Goal: Information Seeking & Learning: Learn about a topic

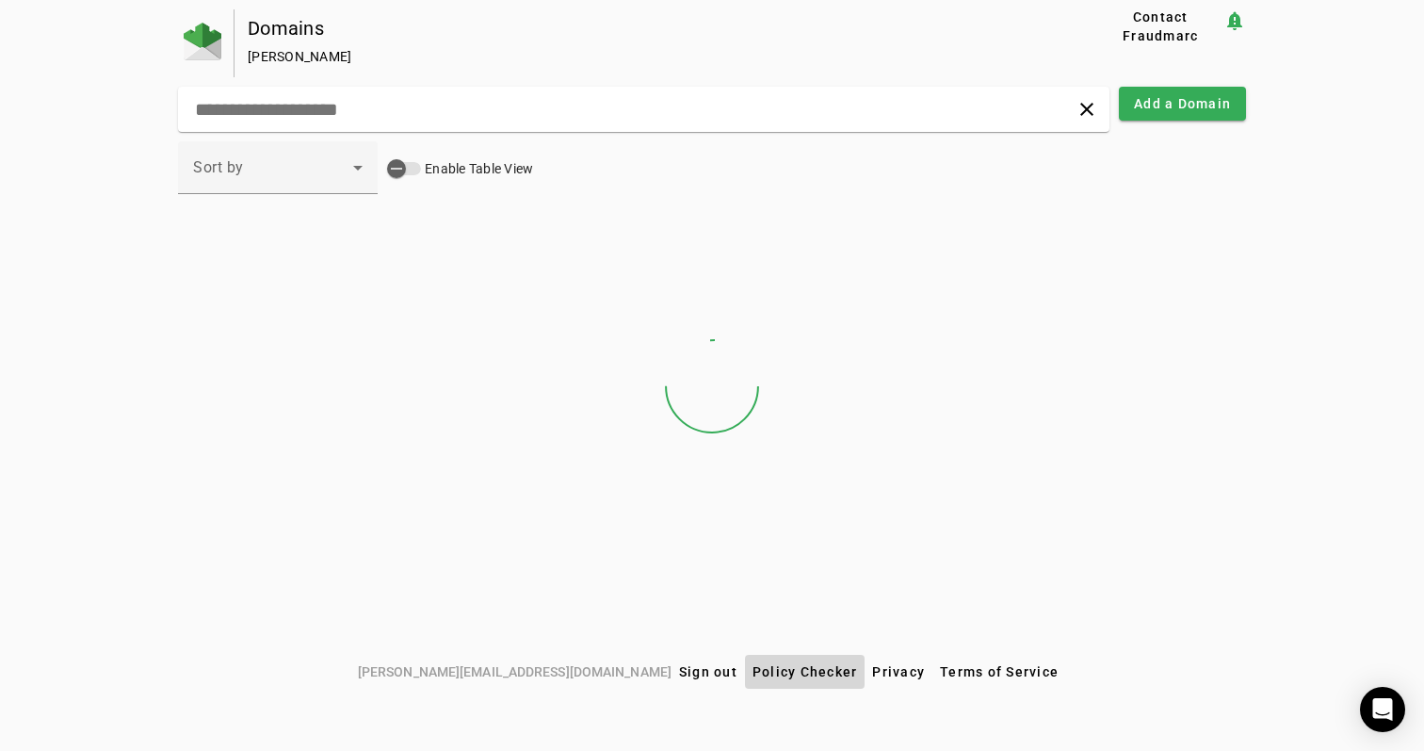
click at [745, 684] on span at bounding box center [805, 671] width 121 height 45
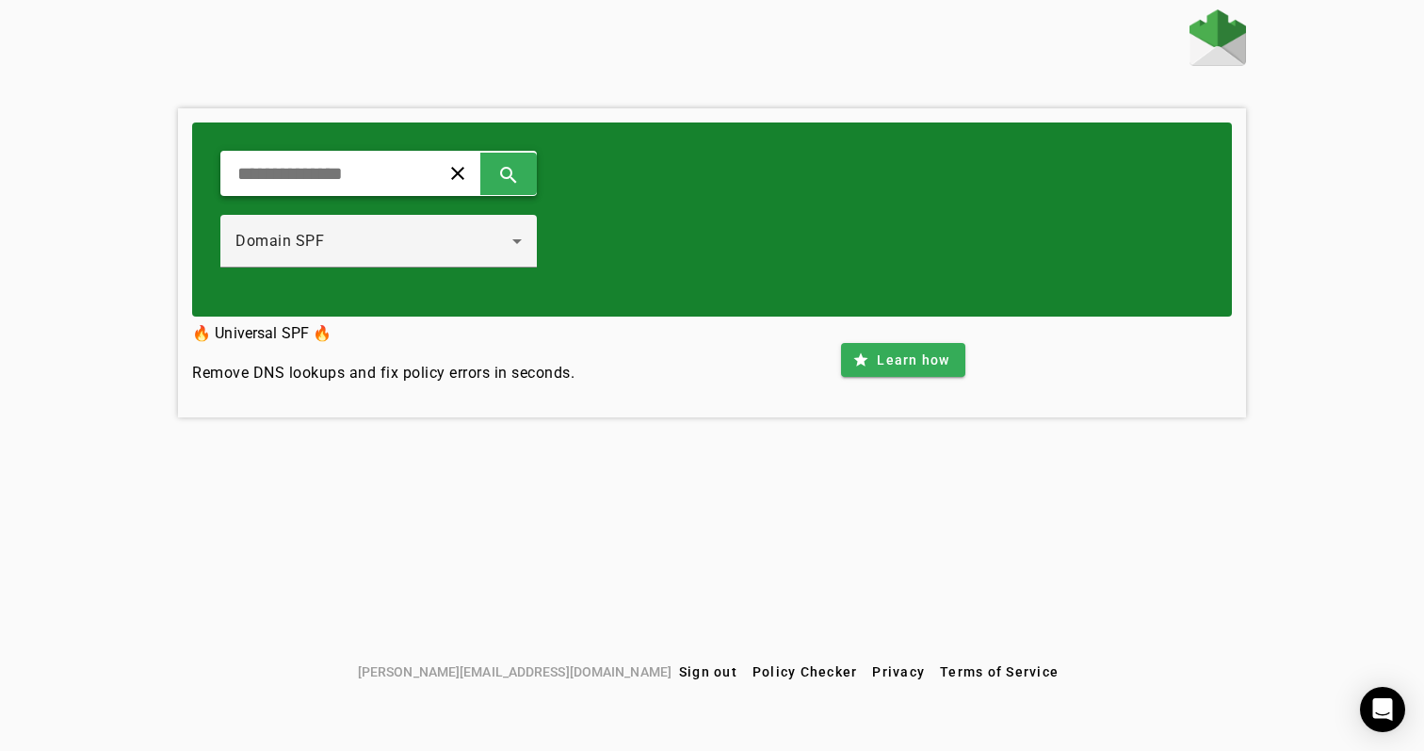
click at [366, 170] on input "text" at bounding box center [322, 173] width 174 height 23
type input "**********"
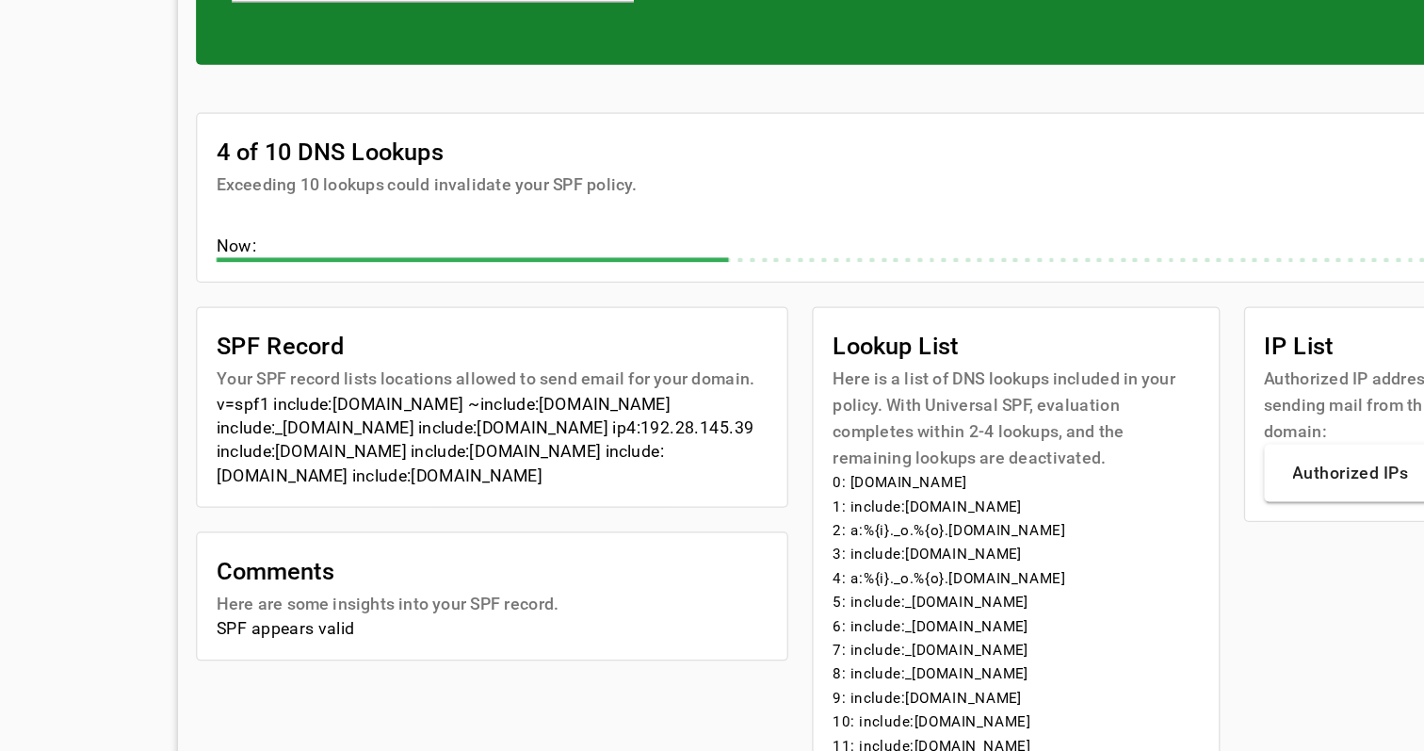
scroll to position [106, 0]
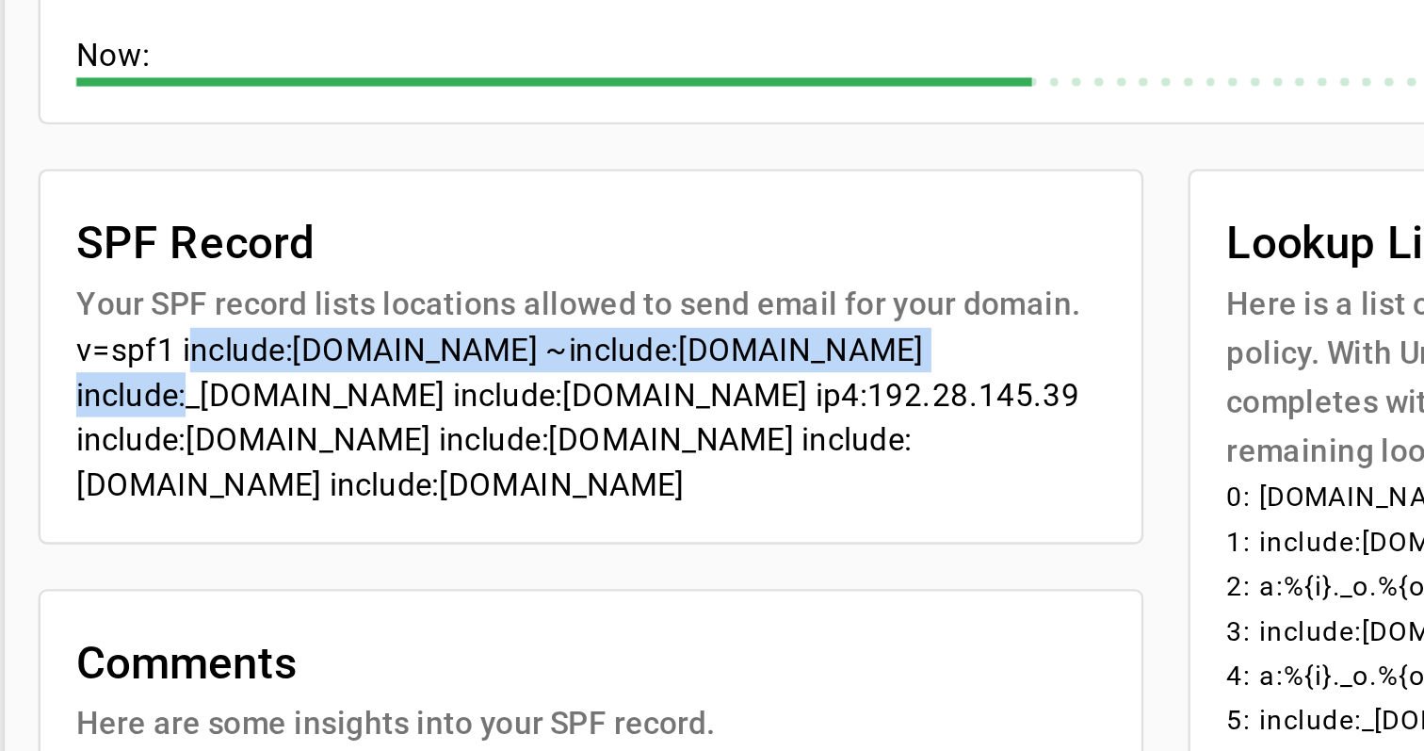
drag, startPoint x: 75, startPoint y: 146, endPoint x: 396, endPoint y: 147, distance: 320.2
click at [396, 467] on div "v=spf1 include:universalspf.org ~include:x.universalspf.org include:_spf.google…" at bounding box center [425, 504] width 434 height 75
drag, startPoint x: 396, startPoint y: 144, endPoint x: 75, endPoint y: 145, distance: 320.2
click at [208, 467] on div "v=spf1 include:universalspf.org ~include:x.universalspf.org include:_spf.google…" at bounding box center [425, 504] width 434 height 75
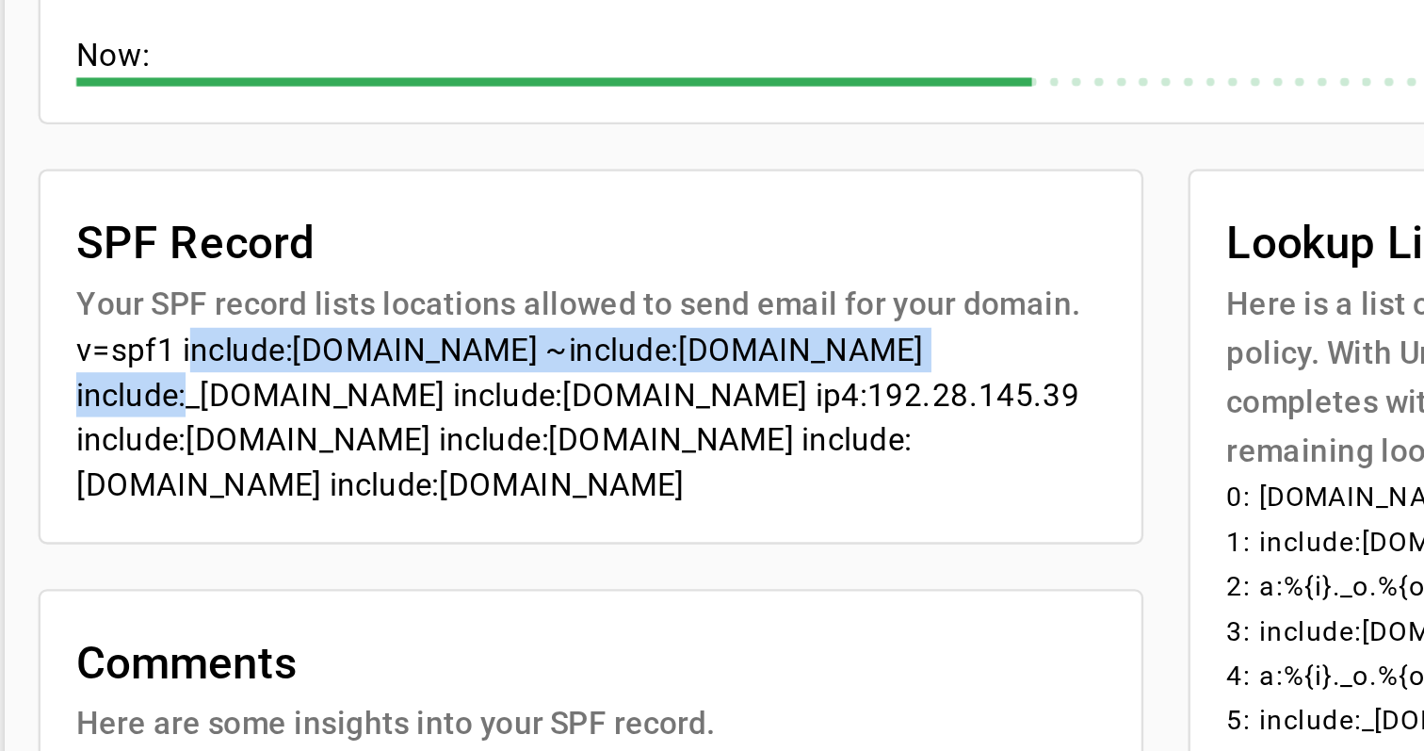
drag, startPoint x: 28, startPoint y: 165, endPoint x: 307, endPoint y: 207, distance: 282.0
click at [307, 467] on mat-card-content "v=spf1 include:universalspf.org ~include:x.universalspf.org include:_spf.google…" at bounding box center [425, 512] width 464 height 90
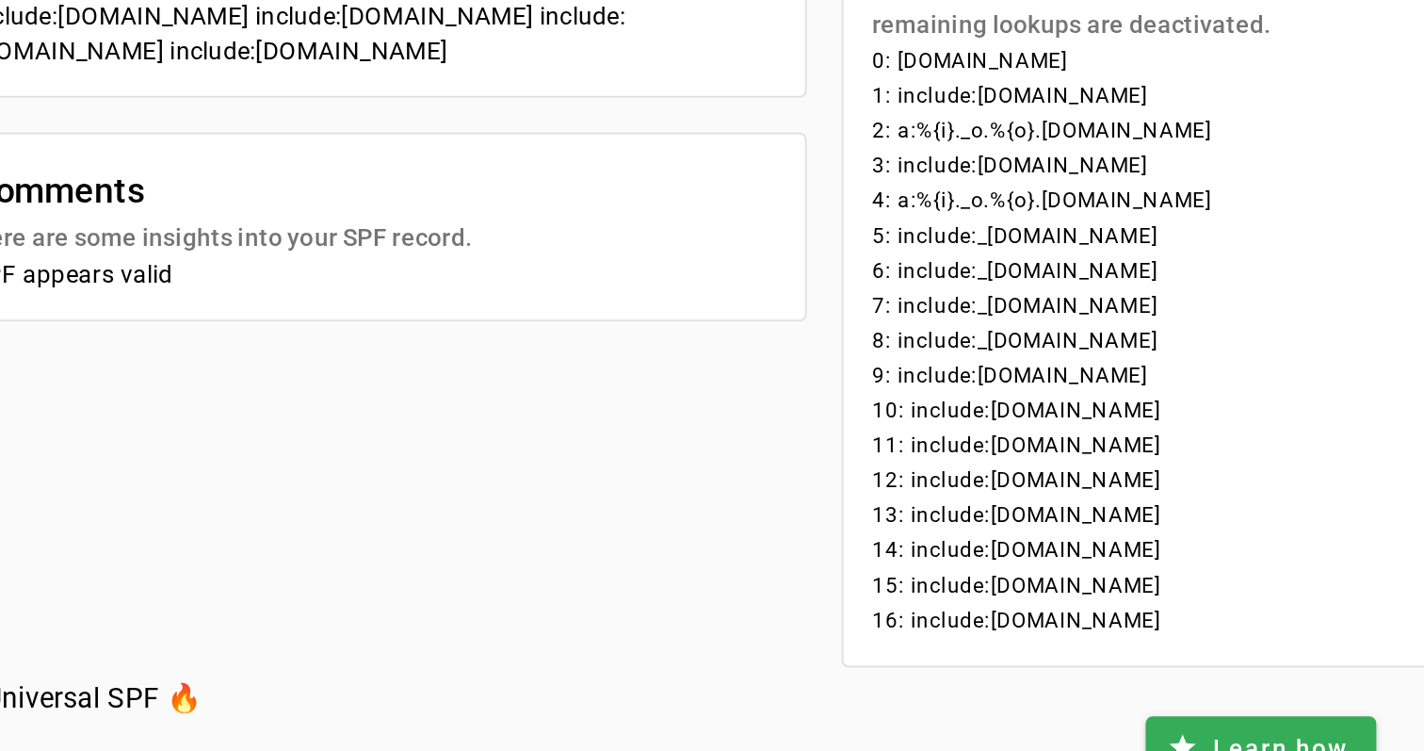
scroll to position [361, 0]
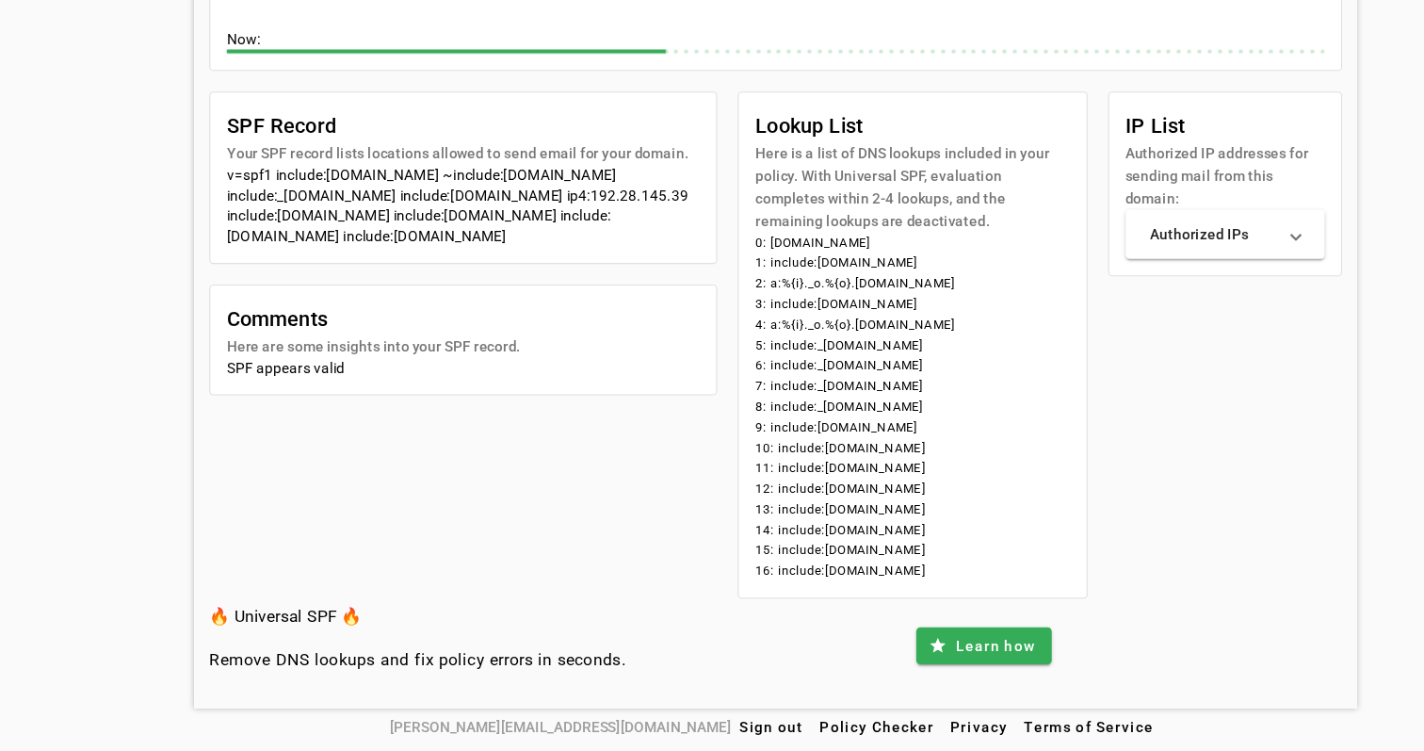
click at [701, 275] on mat-card-content "0: grafana.com 1: include:universalspf.org 2: a:%{i}._o.%{o}.y.0.universalspf.o…" at bounding box center [837, 442] width 318 height 335
drag, startPoint x: 208, startPoint y: 156, endPoint x: 494, endPoint y: 230, distance: 295.6
click at [494, 230] on mat-card-content "v=spf1 include:universalspf.org ~include:x.universalspf.org include:_spf.google…" at bounding box center [425, 258] width 464 height 90
click at [490, 221] on div "v=spf1 include:universalspf.org ~include:x.universalspf.org include:_spf.google…" at bounding box center [425, 250] width 434 height 75
drag, startPoint x: 251, startPoint y: 199, endPoint x: 326, endPoint y: 197, distance: 75.4
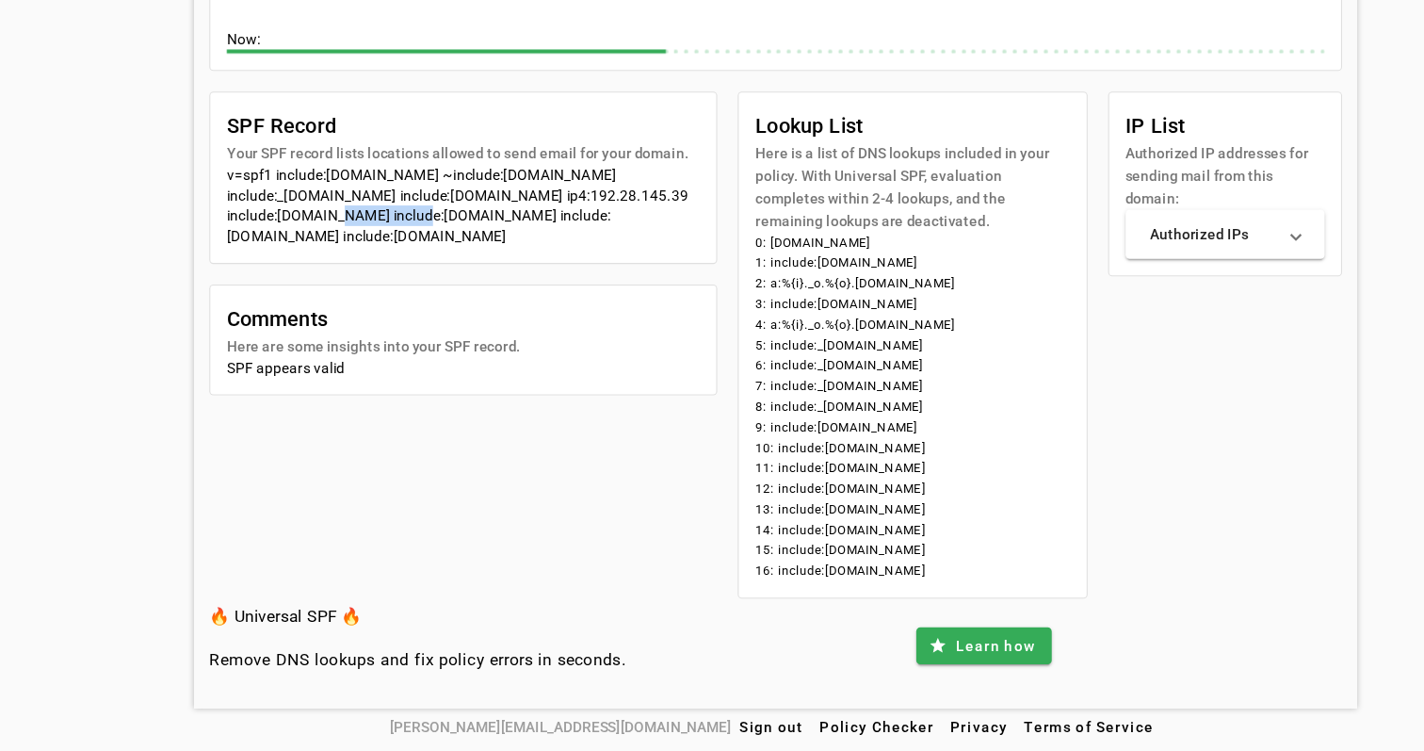
click at [326, 213] on div "v=spf1 include:universalspf.org ~include:x.universalspf.org include:_spf.google…" at bounding box center [425, 250] width 434 height 75
drag, startPoint x: 704, startPoint y: 220, endPoint x: 869, endPoint y: 525, distance: 346.4
click at [868, 525] on mat-card-content "0: grafana.com 1: include:universalspf.org 2: a:%{i}._o.%{o}.y.0.universalspf.o…" at bounding box center [837, 442] width 318 height 335
click at [869, 576] on li "16: include:[DOMAIN_NAME]" at bounding box center [837, 585] width 288 height 19
drag, startPoint x: 869, startPoint y: 525, endPoint x: 698, endPoint y: 218, distance: 351.7
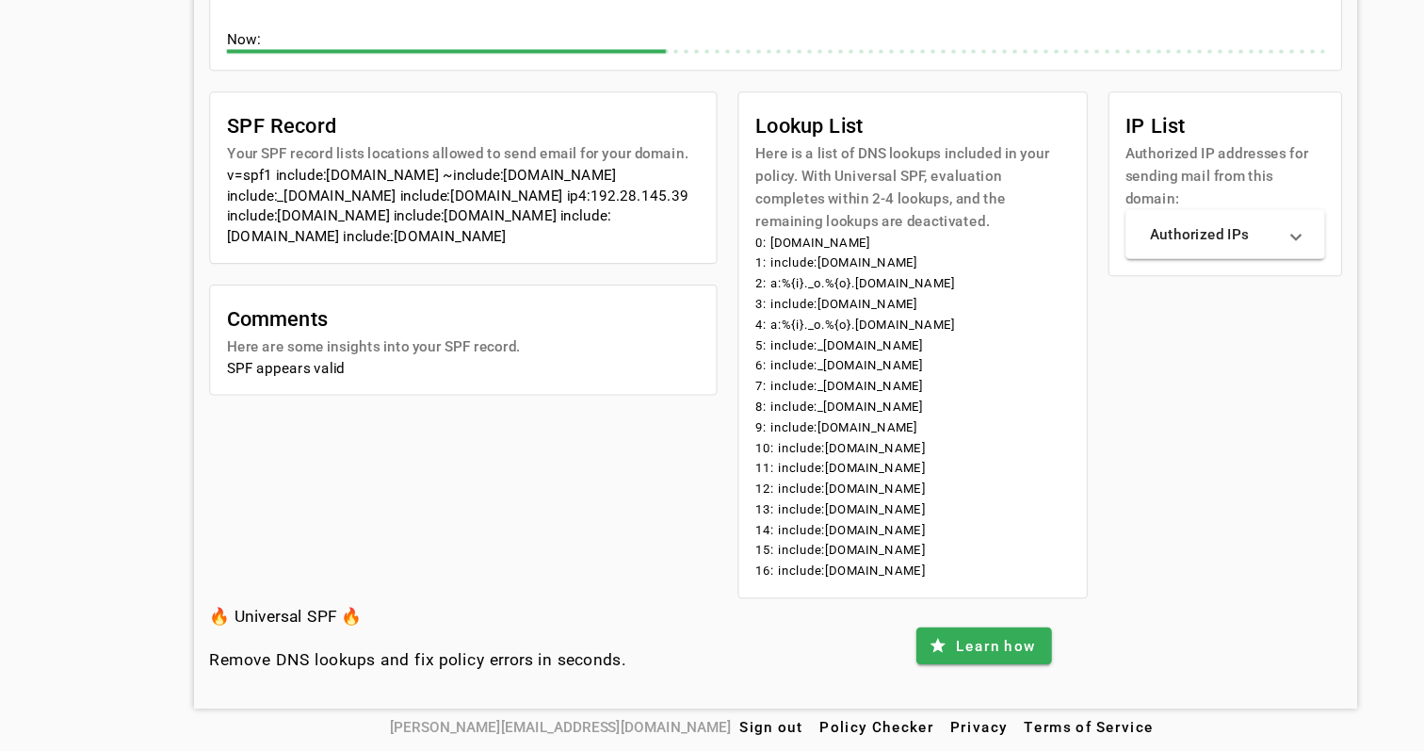
click at [698, 275] on mat-card-content "0: grafana.com 1: include:universalspf.org 2: a:%{i}._o.%{o}.y.0.universalspf.o…" at bounding box center [837, 442] width 318 height 335
drag, startPoint x: 698, startPoint y: 218, endPoint x: 863, endPoint y: 529, distance: 352.6
click at [863, 529] on mat-card-content "0: grafana.com 1: include:universalspf.org 2: a:%{i}._o.%{o}.y.0.universalspf.o…" at bounding box center [837, 442] width 318 height 335
click at [863, 576] on li "16: include:docebosaas.com" at bounding box center [837, 585] width 288 height 19
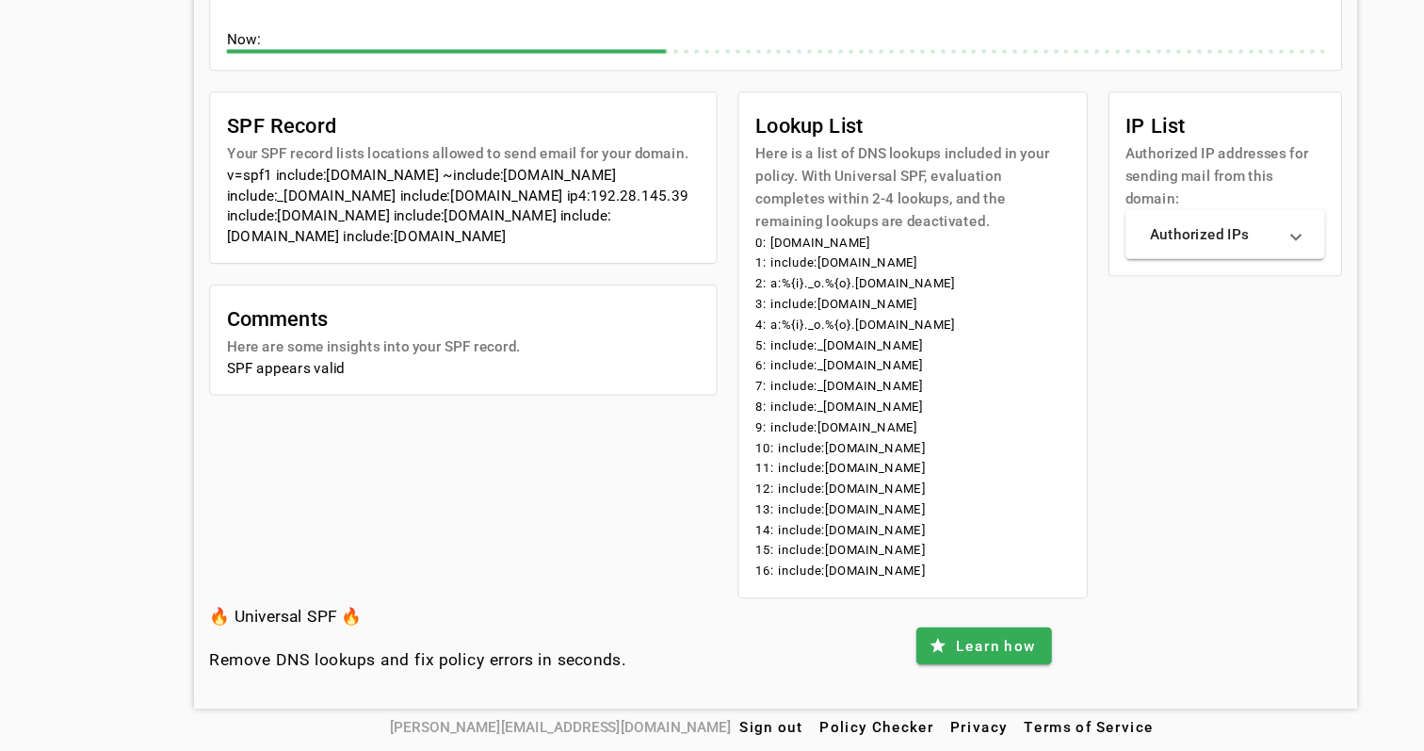
drag, startPoint x: 868, startPoint y: 446, endPoint x: 720, endPoint y: 445, distance: 148.8
click at [719, 501] on li "12: include:mail.zendesk.com" at bounding box center [837, 510] width 288 height 19
drag, startPoint x: 382, startPoint y: 197, endPoint x: 541, endPoint y: 203, distance: 158.4
click at [541, 213] on div "v=spf1 include:universalspf.org ~include:x.universalspf.org include:_spf.google…" at bounding box center [425, 250] width 434 height 75
click at [519, 216] on div "v=spf1 include:universalspf.org ~include:x.universalspf.org include:_spf.google…" at bounding box center [425, 250] width 434 height 75
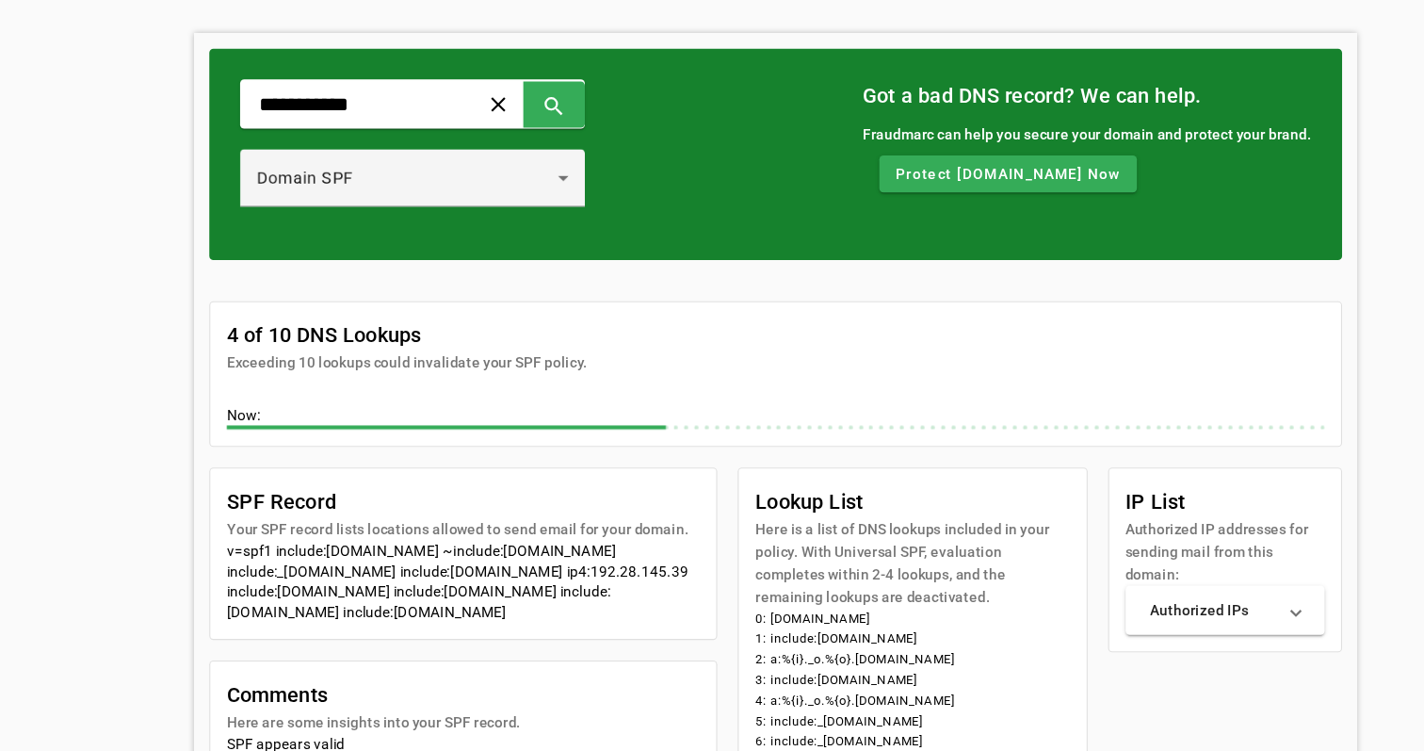
scroll to position [53, 0]
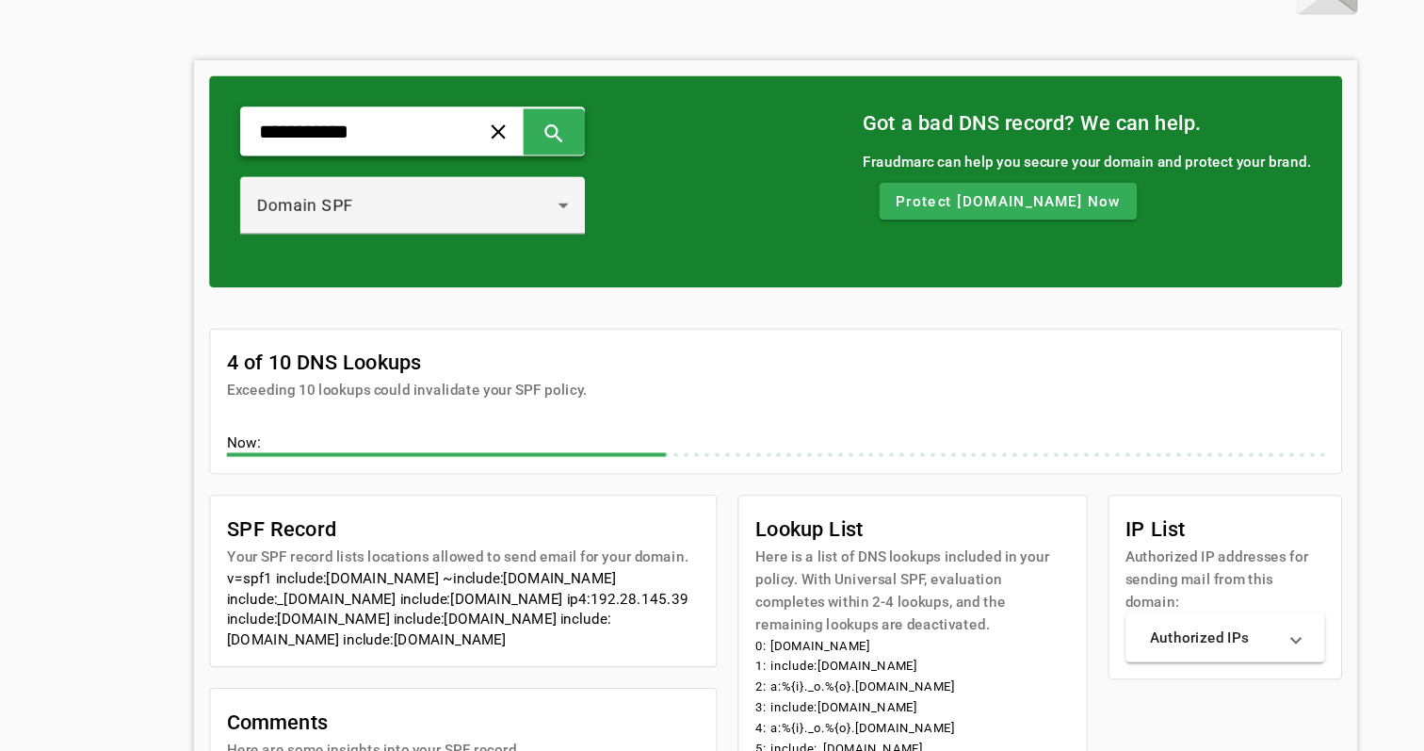
click at [338, 117] on input "**********" at bounding box center [322, 120] width 174 height 23
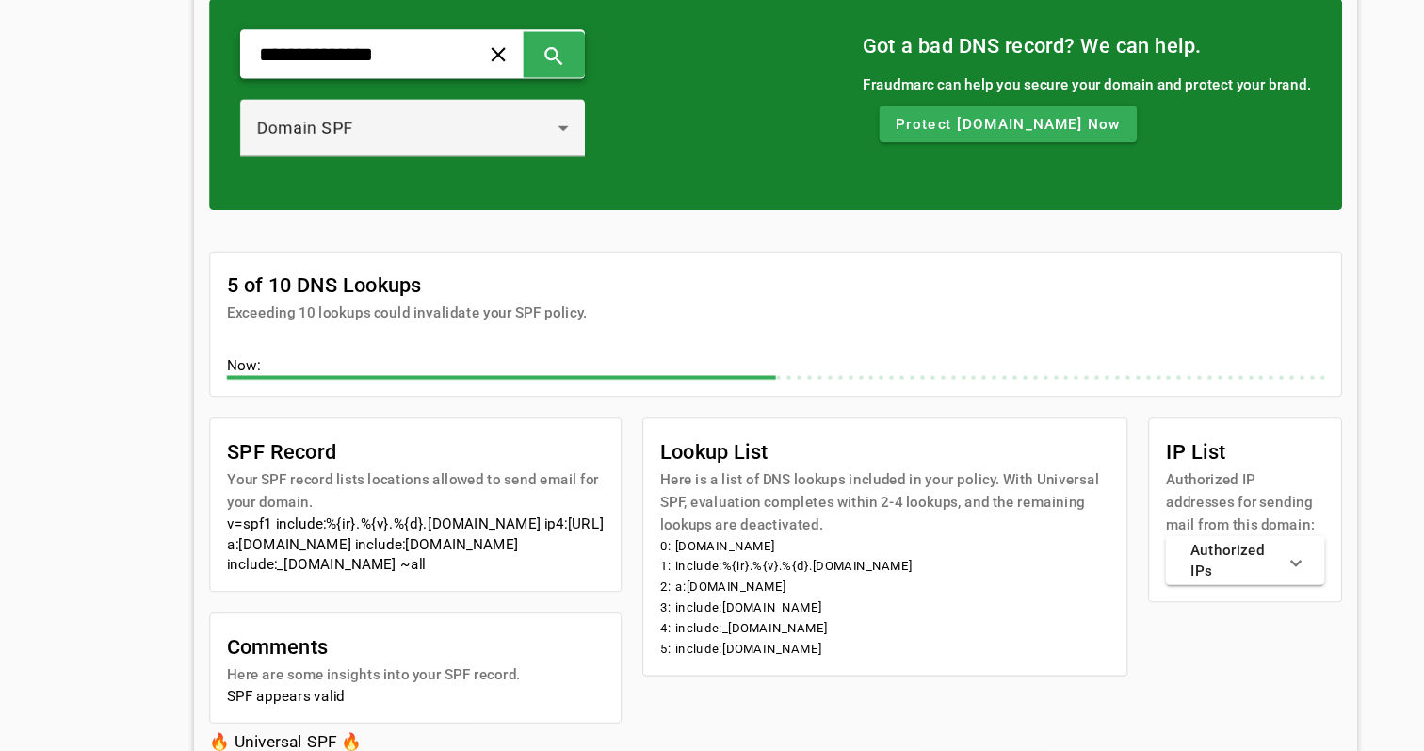
scroll to position [63, 0]
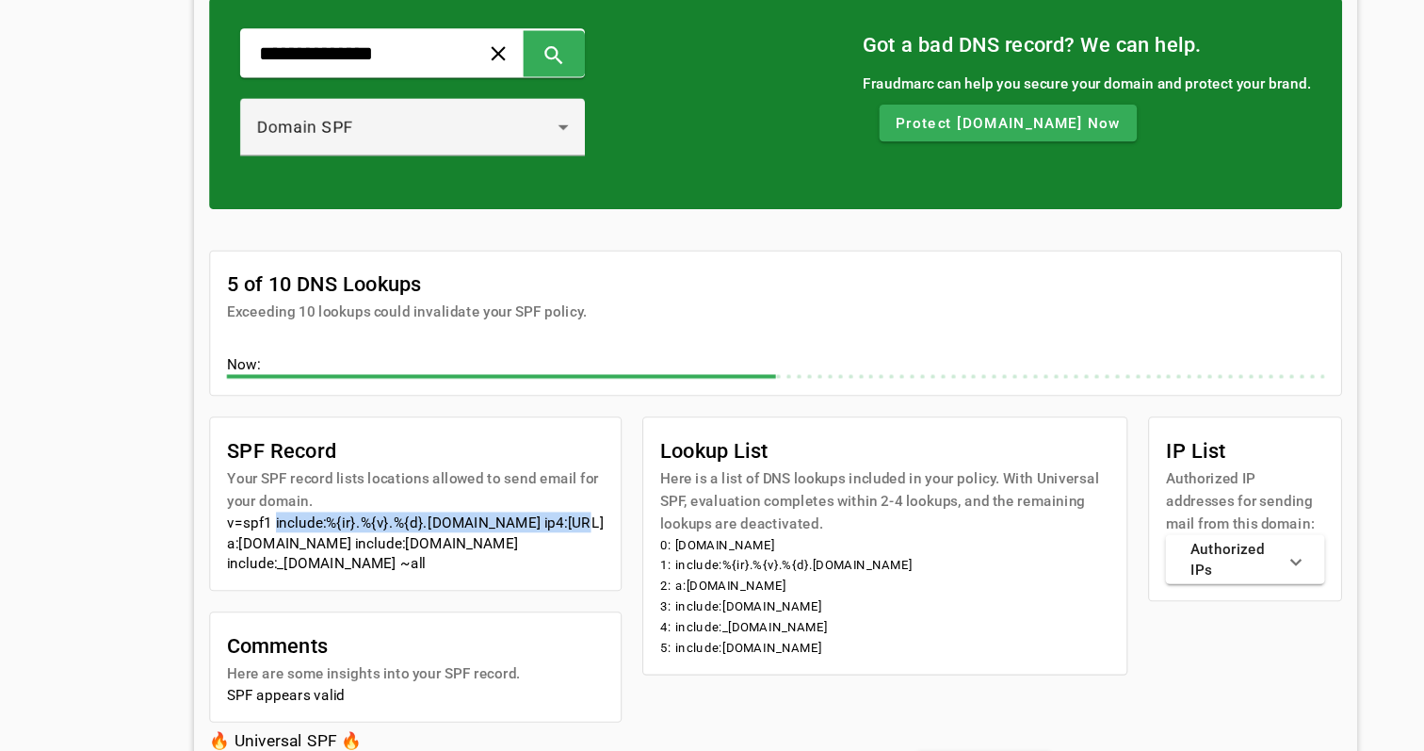
drag, startPoint x: 529, startPoint y: 474, endPoint x: 250, endPoint y: 477, distance: 279.7
click at [250, 531] on div "v=spf1 include:%{ir}.%{v}.%{d}.spf.has.pphosted.com ip4:91.209.104.0/25 a:spf-m…" at bounding box center [381, 559] width 347 height 57
click at [431, 531] on div "v=spf1 include:%{ir}.%{v}.%{d}.spf.has.pphosted.com ip4:91.209.104.0/25 a:spf-m…" at bounding box center [381, 559] width 347 height 57
drag, startPoint x: 438, startPoint y: 477, endPoint x: 542, endPoint y: 480, distance: 103.7
click at [542, 531] on div "v=spf1 include:%{ir}.%{v}.%{d}.spf.has.pphosted.com ip4:91.209.104.0/25 a:spf-m…" at bounding box center [381, 559] width 347 height 57
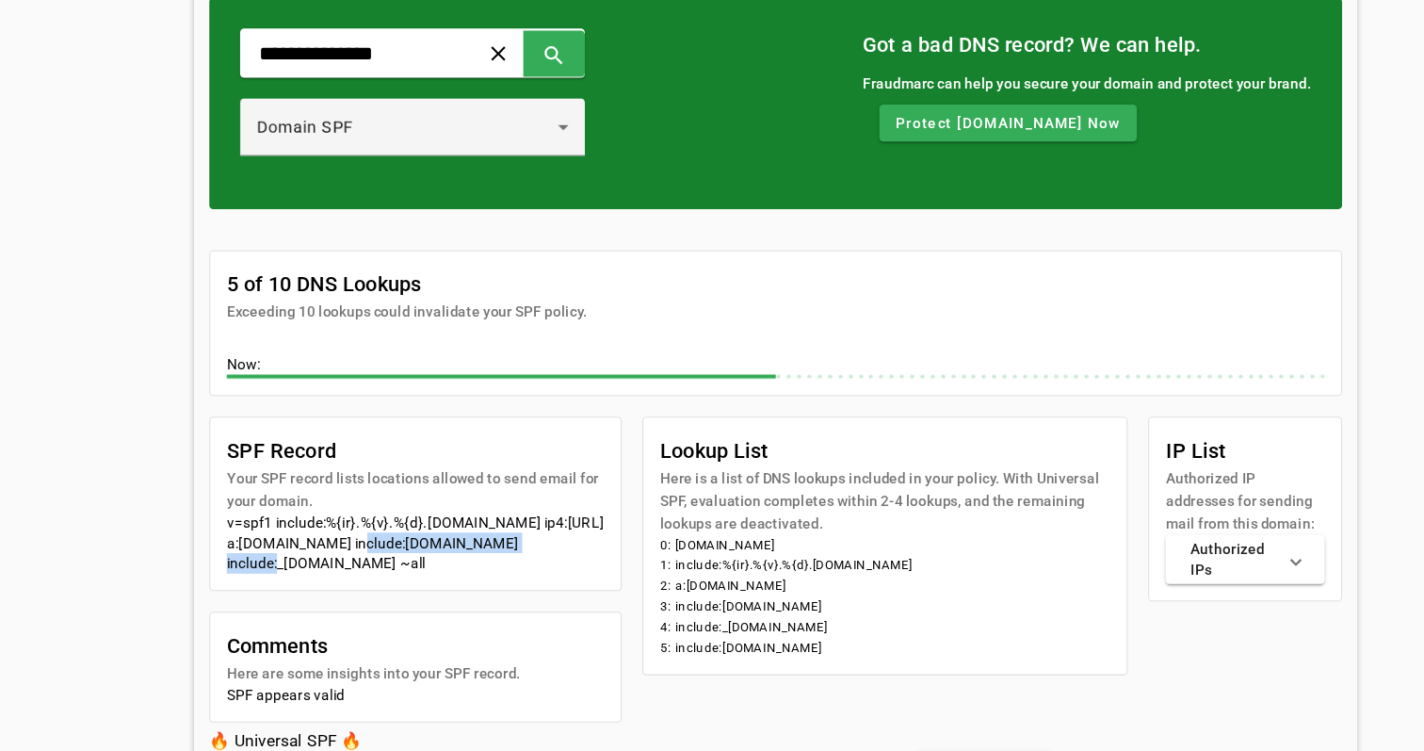
drag, startPoint x: 335, startPoint y: 497, endPoint x: 516, endPoint y: 499, distance: 180.8
click at [516, 531] on div "v=spf1 include:%{ir}.%{v}.%{d}.spf.has.pphosted.com ip4:91.209.104.0/25 a:spf-m…" at bounding box center [381, 559] width 347 height 57
click at [517, 531] on div "v=spf1 include:%{ir}.%{v}.%{d}.spf.has.pphosted.com ip4:91.209.104.0/25 a:spf-m…" at bounding box center [381, 559] width 347 height 57
drag, startPoint x: 517, startPoint y: 494, endPoint x: 347, endPoint y: 498, distance: 170.5
click at [347, 531] on div "v=spf1 include:%{ir}.%{v}.%{d}.spf.has.pphosted.com ip4:91.209.104.0/25 a:spf-m…" at bounding box center [381, 559] width 347 height 57
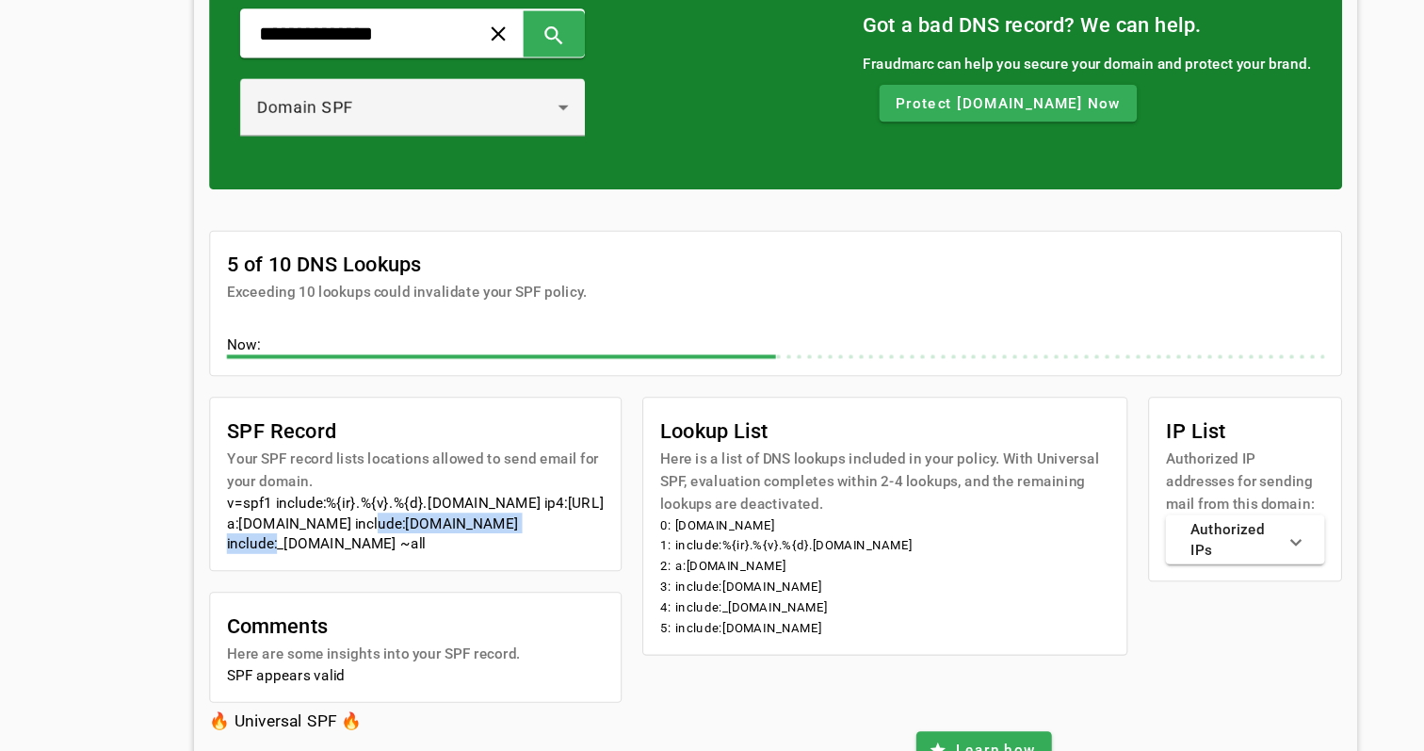
scroll to position [85, 0]
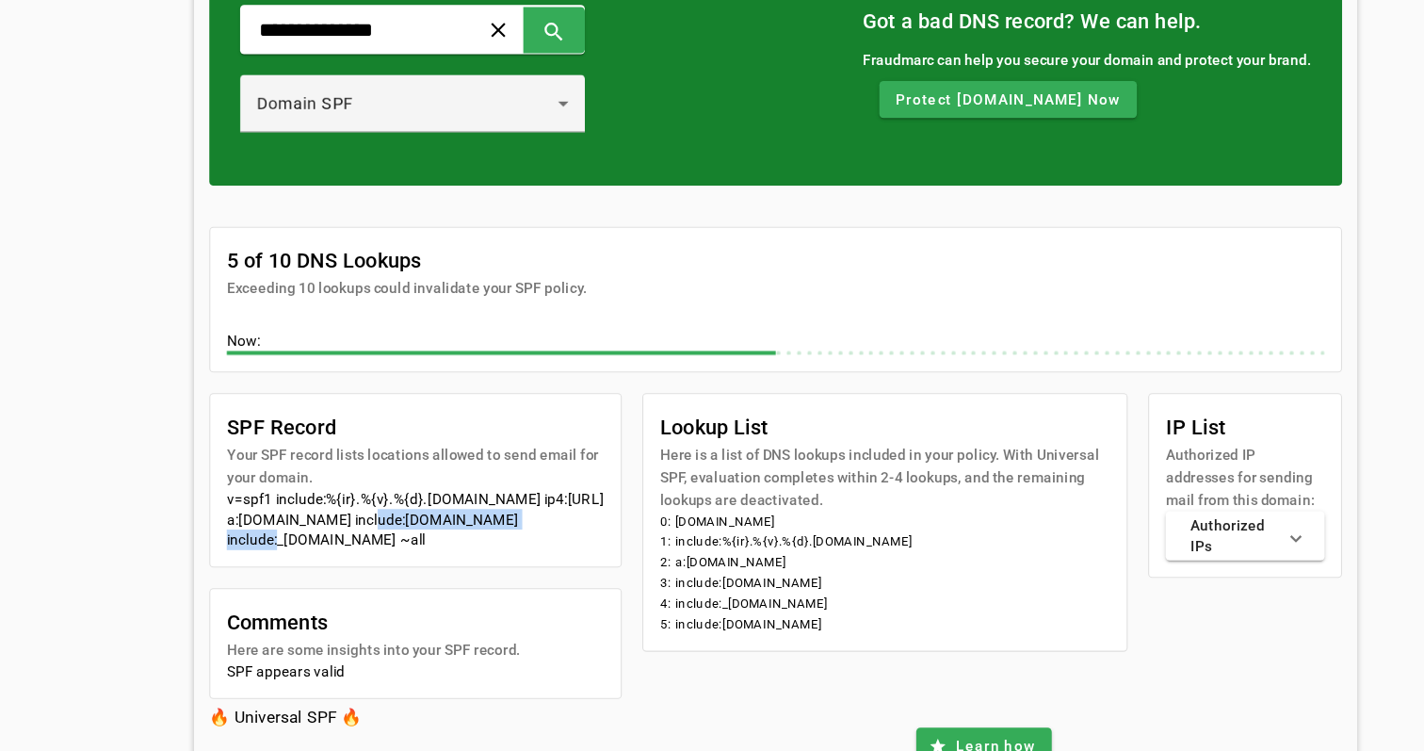
drag, startPoint x: 323, startPoint y: 494, endPoint x: 266, endPoint y: 490, distance: 57.6
click at [266, 510] on div "v=spf1 include:%{ir}.%{v}.%{d}.spf.has.pphosted.com ip4:91.209.104.0/25 a:spf-m…" at bounding box center [381, 538] width 347 height 57
click at [373, 510] on div "v=spf1 include:%{ir}.%{v}.%{d}.spf.has.pphosted.com ip4:91.209.104.0/25 a:spf-m…" at bounding box center [381, 538] width 347 height 57
drag, startPoint x: 326, startPoint y: 494, endPoint x: 479, endPoint y: 494, distance: 153.5
click at [480, 510] on div "v=spf1 include:%{ir}.%{v}.%{d}.spf.has.pphosted.com ip4:91.209.104.0/25 a:spf-m…" at bounding box center [381, 538] width 347 height 57
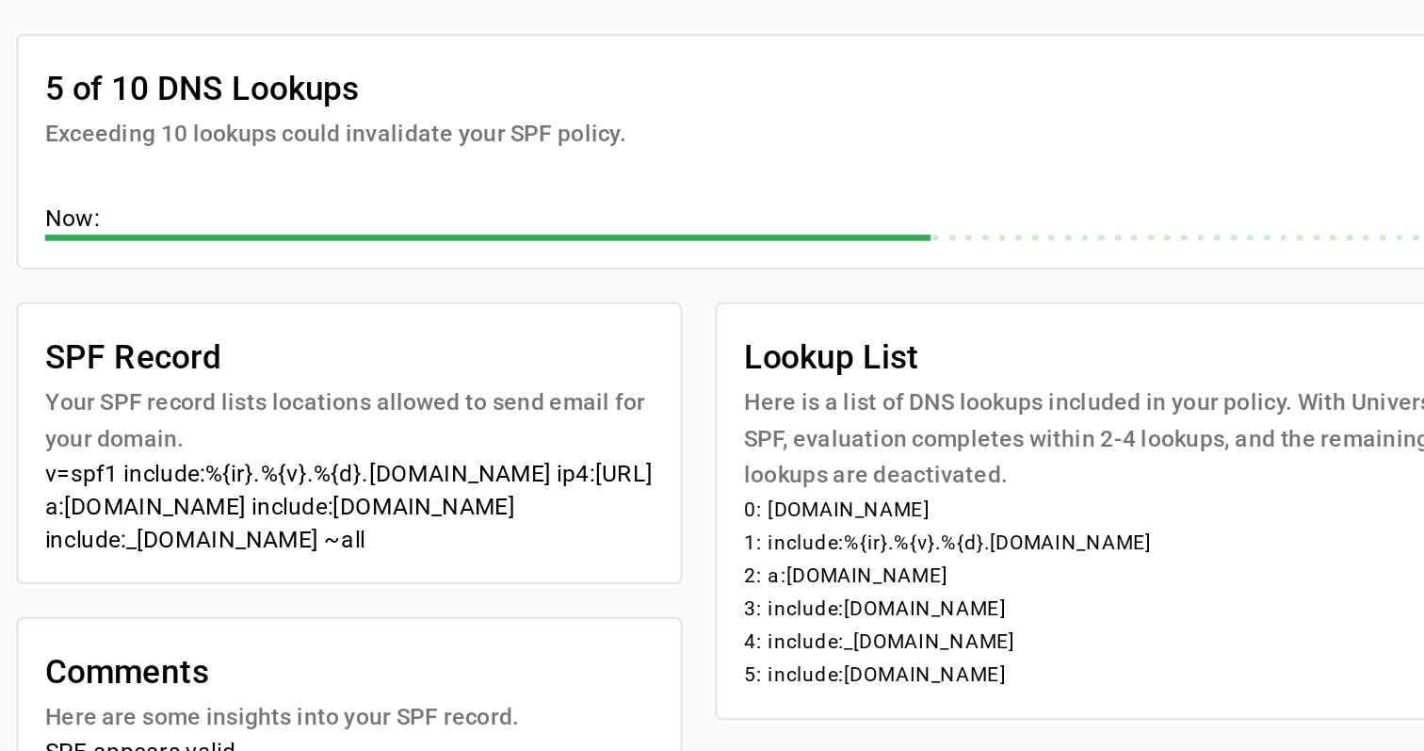
scroll to position [103, 0]
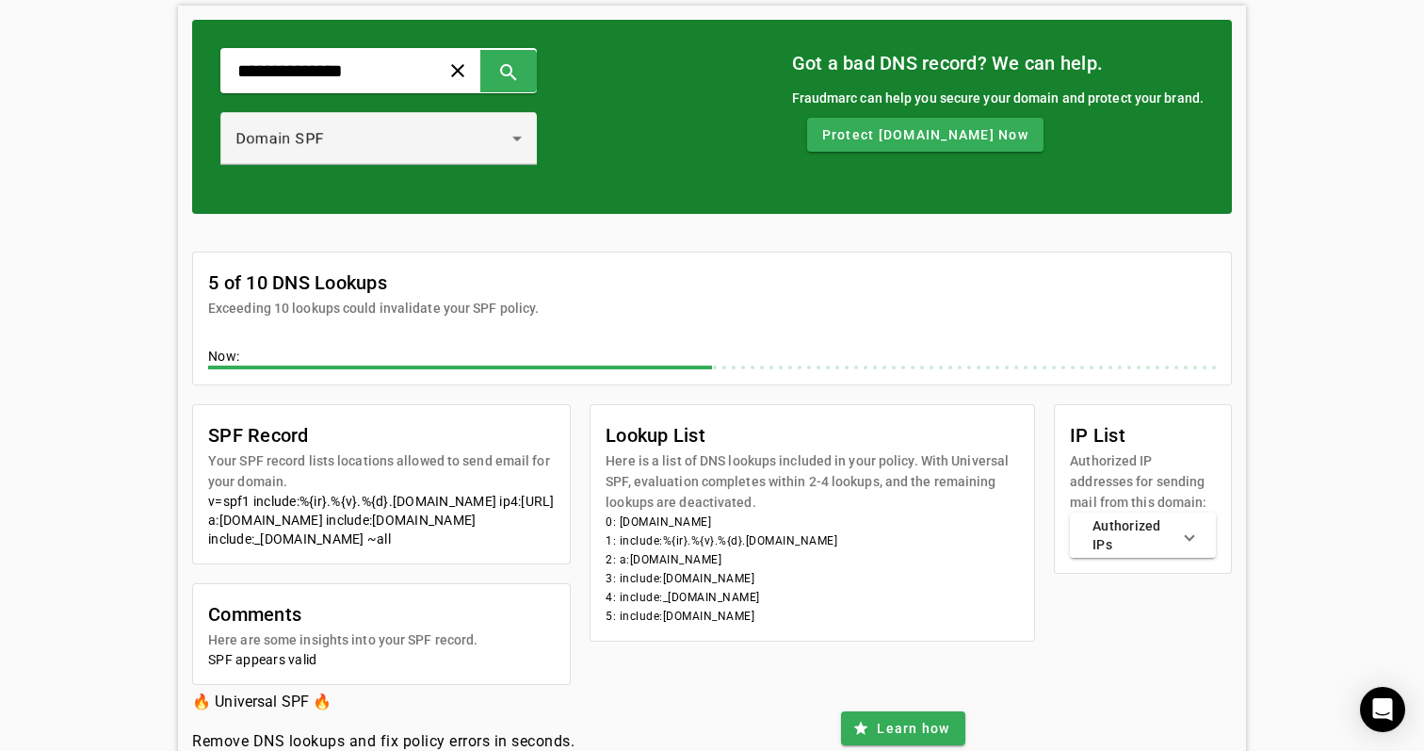
click at [523, 540] on div "v=spf1 include:%{ir}.%{v}.%{d}.spf.has.pphosted.com ip4:91.209.104.0/25 a:spf-m…" at bounding box center [381, 520] width 347 height 57
drag, startPoint x: 479, startPoint y: 538, endPoint x: 329, endPoint y: 535, distance: 150.7
click at [328, 536] on div "v=spf1 include:%{ir}.%{v}.%{d}.spf.has.pphosted.com ip4:91.209.104.0/25 a:spf-m…" at bounding box center [381, 520] width 347 height 57
click at [329, 535] on div "v=spf1 include:%{ir}.%{v}.%{d}.spf.has.pphosted.com ip4:91.209.104.0/25 a:spf-m…" at bounding box center [381, 520] width 347 height 57
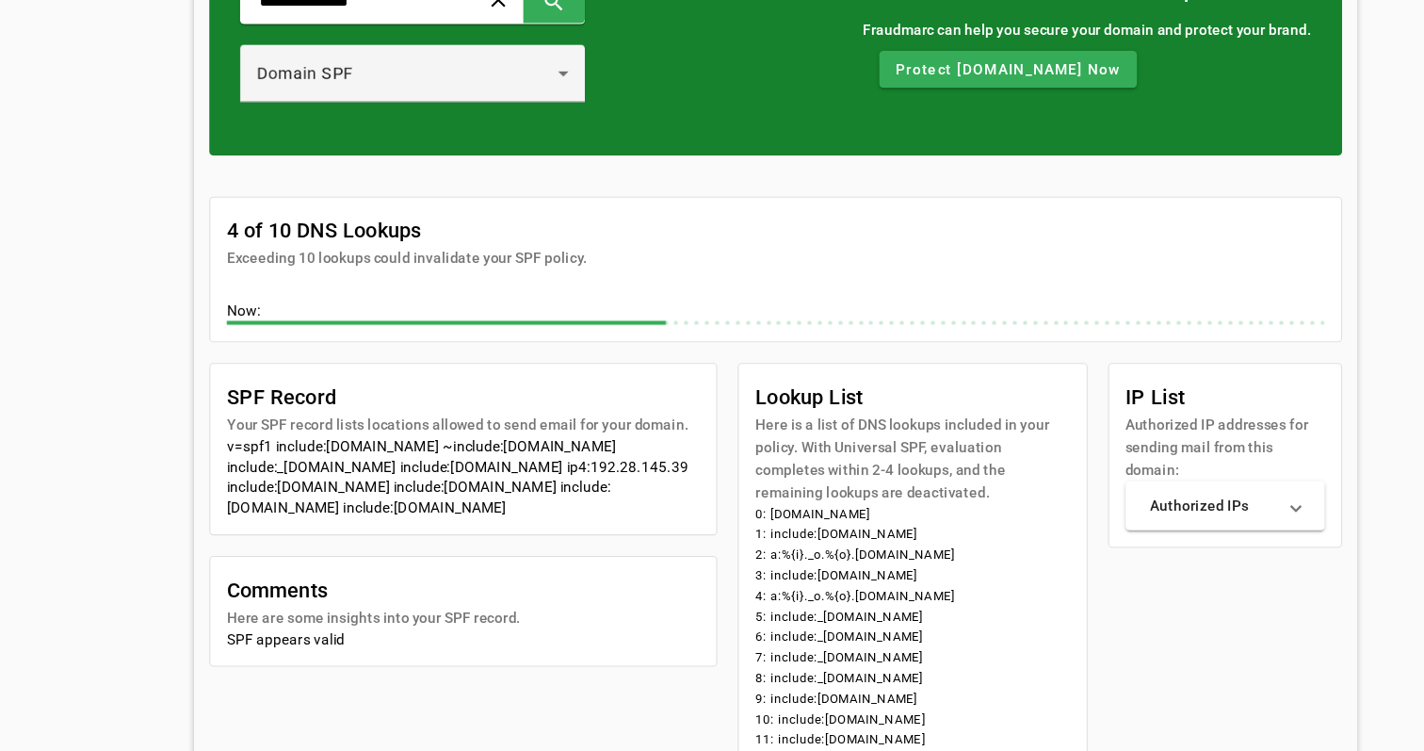
scroll to position [113, 0]
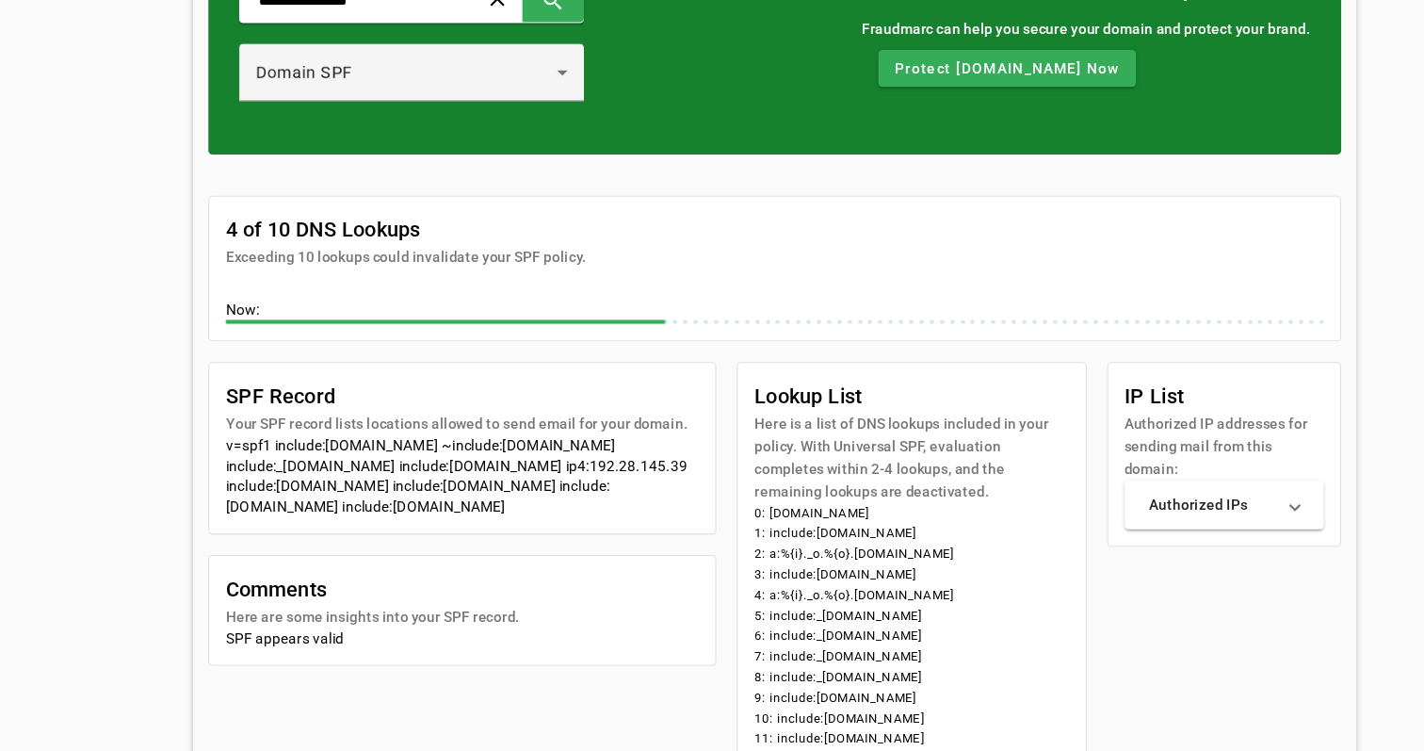
drag, startPoint x: 206, startPoint y: 423, endPoint x: 505, endPoint y: 470, distance: 302.3
click at [505, 470] on mat-card-content "v=spf1 include:universalspf.org ~include:x.universalspf.org include:_spf.google…" at bounding box center [425, 506] width 464 height 90
click at [505, 470] on div "v=spf1 include:universalspf.org ~include:x.universalspf.org include:_spf.google…" at bounding box center [425, 498] width 434 height 75
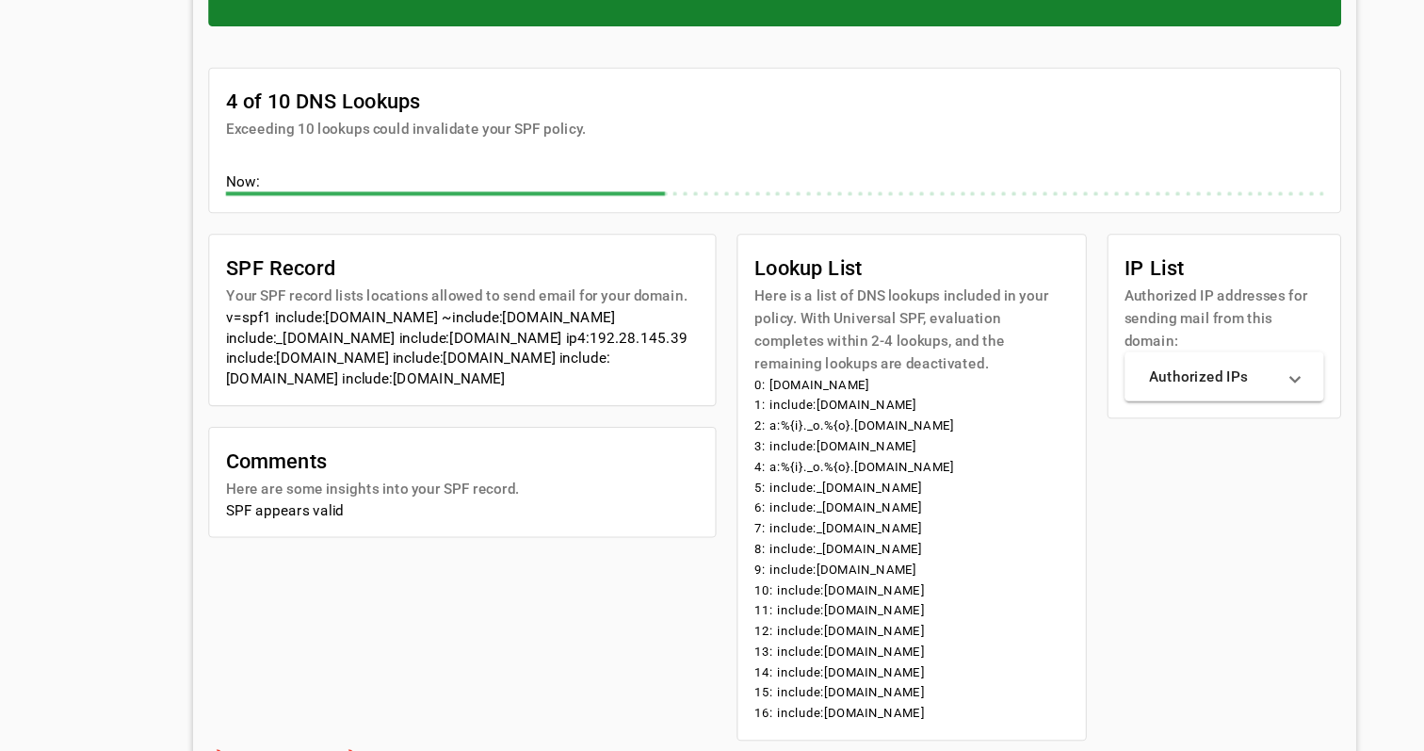
scroll to position [232, 0]
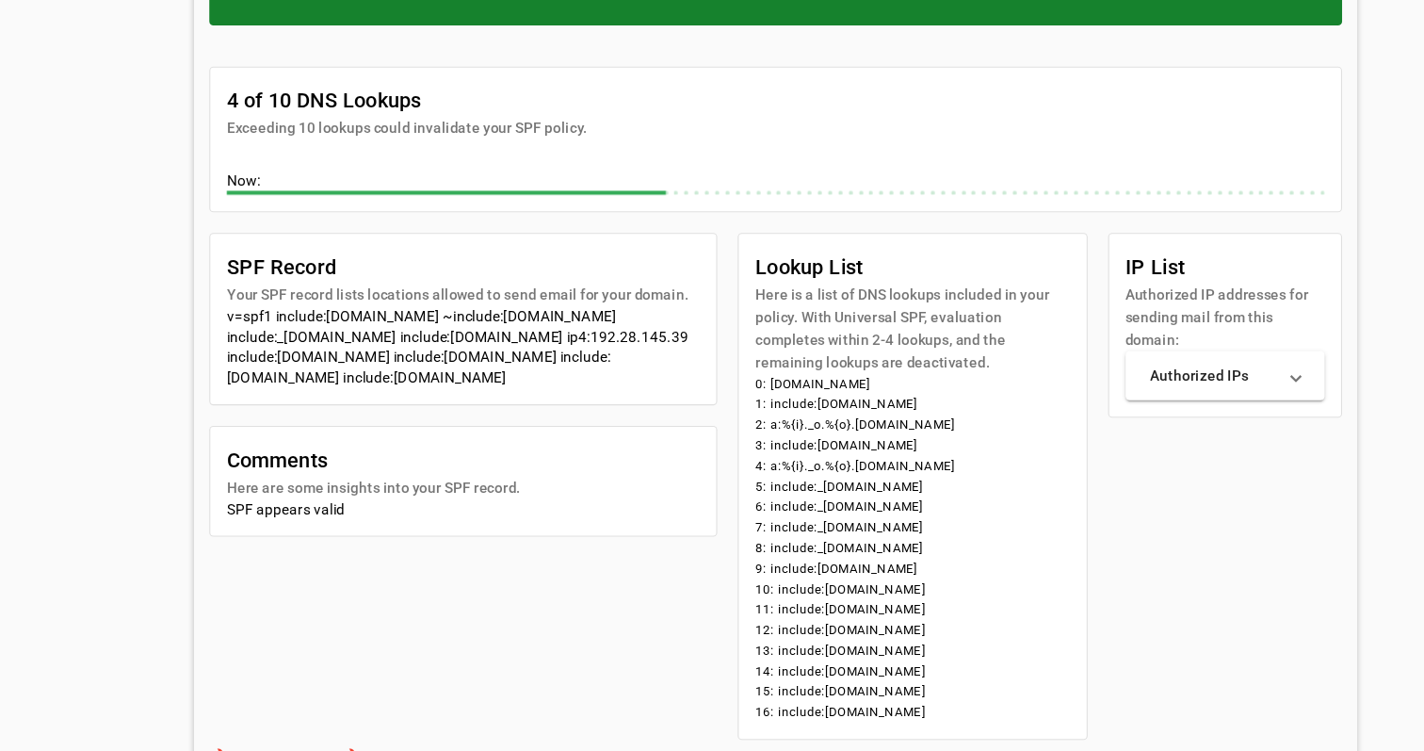
drag, startPoint x: 475, startPoint y: 344, endPoint x: 207, endPoint y: 301, distance: 270.8
click at [207, 342] on mat-card-content "v=spf1 include:universalspf.org ~include:x.universalspf.org include:_spf.google…" at bounding box center [425, 387] width 464 height 90
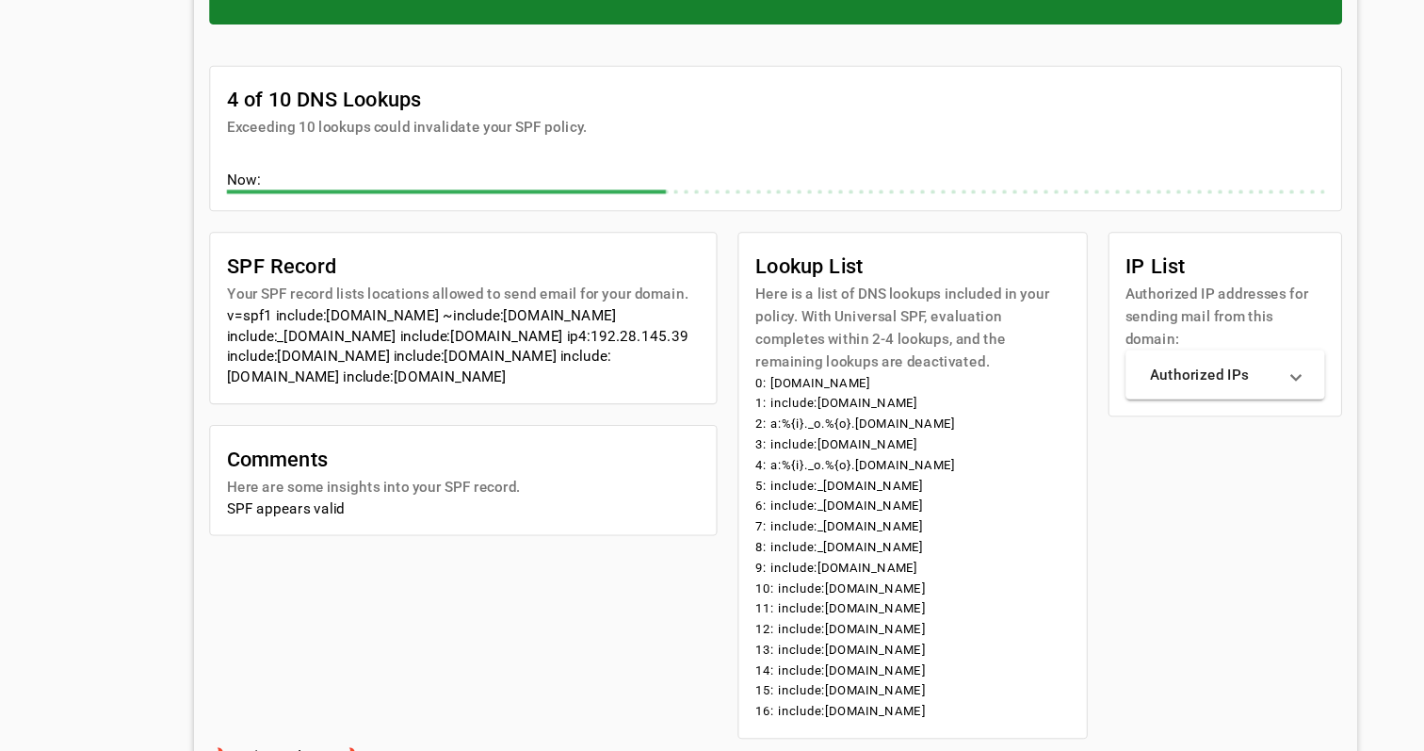
scroll to position [249, 0]
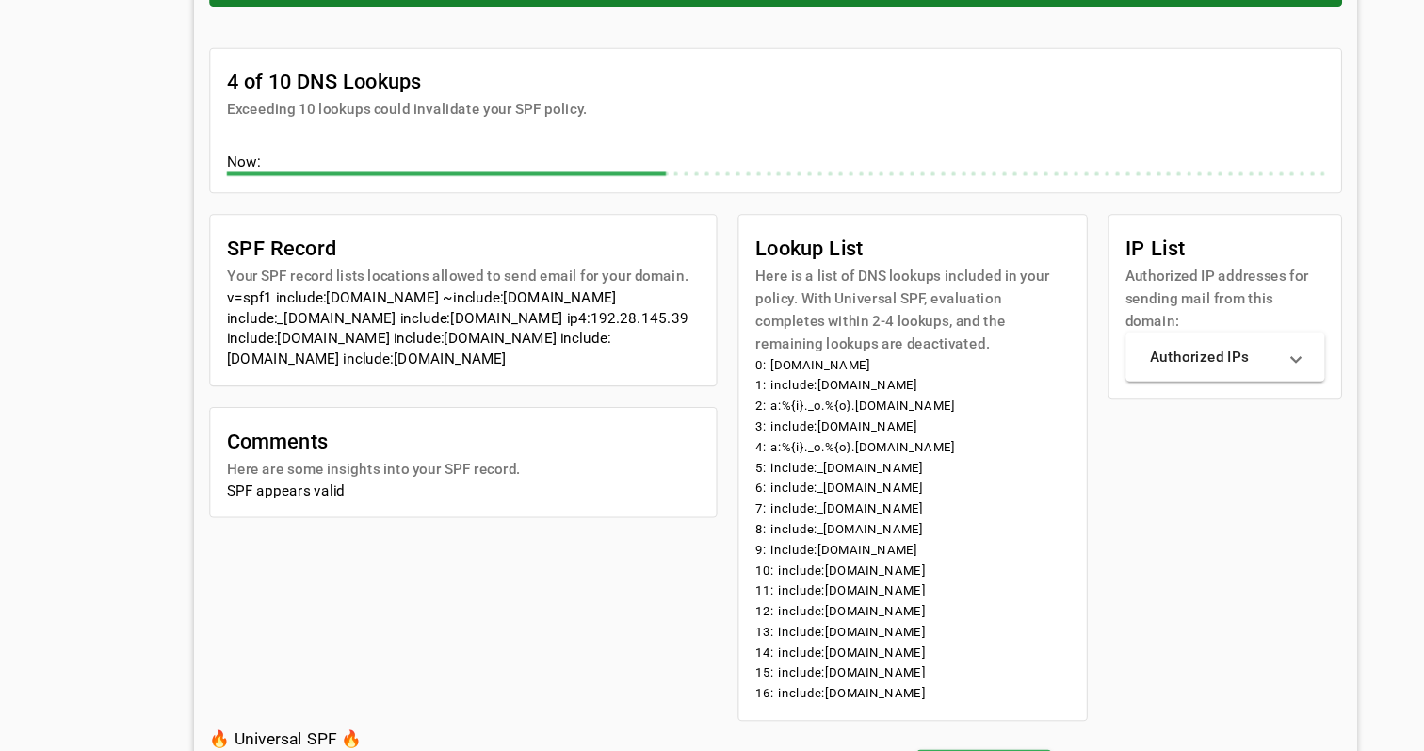
drag, startPoint x: 883, startPoint y: 635, endPoint x: 688, endPoint y: 578, distance: 203.9
click at [688, 578] on mat-card-content "0: grafana.com 1: include:universalspf.org 2: a:%{i}._o.%{o}.y.0.universalspf.o…" at bounding box center [837, 554] width 318 height 335
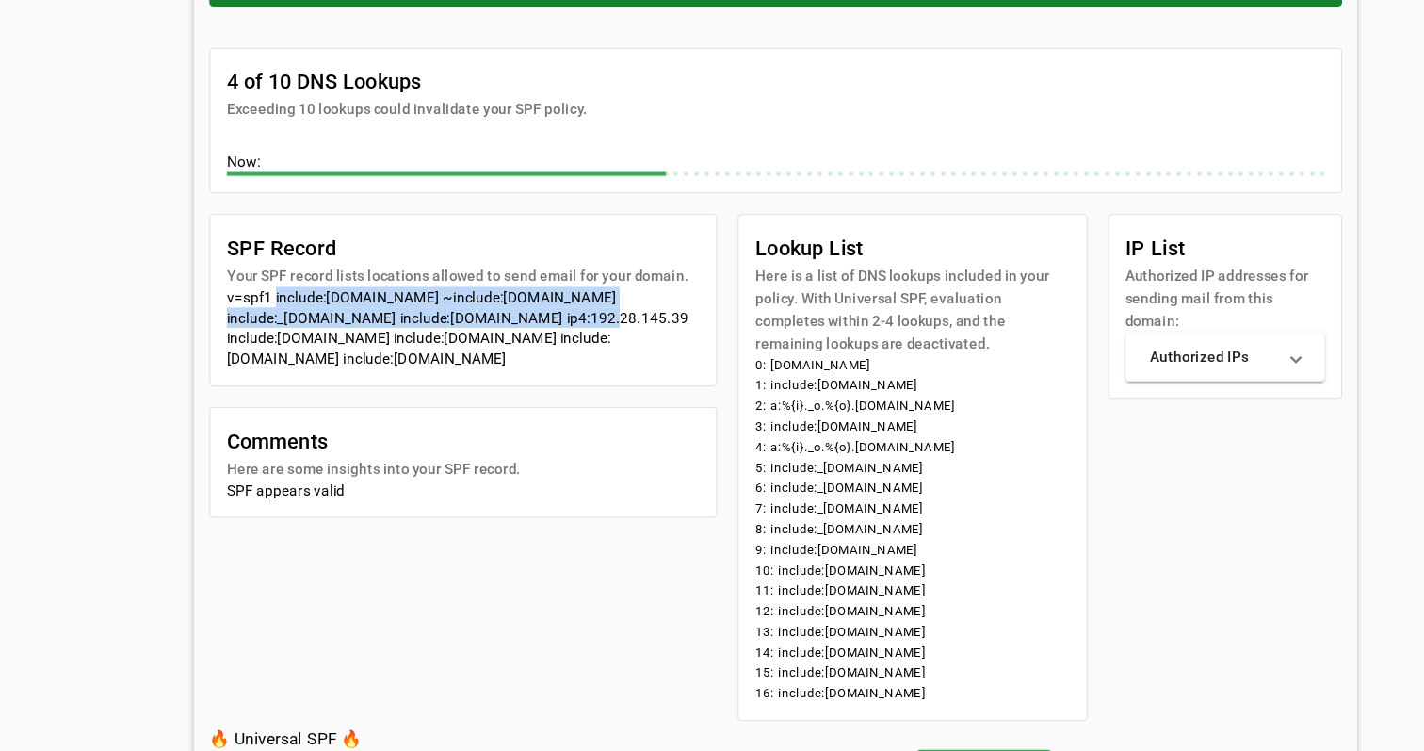
drag, startPoint x: 250, startPoint y: 271, endPoint x: 483, endPoint y: 293, distance: 234.6
click at [483, 325] on div "v=spf1 include:universalspf.org ~include:x.universalspf.org include:_spf.google…" at bounding box center [425, 362] width 434 height 75
drag, startPoint x: 572, startPoint y: 268, endPoint x: 252, endPoint y: 270, distance: 319.3
click at [252, 325] on div "v=spf1 include:universalspf.org ~include:x.universalspf.org include:_spf.google…" at bounding box center [425, 362] width 434 height 75
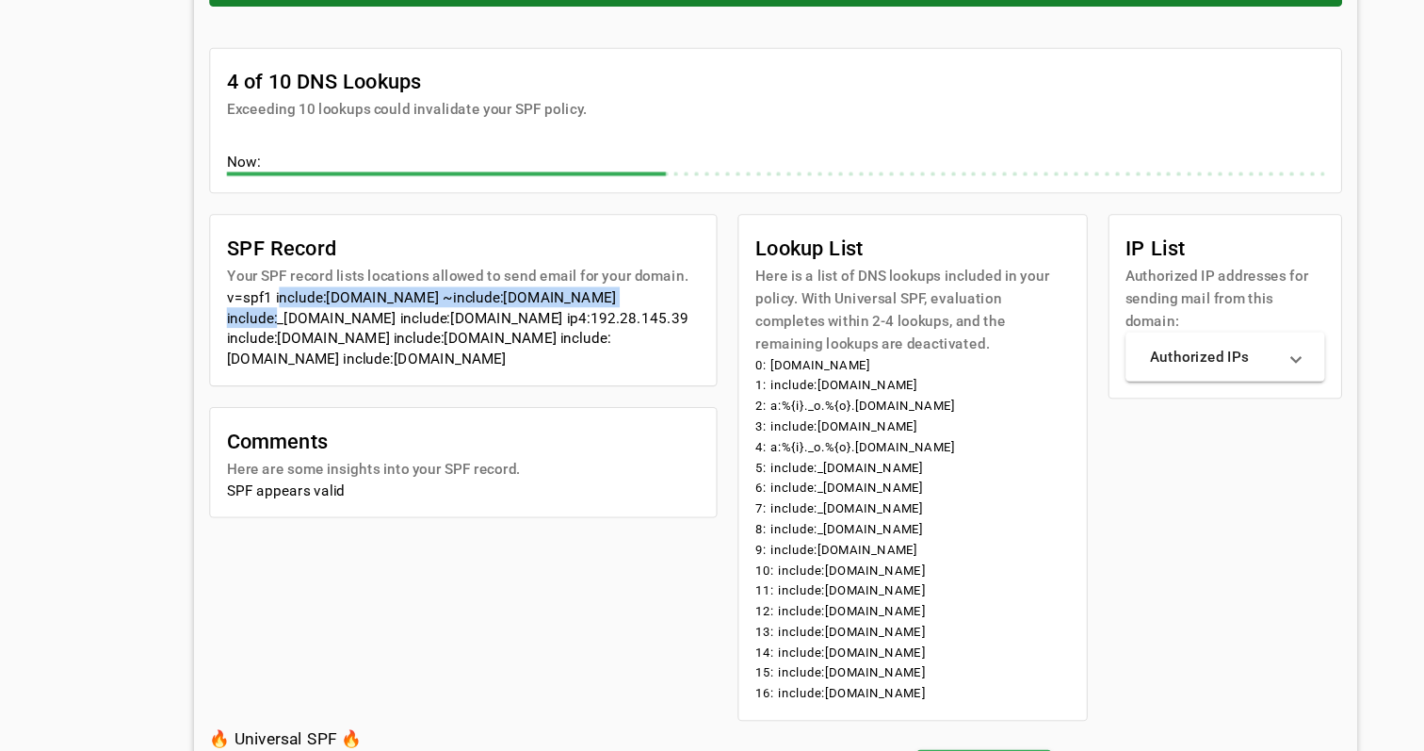
click at [252, 325] on div "v=spf1 include:universalspf.org ~include:x.universalspf.org include:_spf.google…" at bounding box center [425, 362] width 434 height 75
drag, startPoint x: 251, startPoint y: 269, endPoint x: 398, endPoint y: 270, distance: 147.9
click at [398, 325] on div "v=spf1 include:universalspf.org ~include:x.universalspf.org include:_spf.google…" at bounding box center [425, 362] width 434 height 75
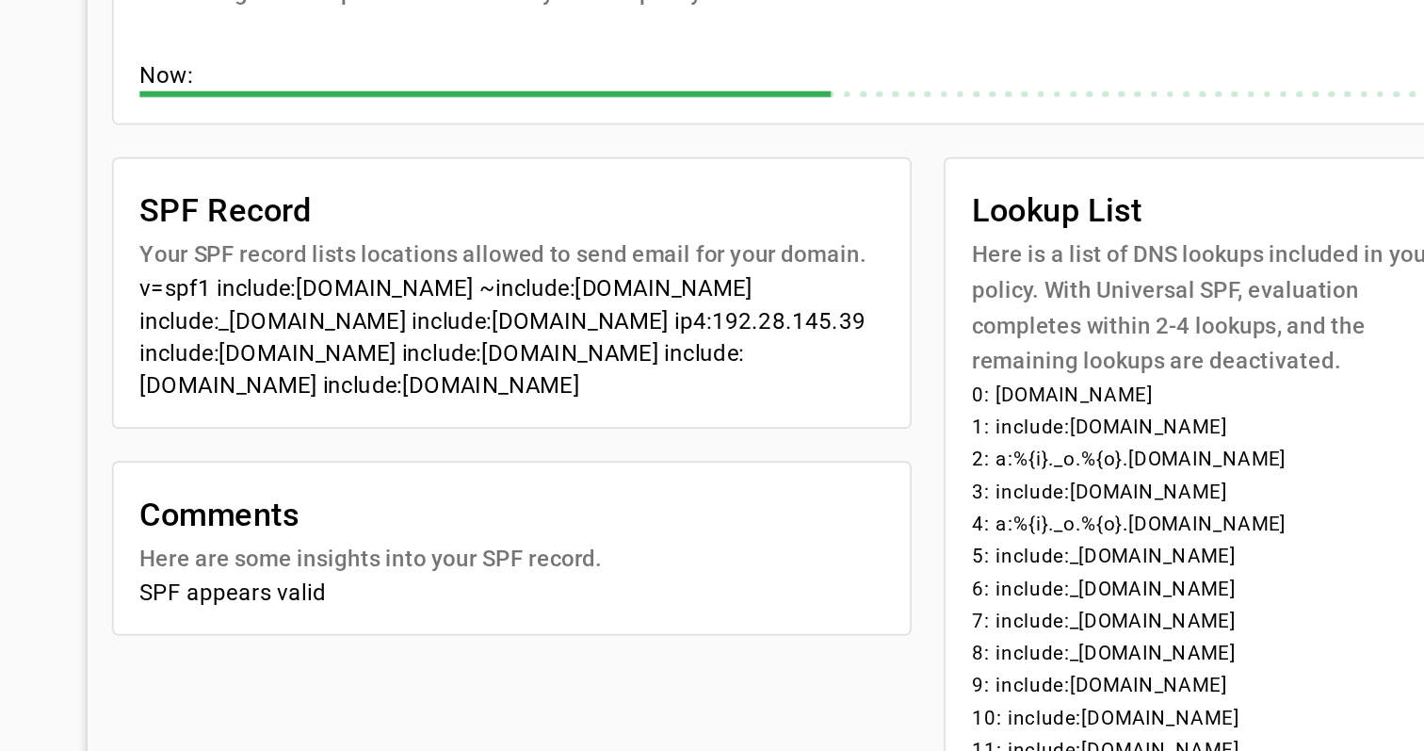
click at [208, 377] on div "v=spf1 include:universalspf.org ~include:x.universalspf.org include:_spf.google…" at bounding box center [425, 414] width 434 height 75
drag, startPoint x: 124, startPoint y: 166, endPoint x: 268, endPoint y: 167, distance: 144.1
click at [268, 377] on div "v=spf1 include:universalspf.org ~include:x.universalspf.org include:_spf.google…" at bounding box center [425, 414] width 434 height 75
drag, startPoint x: 77, startPoint y: 184, endPoint x: 357, endPoint y: 227, distance: 283.1
click at [357, 377] on mat-card-content "v=spf1 include:universalspf.org ~include:x.universalspf.org include:_spf.google…" at bounding box center [425, 422] width 464 height 90
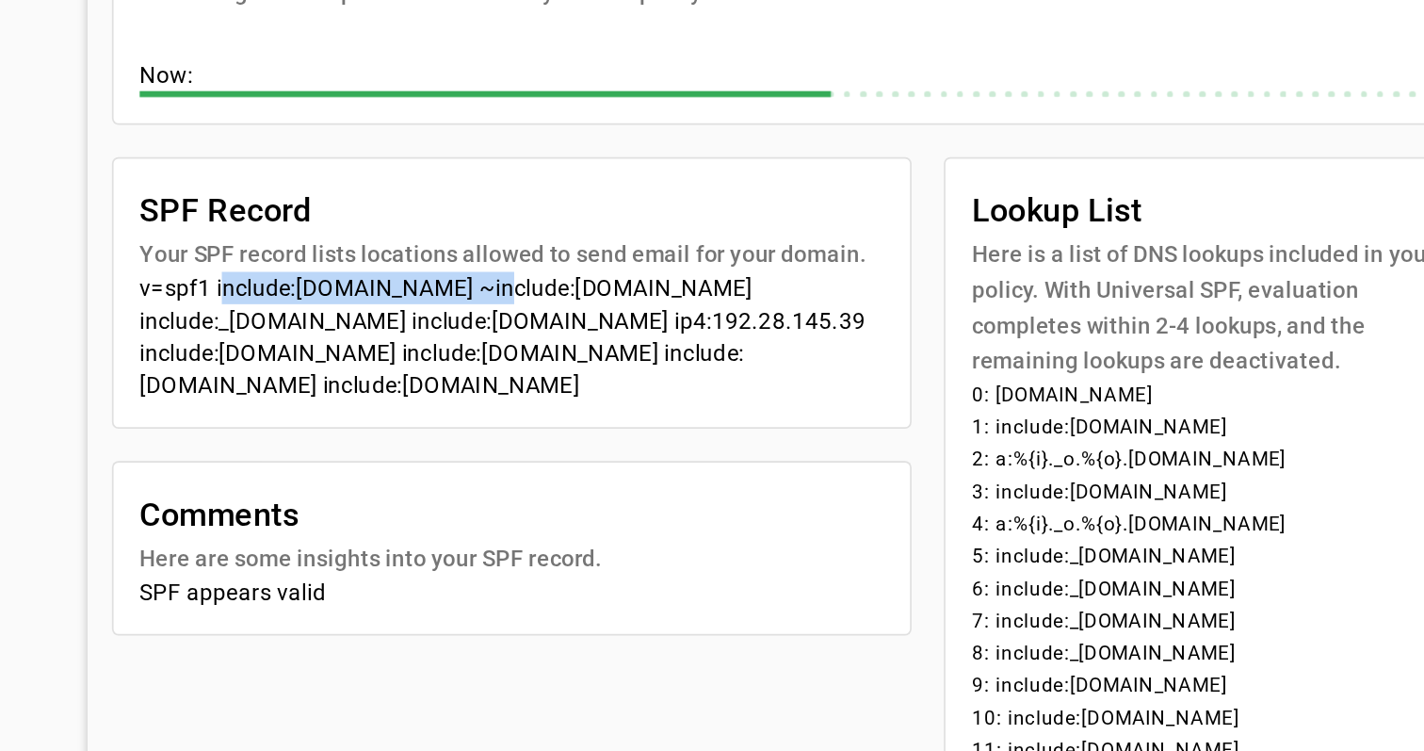
drag, startPoint x: 271, startPoint y: 167, endPoint x: 127, endPoint y: 164, distance: 144.1
click at [208, 377] on div "v=spf1 include:universalspf.org ~include:x.universalspf.org include:_spf.google…" at bounding box center [425, 414] width 434 height 75
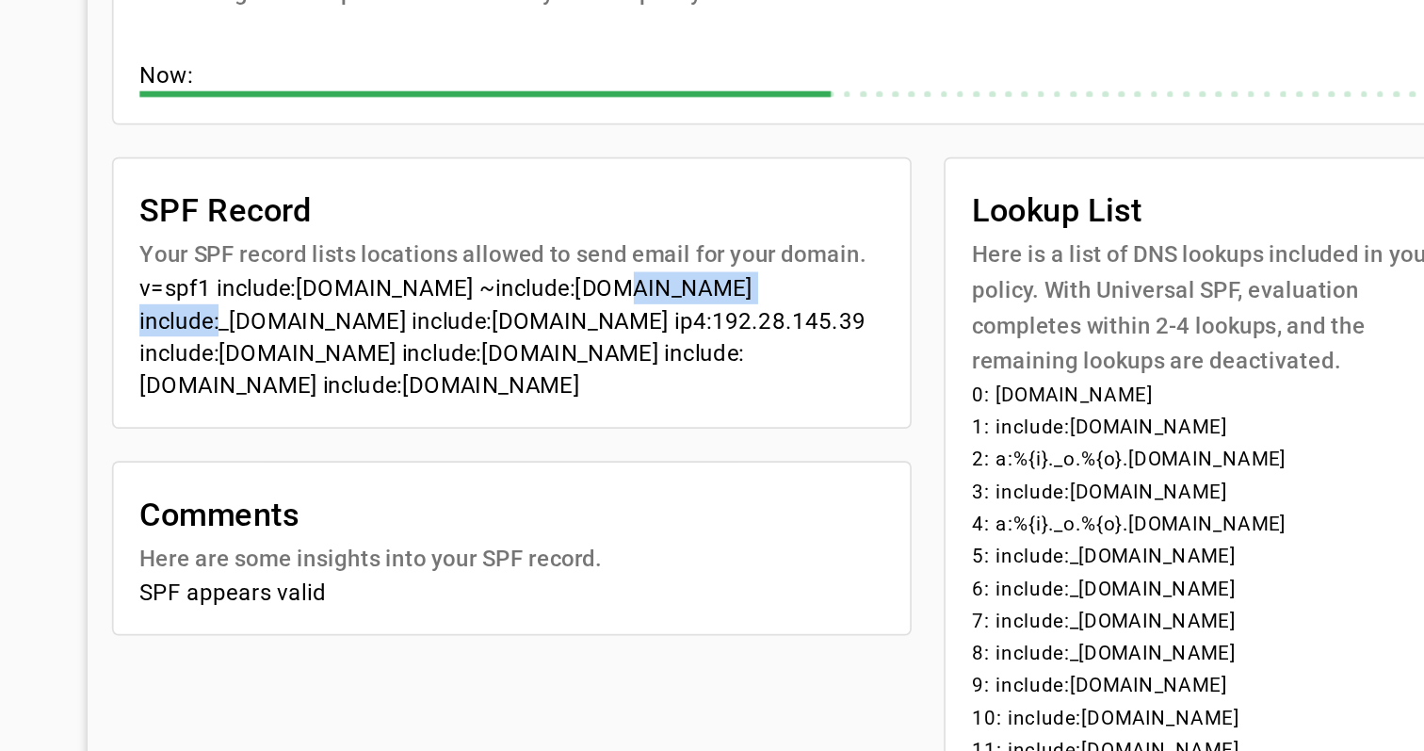
drag, startPoint x: 444, startPoint y: 166, endPoint x: 331, endPoint y: 166, distance: 113.0
click at [331, 377] on div "v=spf1 include:universalspf.org ~include:x.universalspf.org include:_spf.google…" at bounding box center [425, 414] width 434 height 75
click at [332, 377] on div "v=spf1 include:universalspf.org ~include:x.universalspf.org include:_spf.google…" at bounding box center [425, 414] width 434 height 75
drag, startPoint x: 331, startPoint y: 167, endPoint x: 341, endPoint y: 167, distance: 10.4
click at [341, 377] on div "v=spf1 include:universalspf.org ~include:x.universalspf.org include:_spf.google…" at bounding box center [425, 414] width 434 height 75
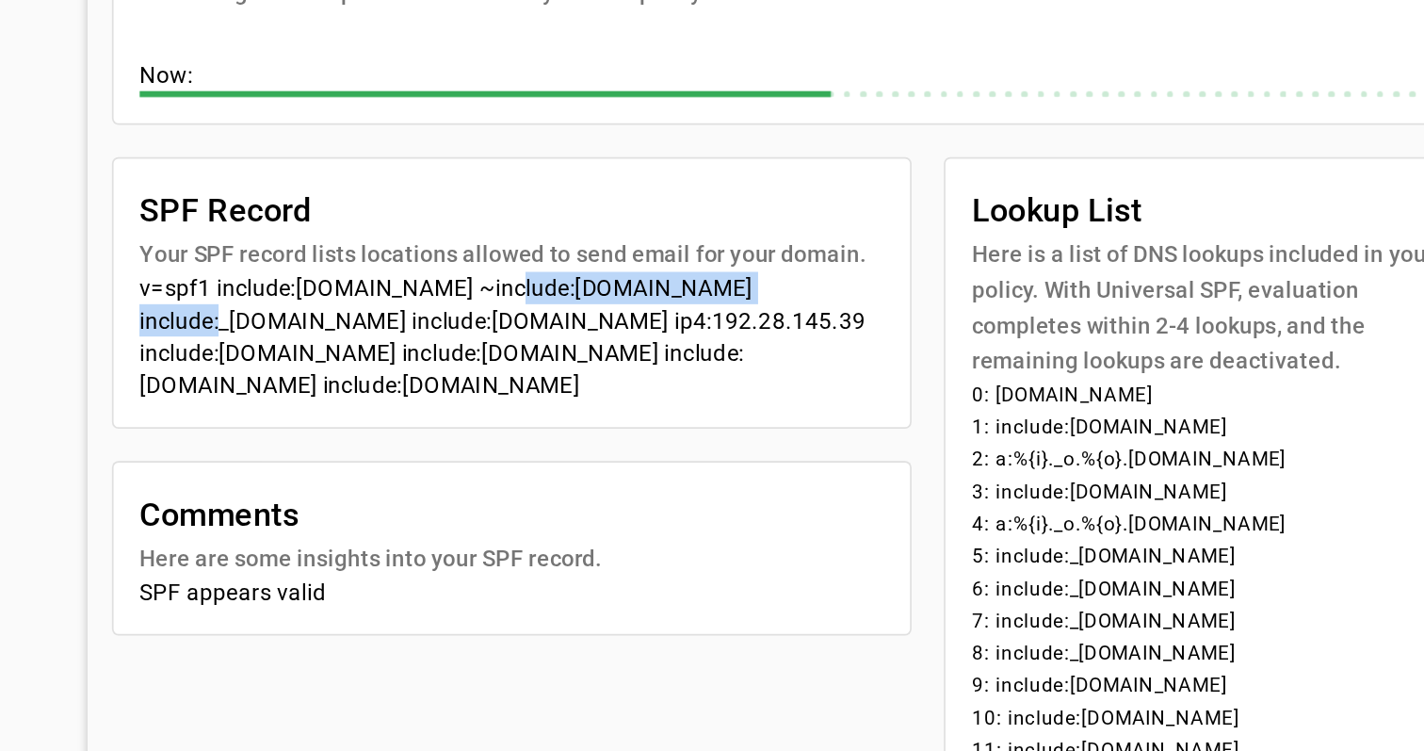
drag, startPoint x: 447, startPoint y: 165, endPoint x: 278, endPoint y: 168, distance: 169.6
click at [278, 377] on div "v=spf1 include:universalspf.org ~include:x.universalspf.org include:_spf.google…" at bounding box center [425, 414] width 434 height 75
drag, startPoint x: 273, startPoint y: 167, endPoint x: 283, endPoint y: 168, distance: 10.4
click at [283, 377] on div "v=spf1 include:universalspf.org ~include:x.universalspf.org include:_spf.google…" at bounding box center [425, 414] width 434 height 75
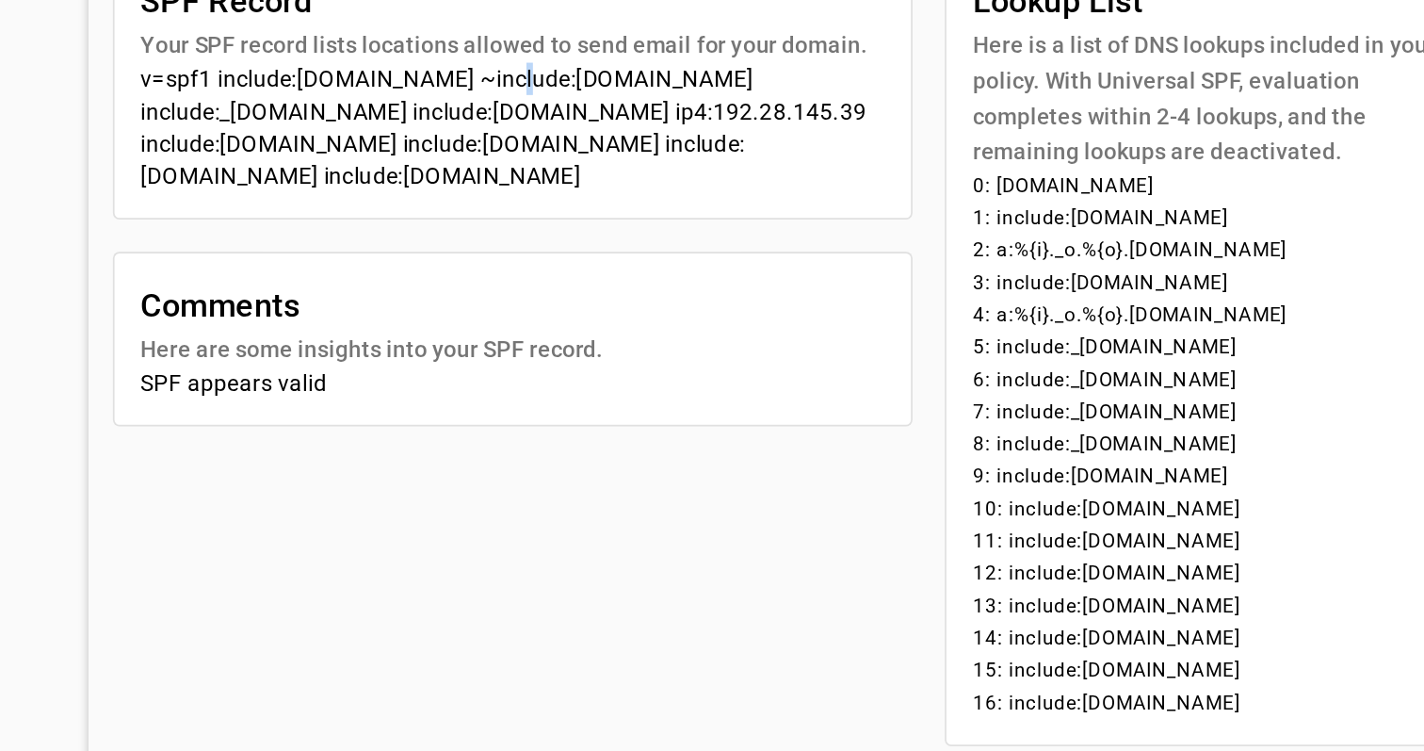
scroll to position [226, 0]
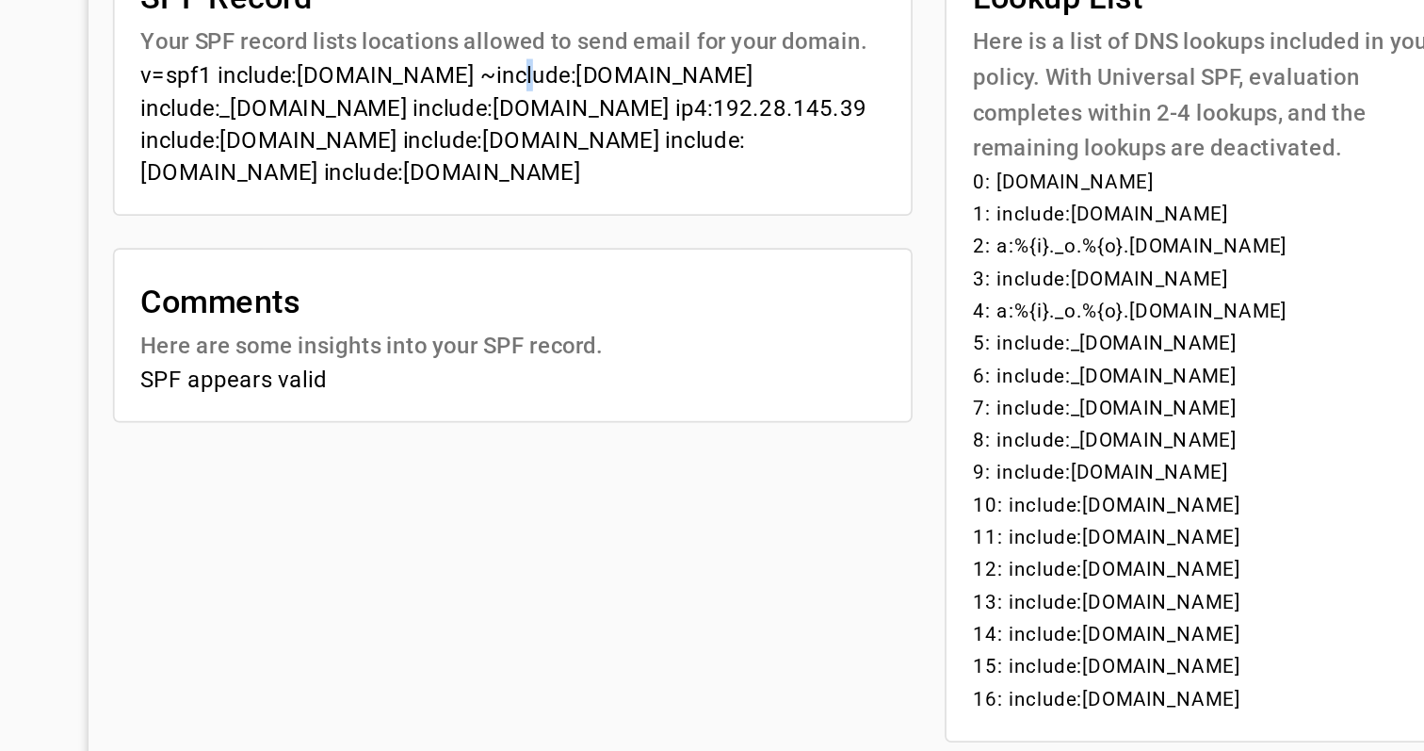
drag, startPoint x: 737, startPoint y: 409, endPoint x: 575, endPoint y: 143, distance: 311.1
click at [678, 410] on mat-card-content "0: grafana.com 1: include:universalspf.org 2: a:%{i}._o.%{o}.y.0.universalspf.o…" at bounding box center [837, 577] width 318 height 335
click at [693, 447] on li "2: a:%{i}._o.%{o}.y.0.universalspf.org" at bounding box center [837, 456] width 288 height 19
drag, startPoint x: 575, startPoint y: 120, endPoint x: 780, endPoint y: 180, distance: 213.1
click at [780, 410] on mat-card-content "0: grafana.com 1: include:universalspf.org 2: a:%{i}._o.%{o}.y.0.universalspf.o…" at bounding box center [837, 577] width 318 height 335
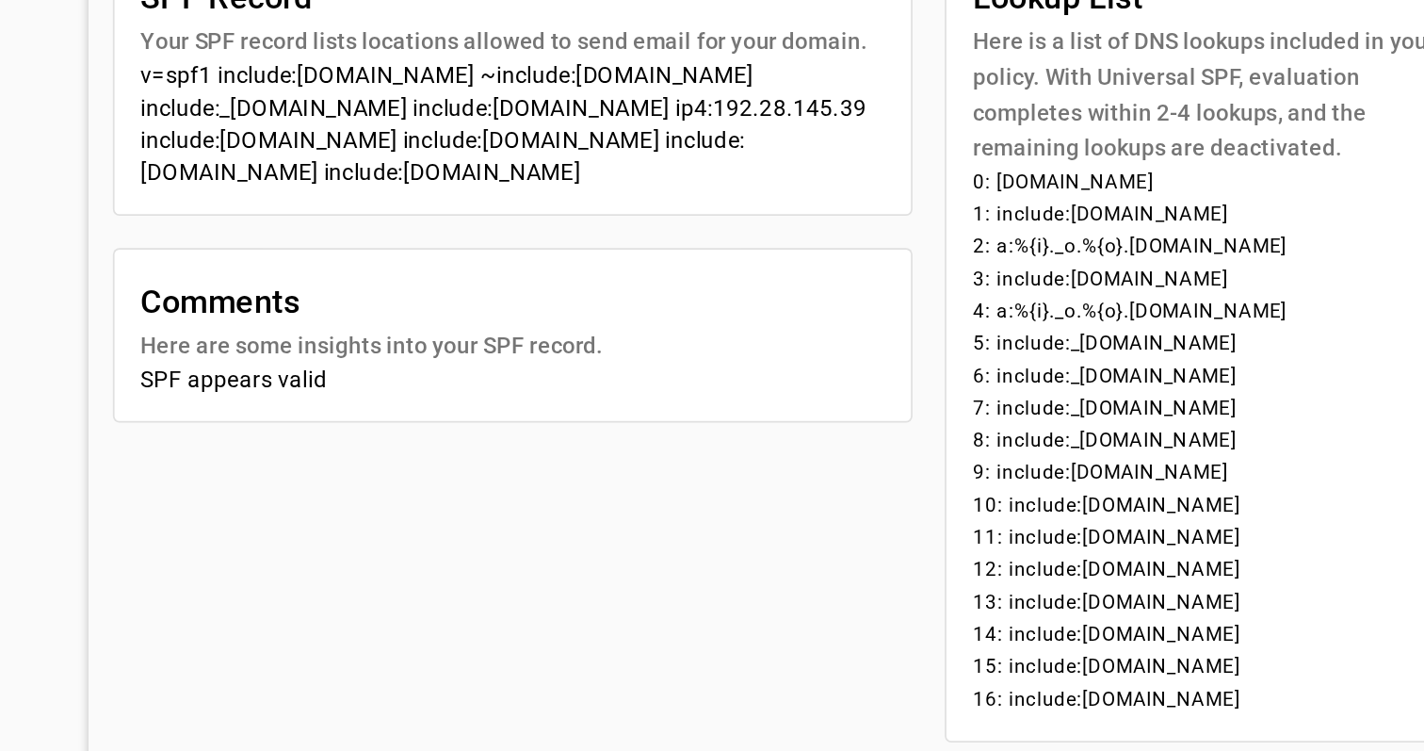
click at [772, 447] on li "2: a:%{i}._o.%{o}.y.0.universalspf.org" at bounding box center [837, 456] width 288 height 19
drag, startPoint x: 796, startPoint y: 143, endPoint x: 571, endPoint y: 122, distance: 226.1
click at [678, 410] on mat-card-content "0: grafana.com 1: include:universalspf.org 2: a:%{i}._o.%{o}.y.0.universalspf.o…" at bounding box center [837, 577] width 318 height 335
click at [778, 485] on li "4: a:%{i}._o.%{o}.z.0.universalspf.org" at bounding box center [837, 494] width 288 height 19
drag, startPoint x: 787, startPoint y: 179, endPoint x: 565, endPoint y: 164, distance: 222.8
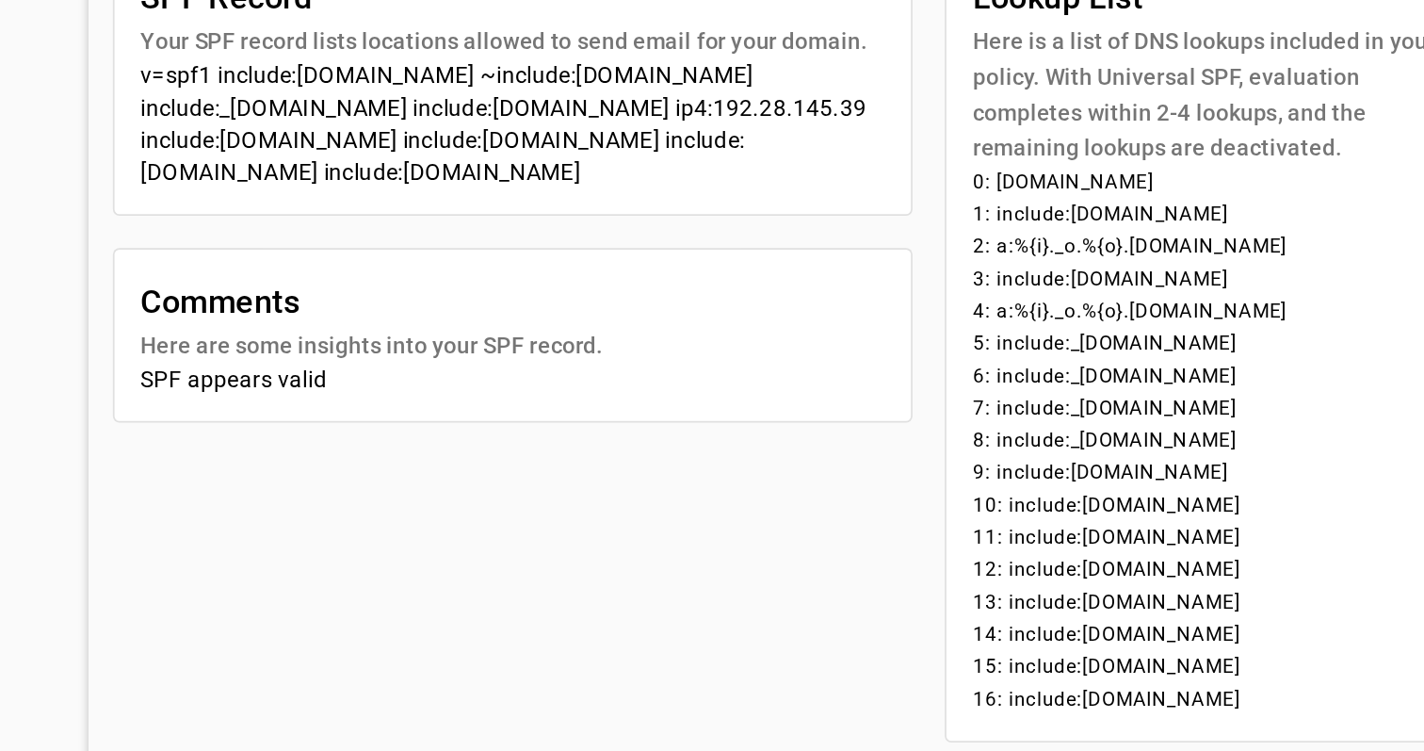
click at [678, 410] on mat-card-content "0: grafana.com 1: include:universalspf.org 2: a:%{i}._o.%{o}.y.0.universalspf.o…" at bounding box center [837, 577] width 318 height 335
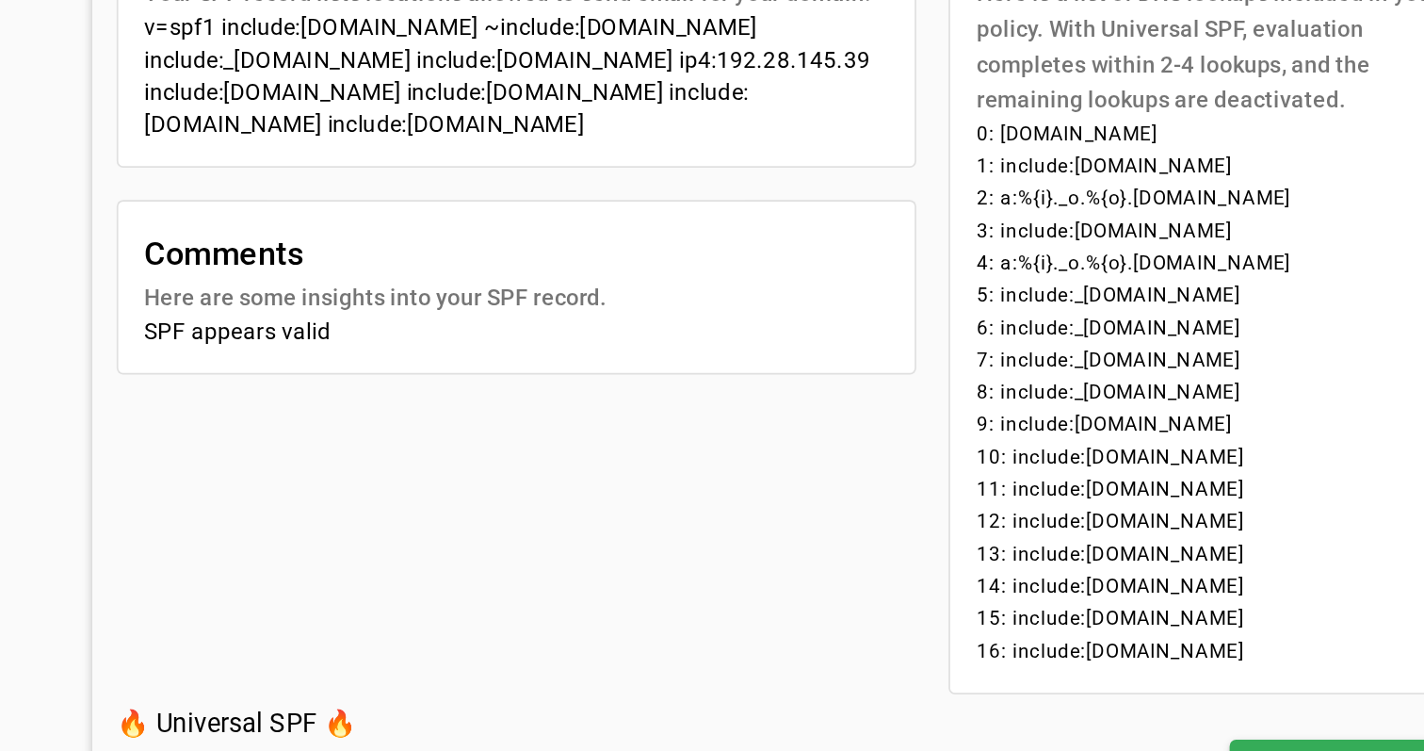
scroll to position [256, 0]
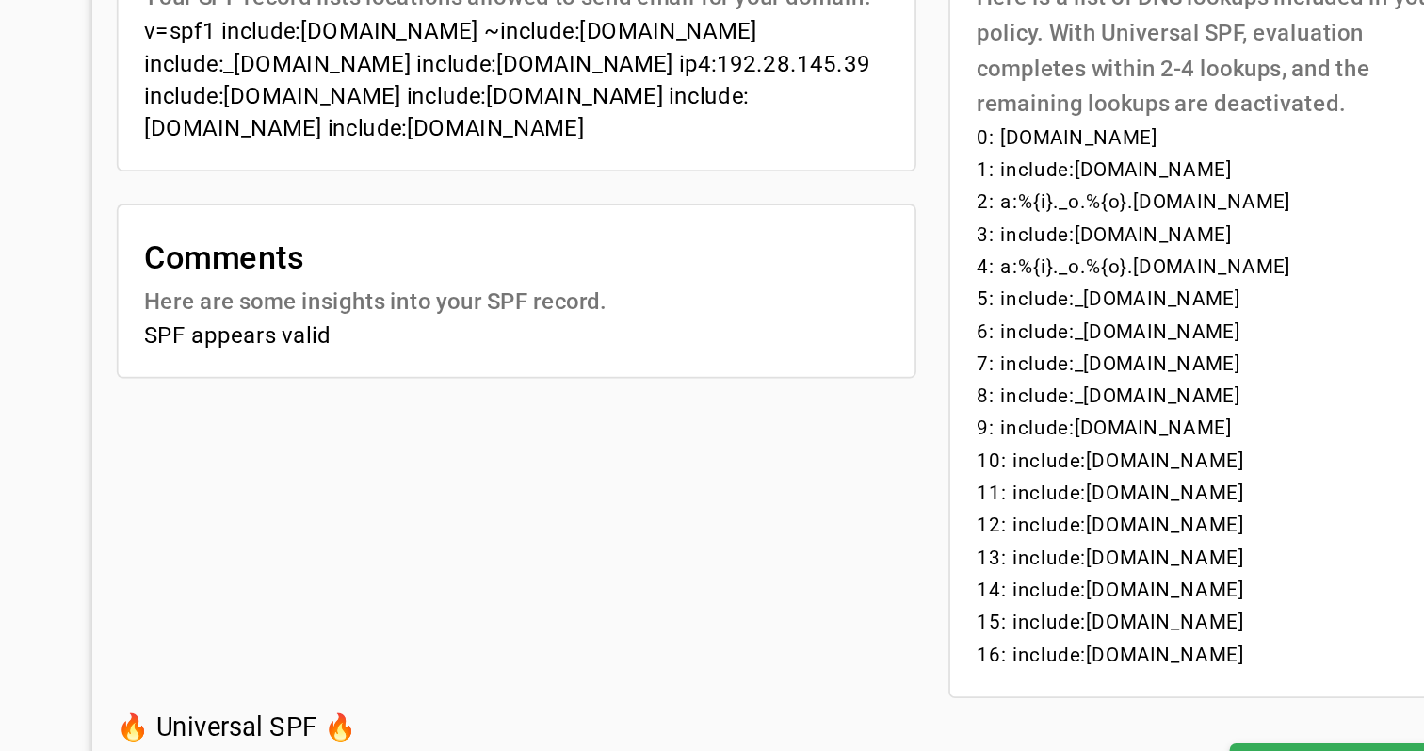
drag, startPoint x: 642, startPoint y: 385, endPoint x: 731, endPoint y: 379, distance: 88.8
click at [731, 681] on li "16: include:docebosaas.com" at bounding box center [837, 690] width 288 height 19
copy li "docebosaas.com"
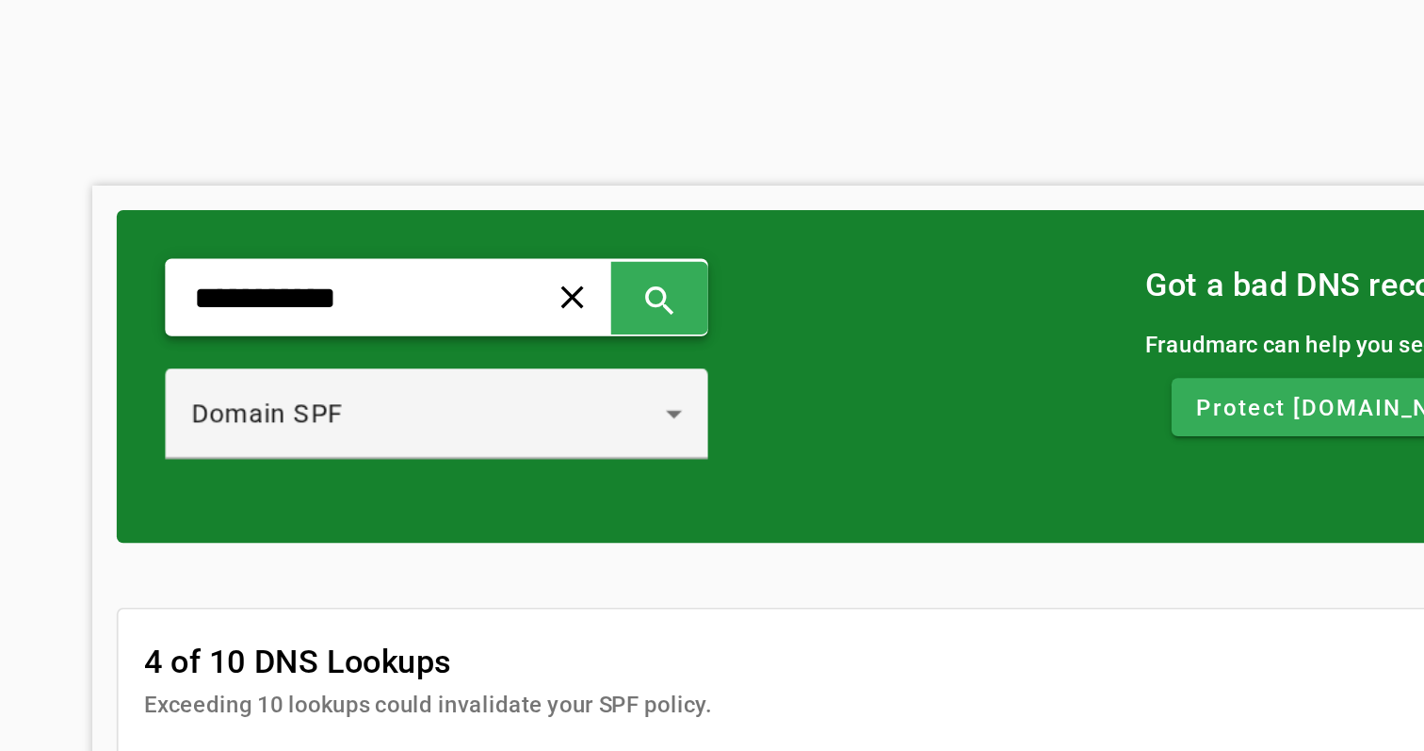
scroll to position [0, 0]
click at [235, 179] on input "**********" at bounding box center [322, 173] width 174 height 23
paste input "***"
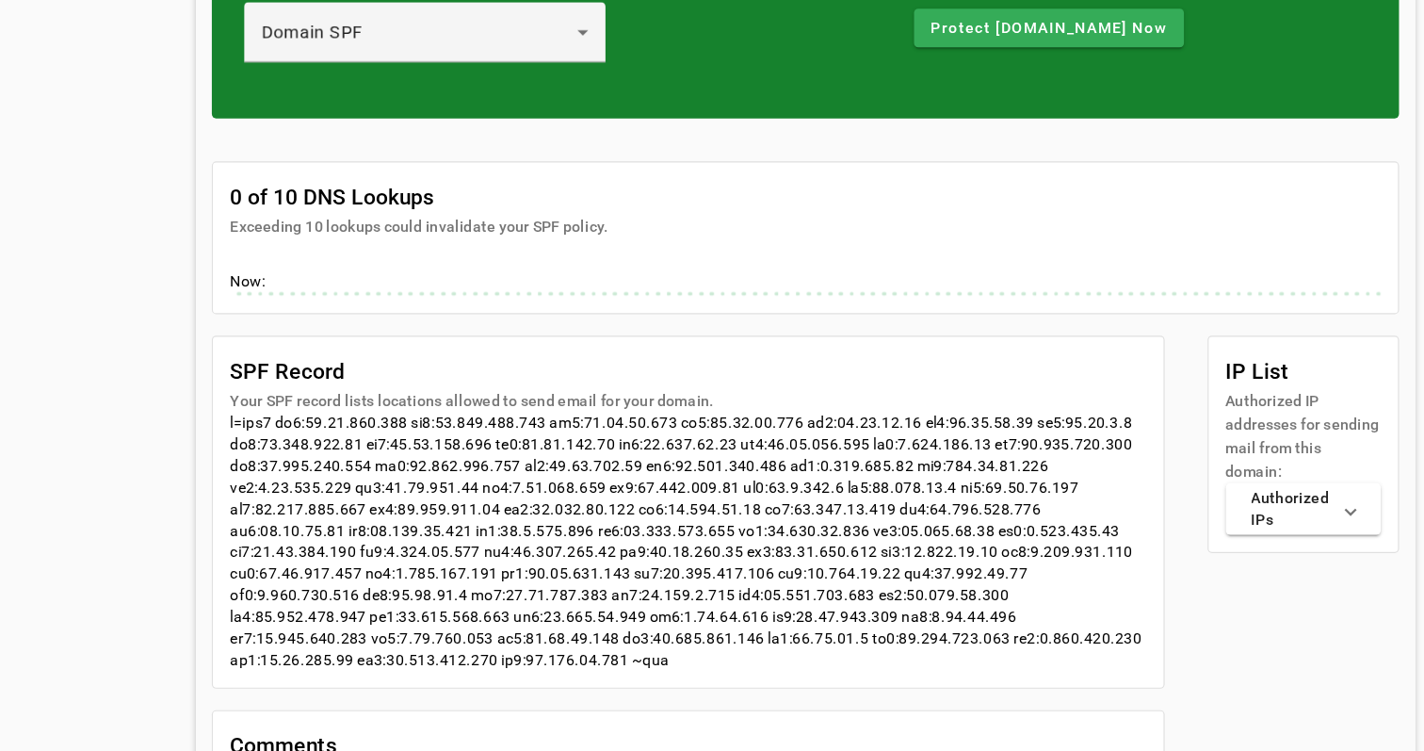
scroll to position [171, 0]
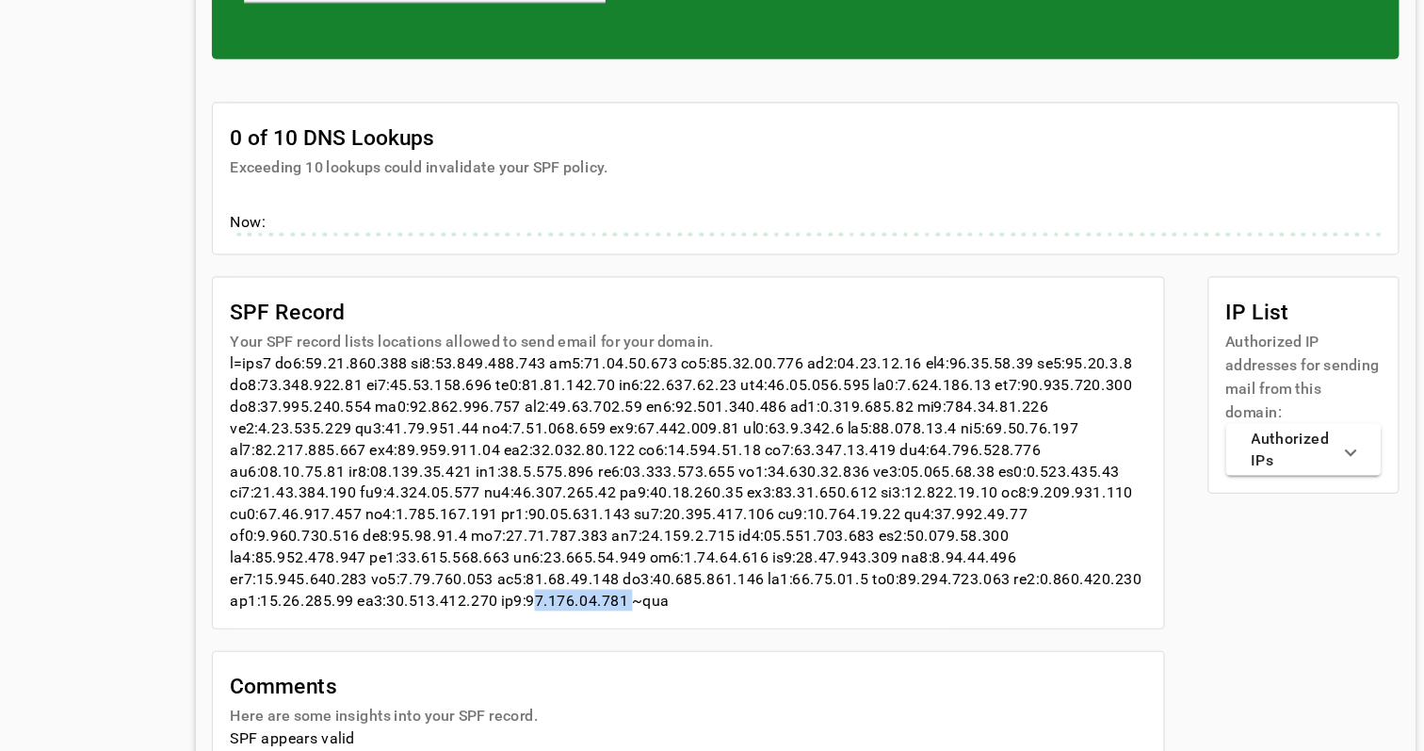
drag, startPoint x: 564, startPoint y: 526, endPoint x: 649, endPoint y: 530, distance: 84.8
click at [649, 530] on div at bounding box center [609, 515] width 802 height 226
copy div "18.233.38.249"
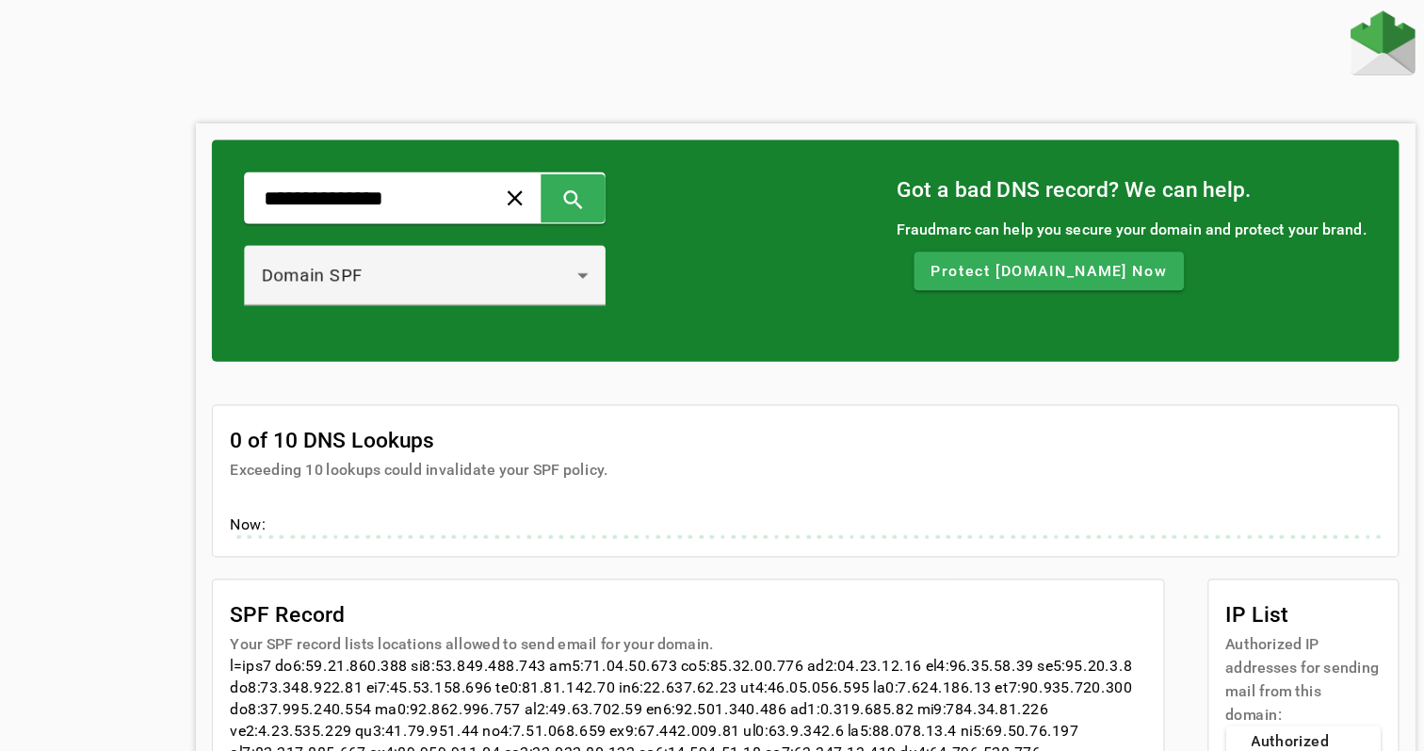
scroll to position [0, 0]
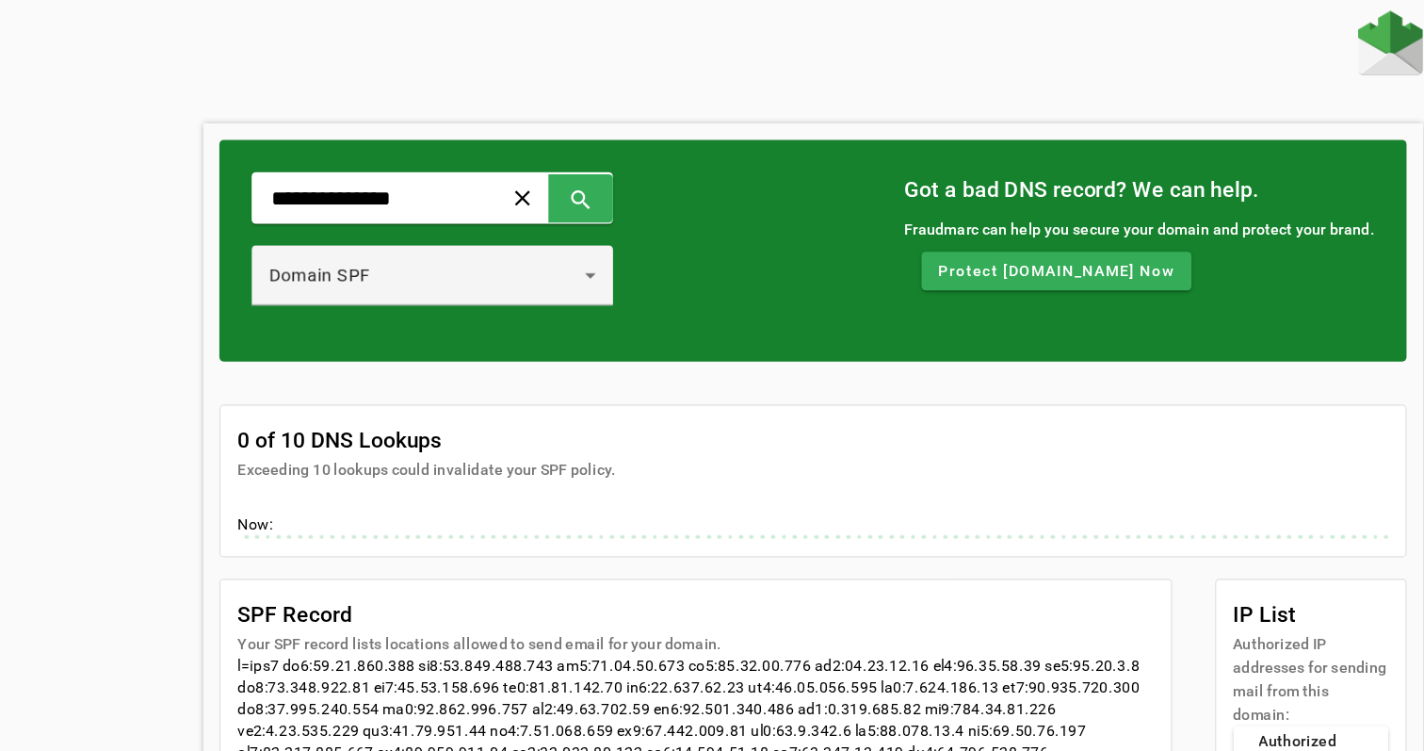
type input "**********"
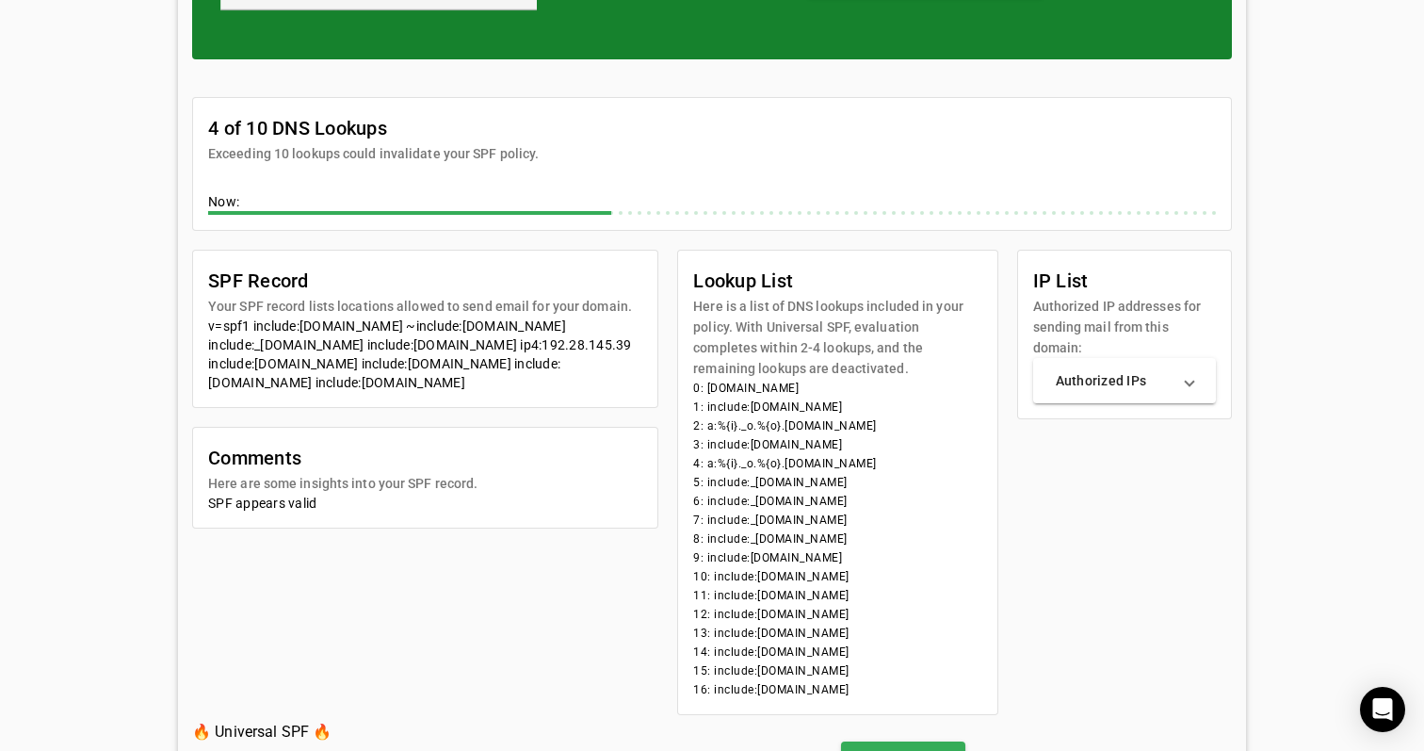
scroll to position [253, 0]
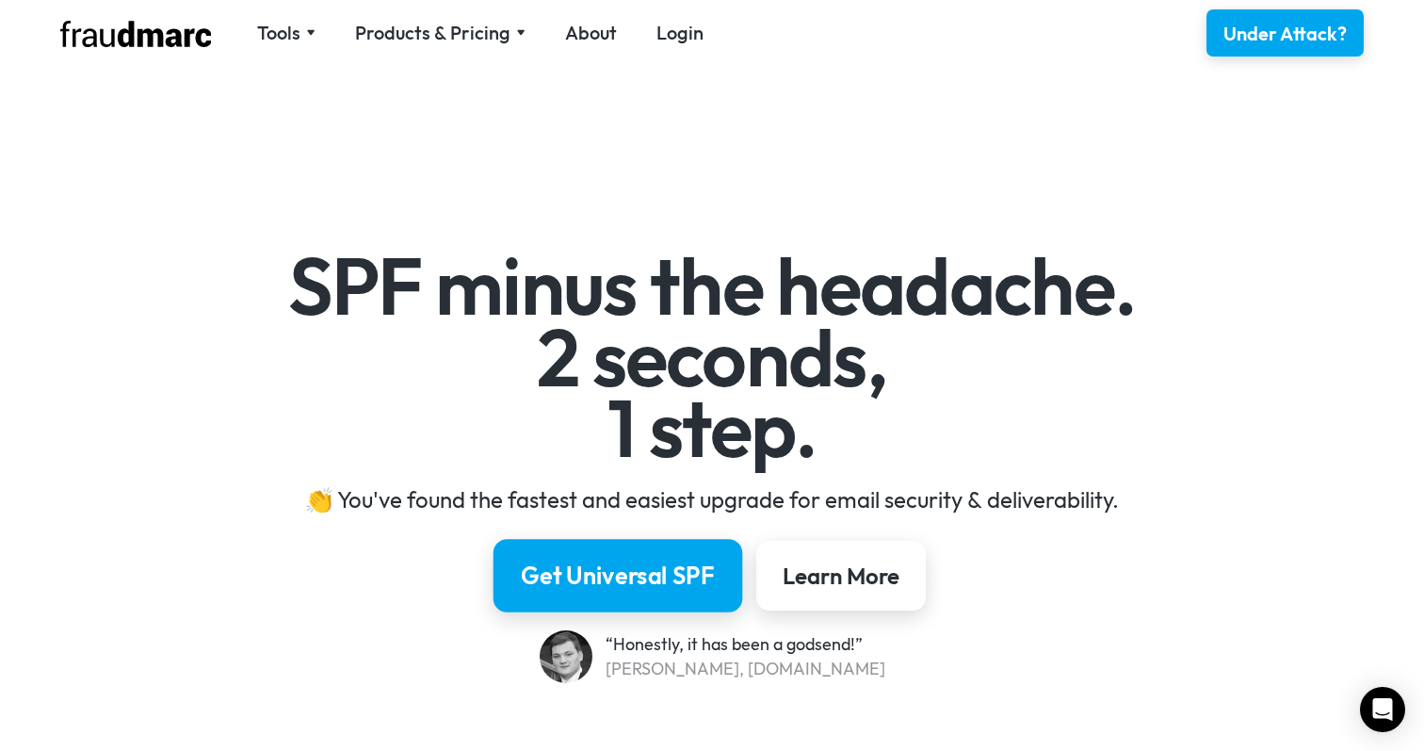
click at [682, 552] on link "Get Universal SPF" at bounding box center [618, 575] width 250 height 73
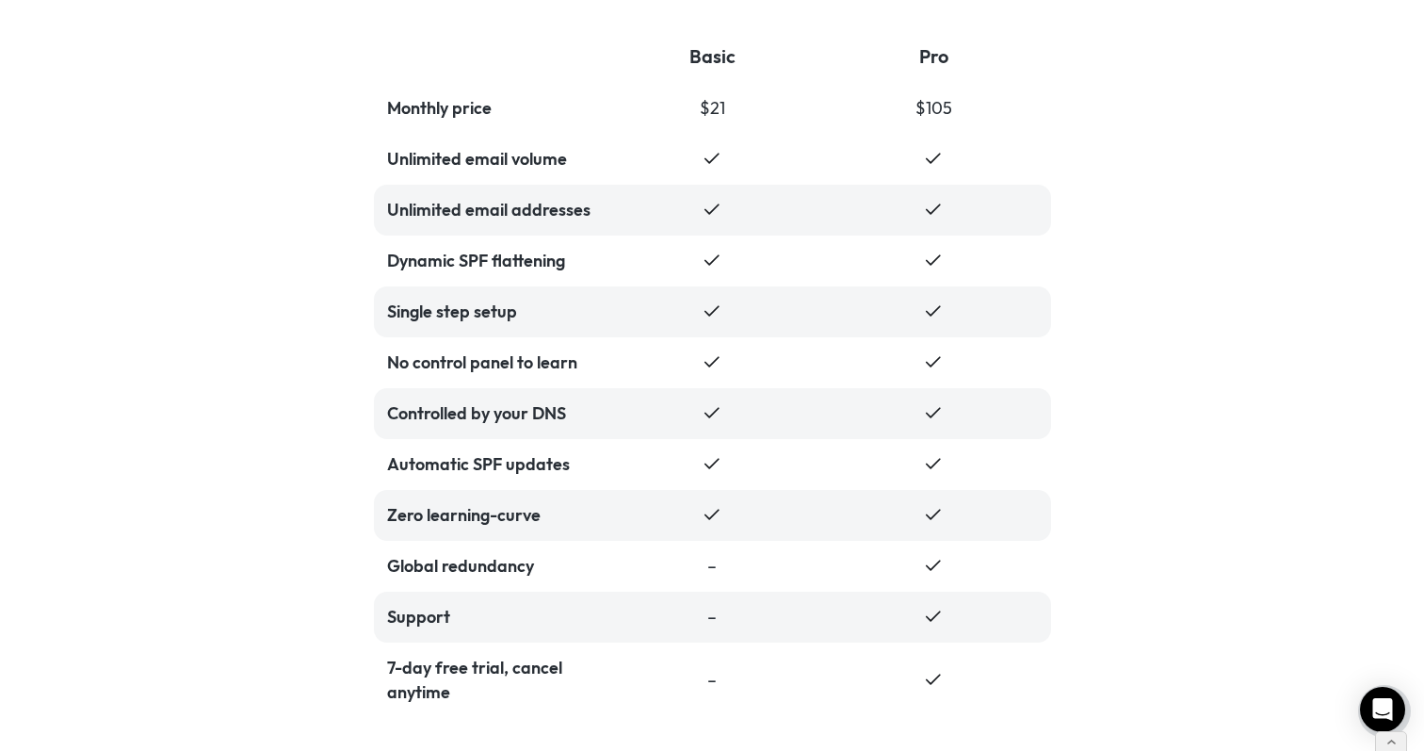
scroll to position [4094, 0]
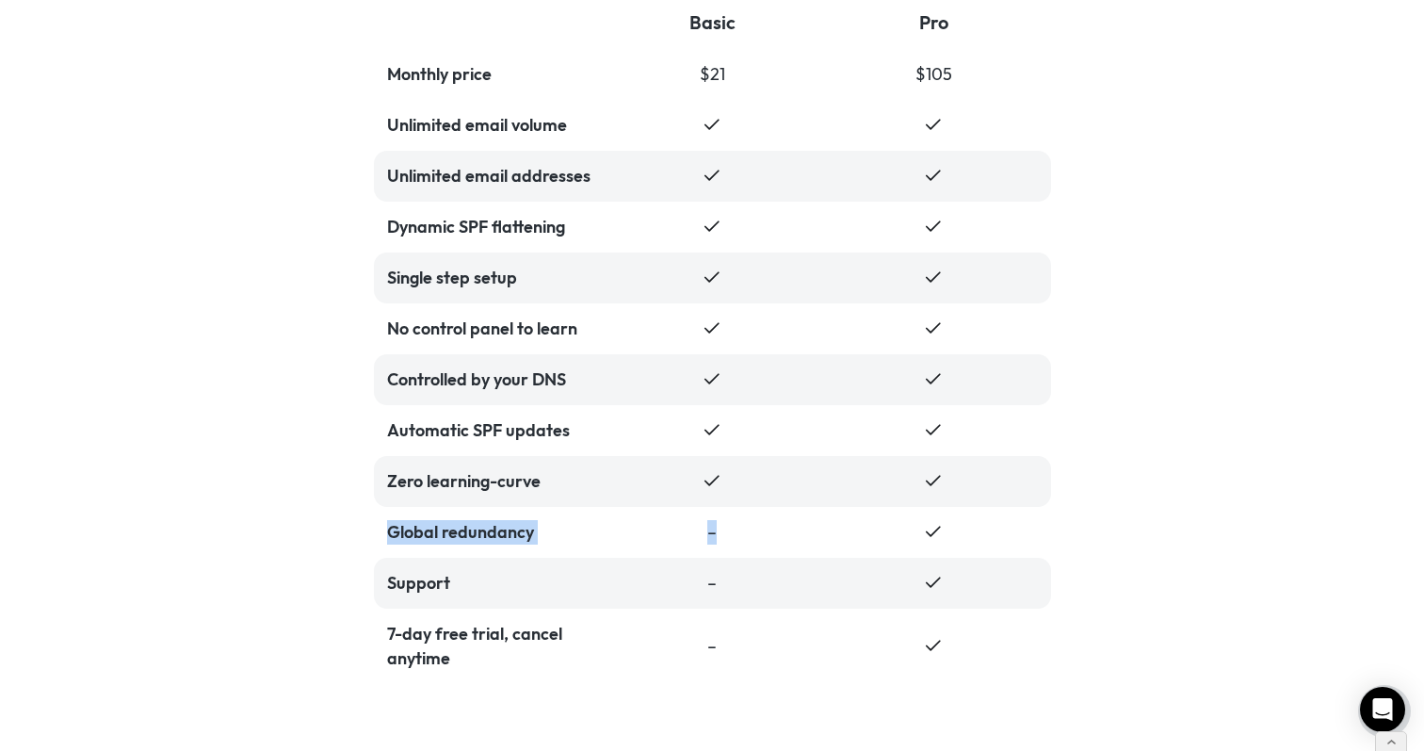
drag, startPoint x: 388, startPoint y: 528, endPoint x: 724, endPoint y: 534, distance: 336.3
click at [724, 534] on div "Global redundancy –" at bounding box center [712, 532] width 677 height 51
drag, startPoint x: 904, startPoint y: 69, endPoint x: 1002, endPoint y: 69, distance: 98.0
click at [1002, 69] on div "Monthly price $21 $105" at bounding box center [712, 74] width 677 height 51
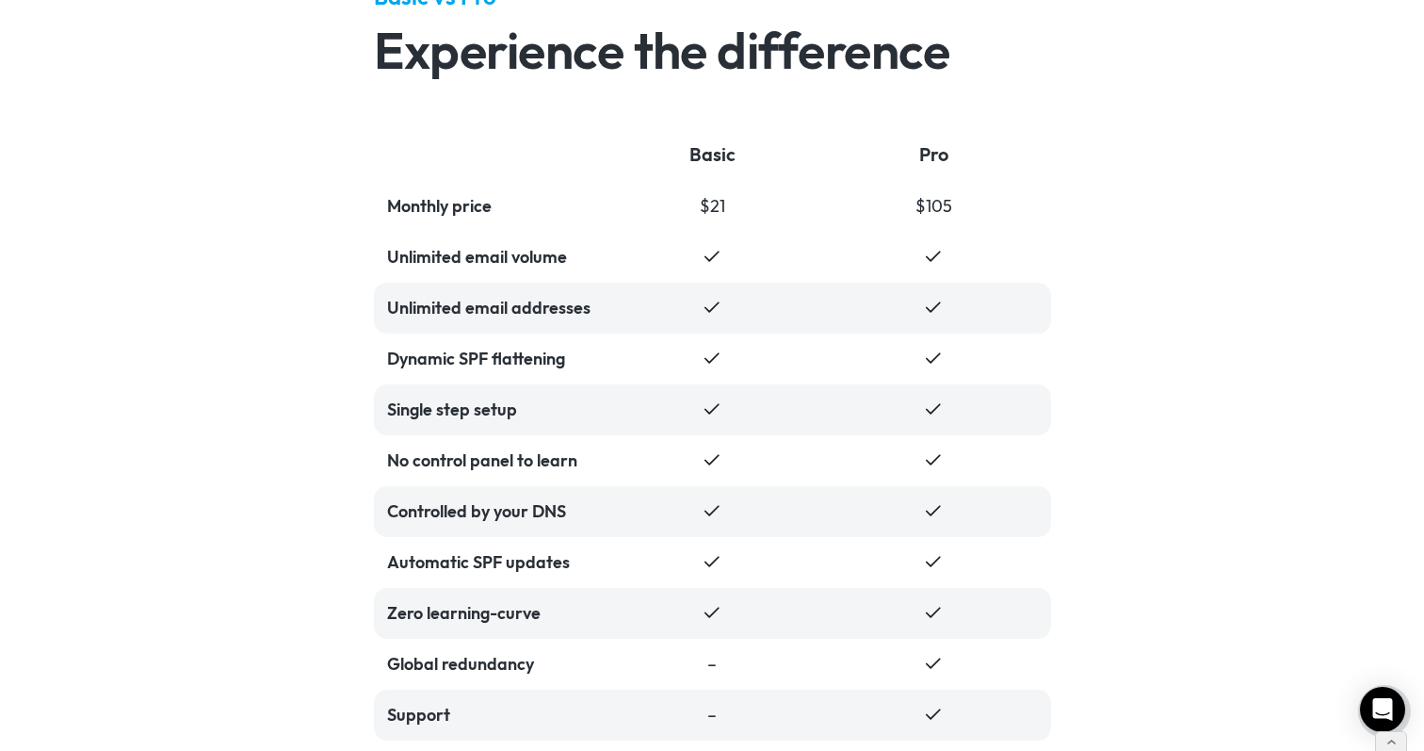
scroll to position [3970, 0]
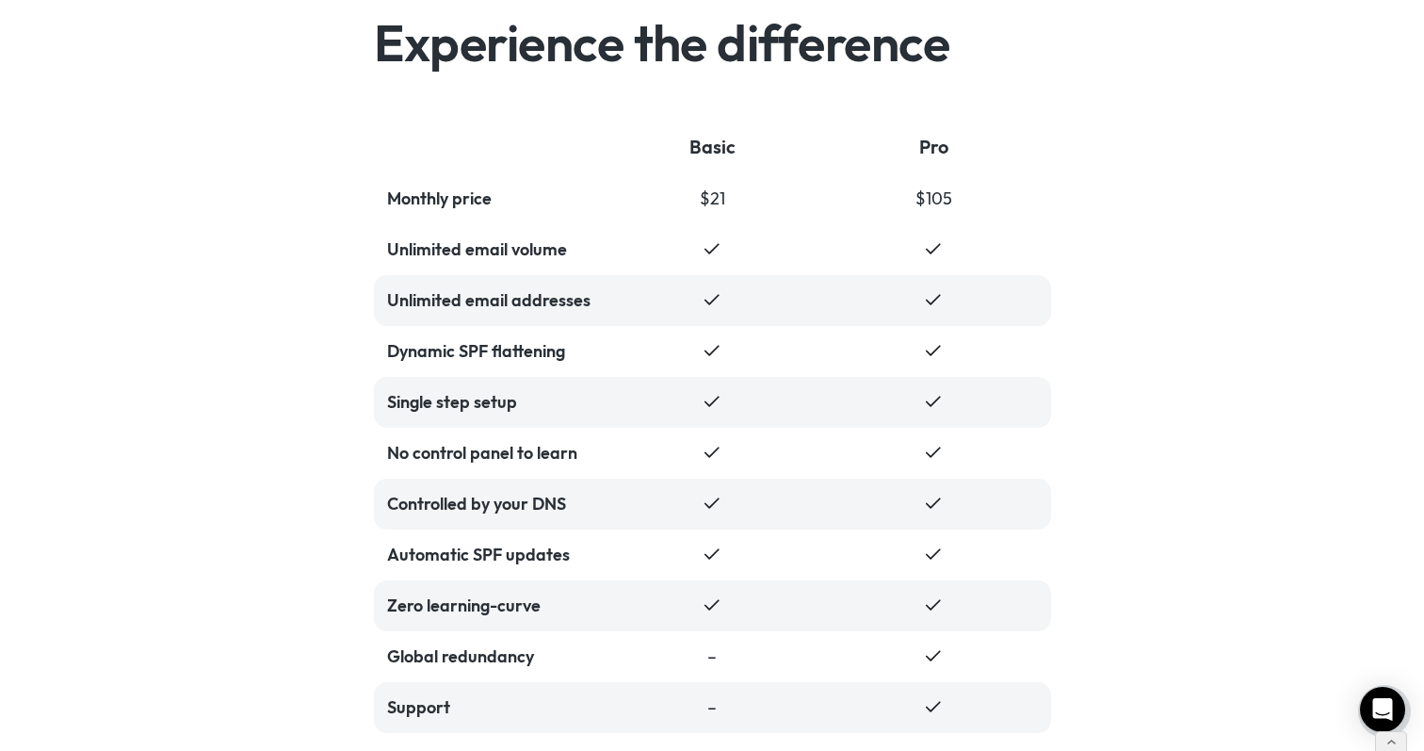
click at [1103, 161] on div "Basic vs Pro Experience the difference Basic Pro Monthly price $21 $105 Unlimit…" at bounding box center [712, 391] width 1424 height 1098
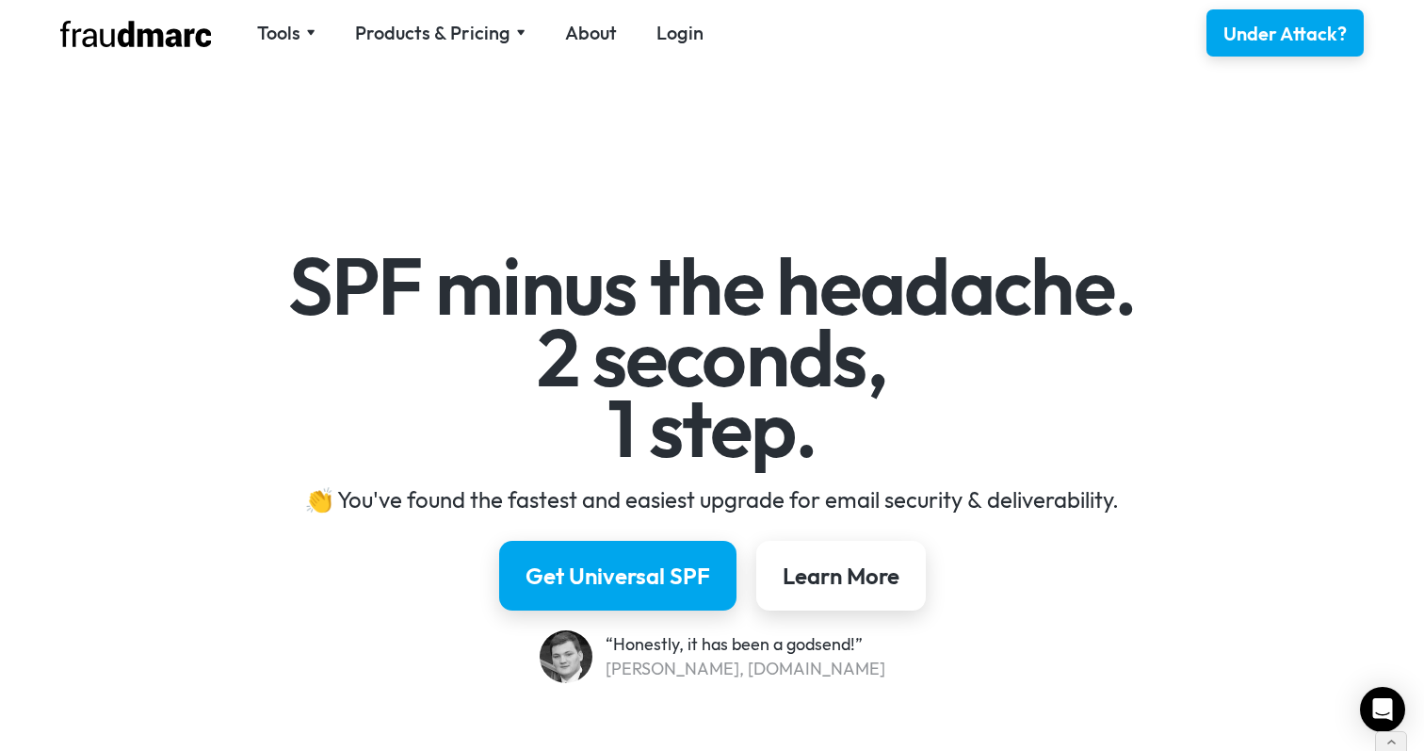
scroll to position [0, 0]
click at [378, 31] on div "Products & Pricing" at bounding box center [432, 33] width 155 height 26
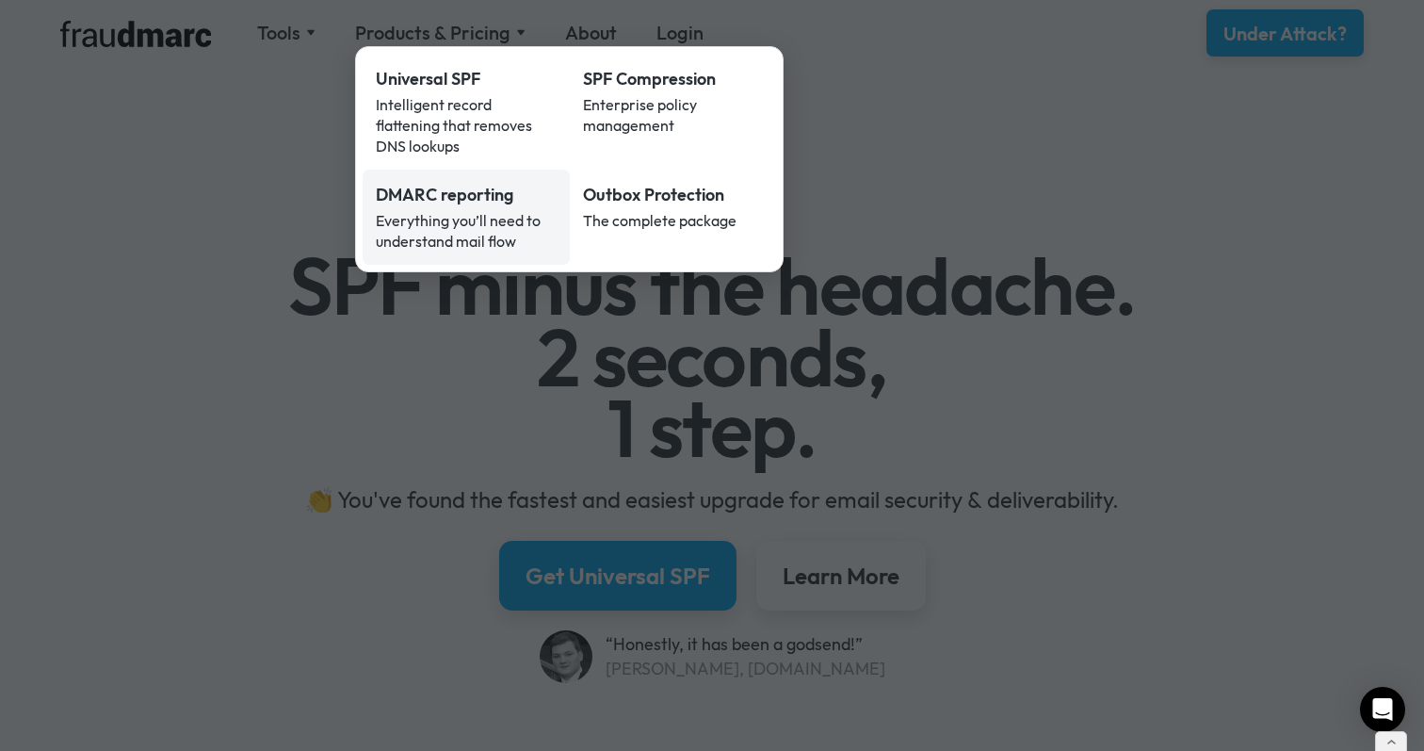
click at [470, 210] on div "Everything you’ll need to understand mail flow" at bounding box center [466, 230] width 181 height 41
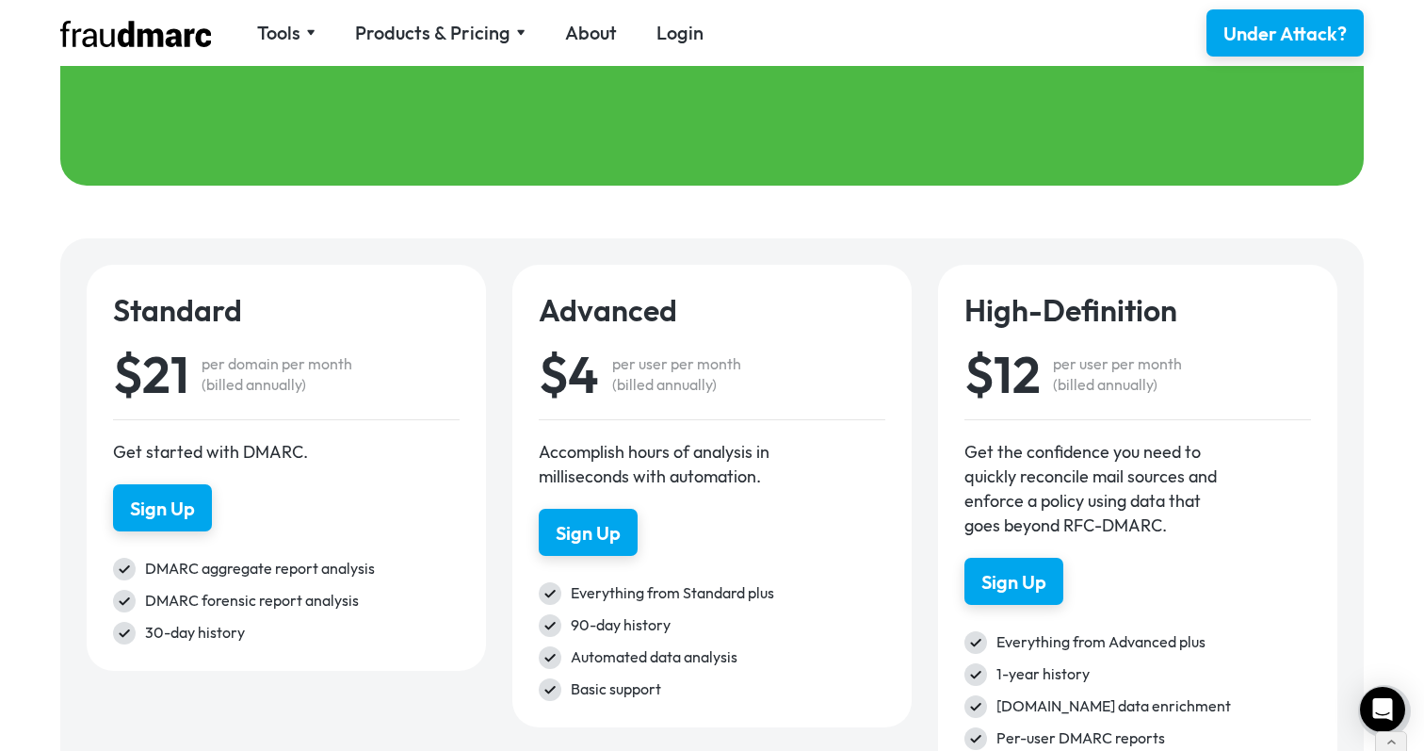
scroll to position [2618, 0]
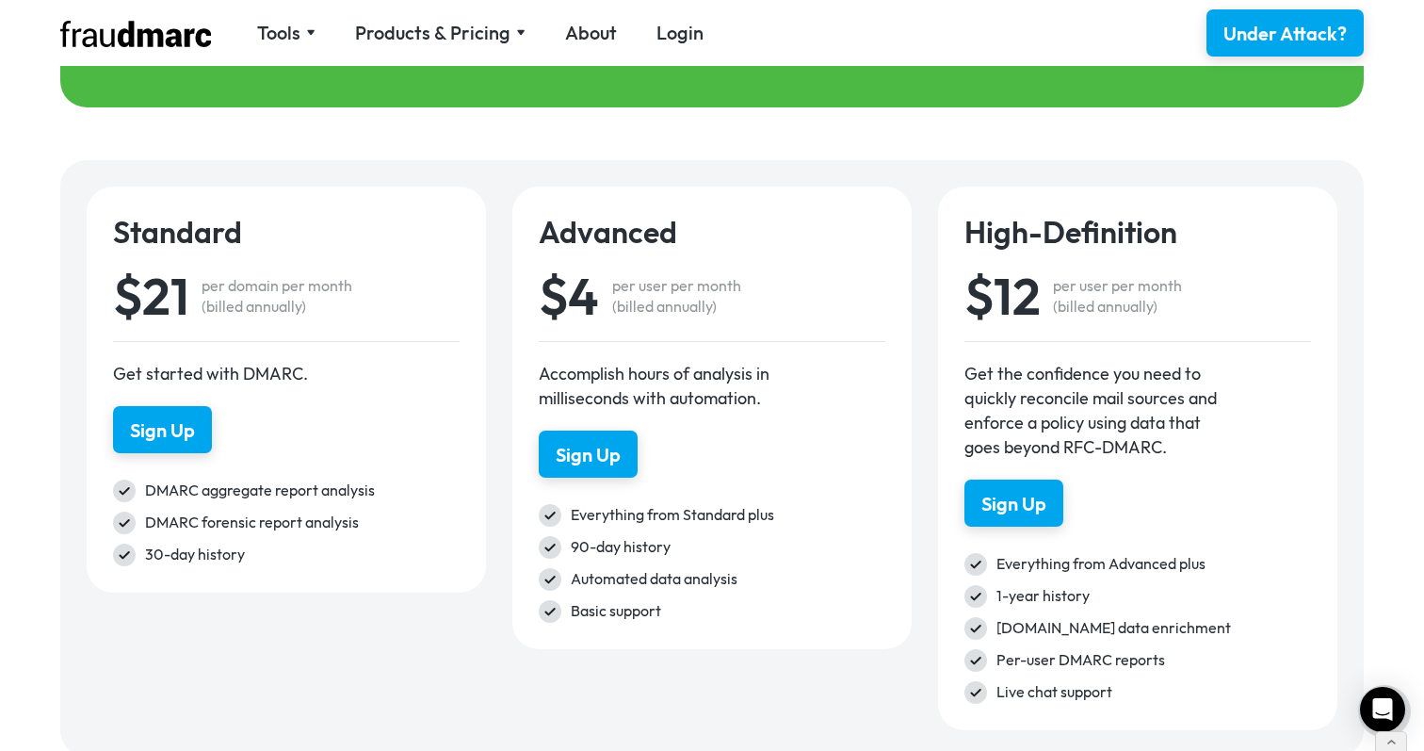
click at [322, 305] on div "per domain per month (billed annually)" at bounding box center [277, 295] width 151 height 41
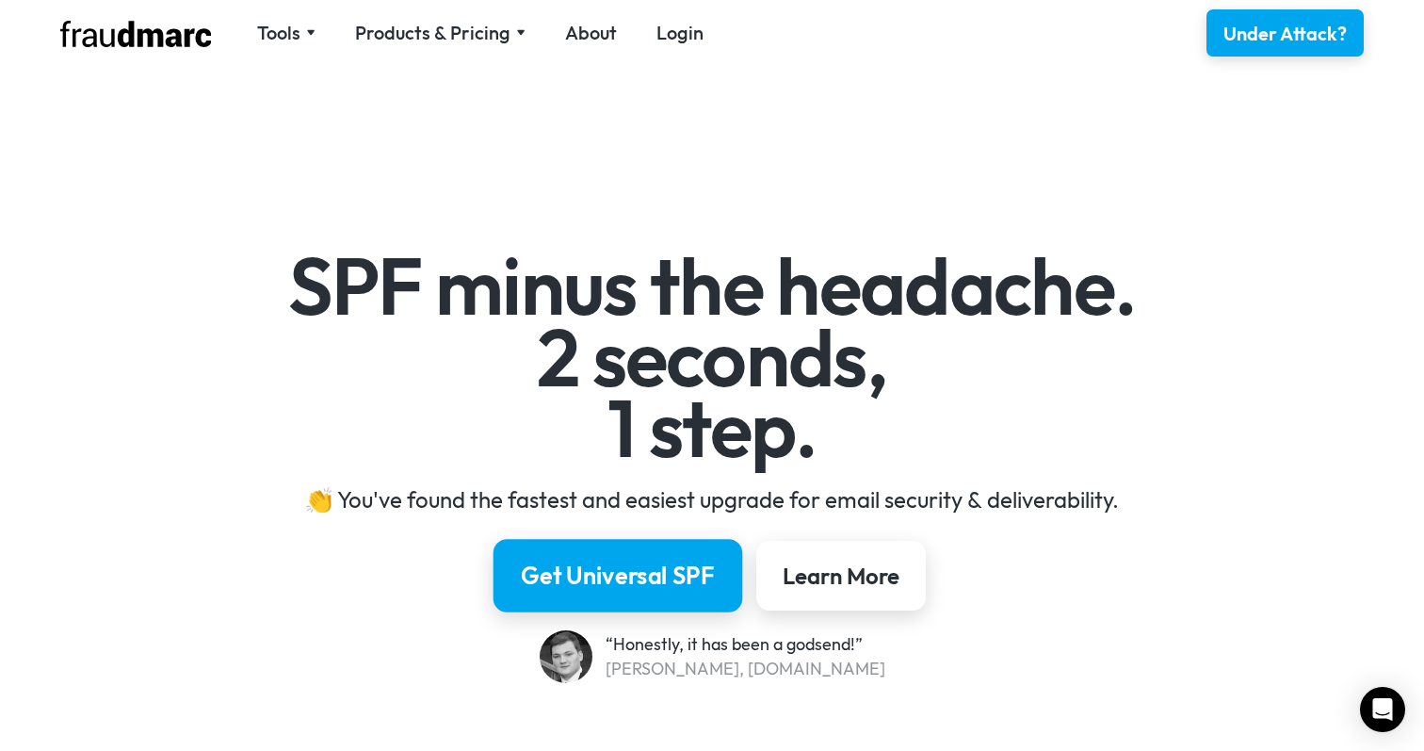
click at [616, 584] on div "Get Universal SPF" at bounding box center [618, 575] width 194 height 32
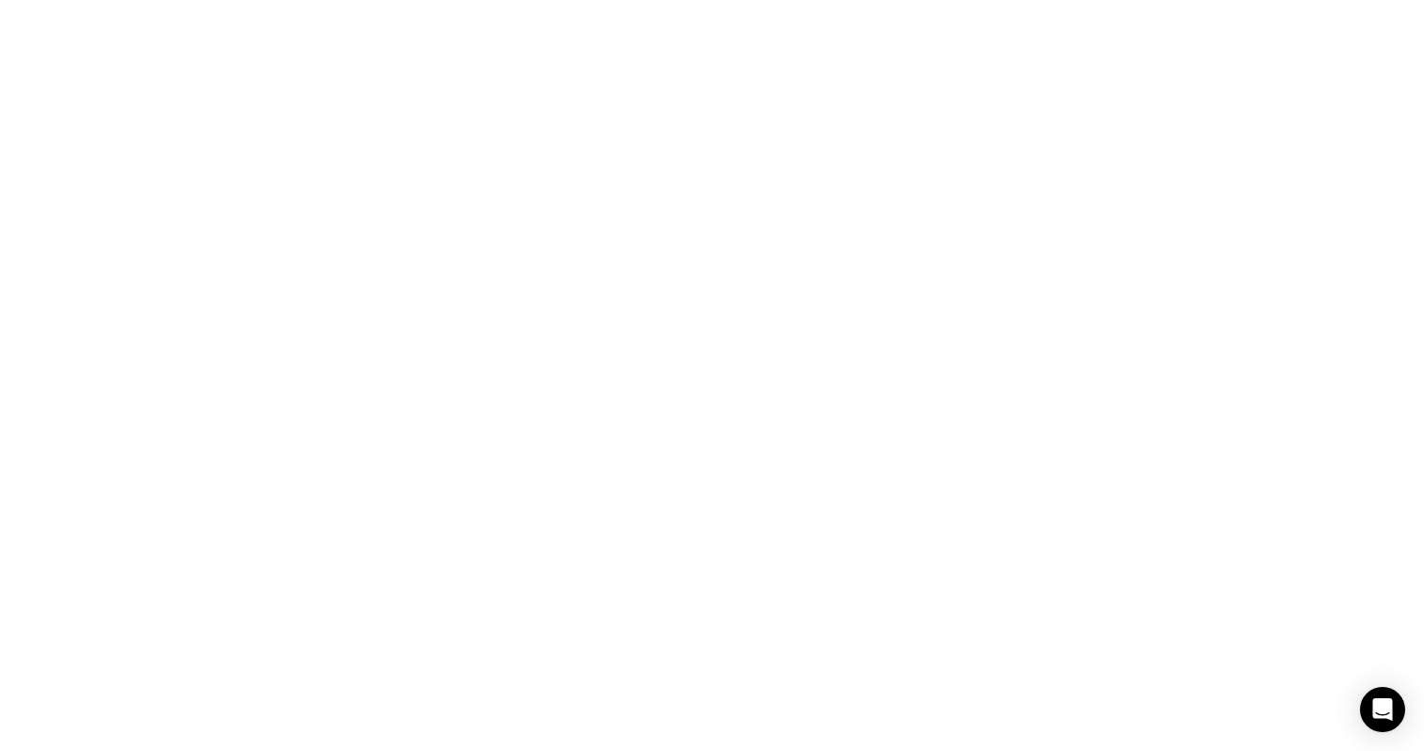
click at [600, 564] on h4 "Basic" at bounding box center [402, 580] width 519 height 36
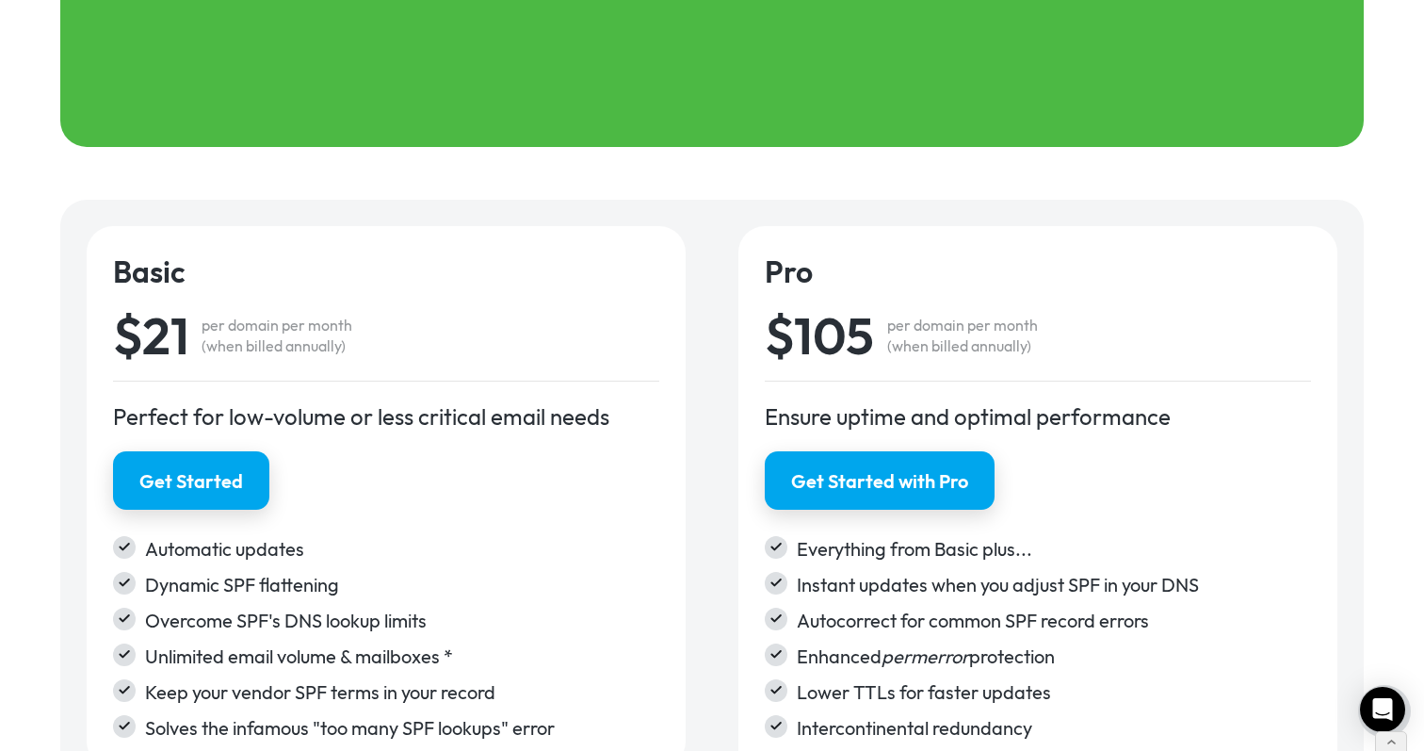
scroll to position [2935, 0]
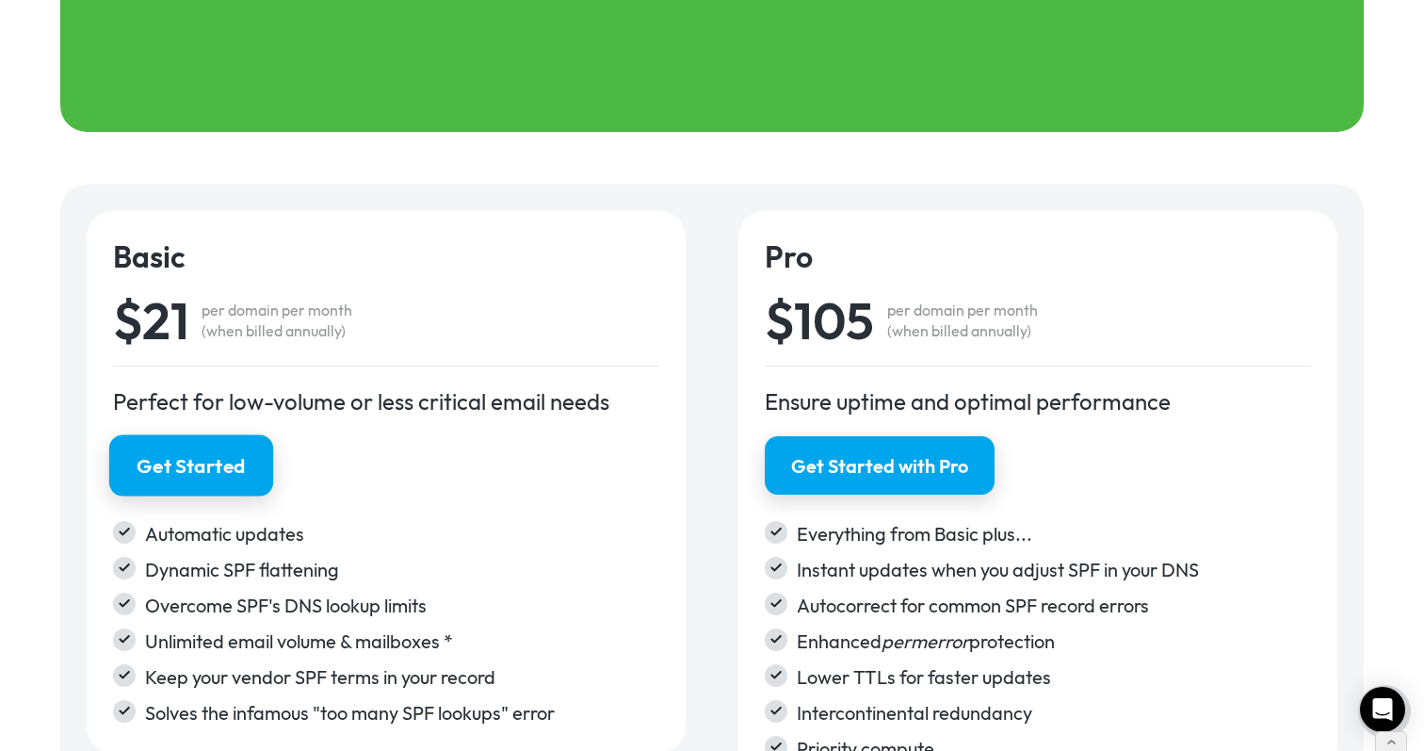
click at [191, 463] on div "Get Started" at bounding box center [191, 465] width 109 height 27
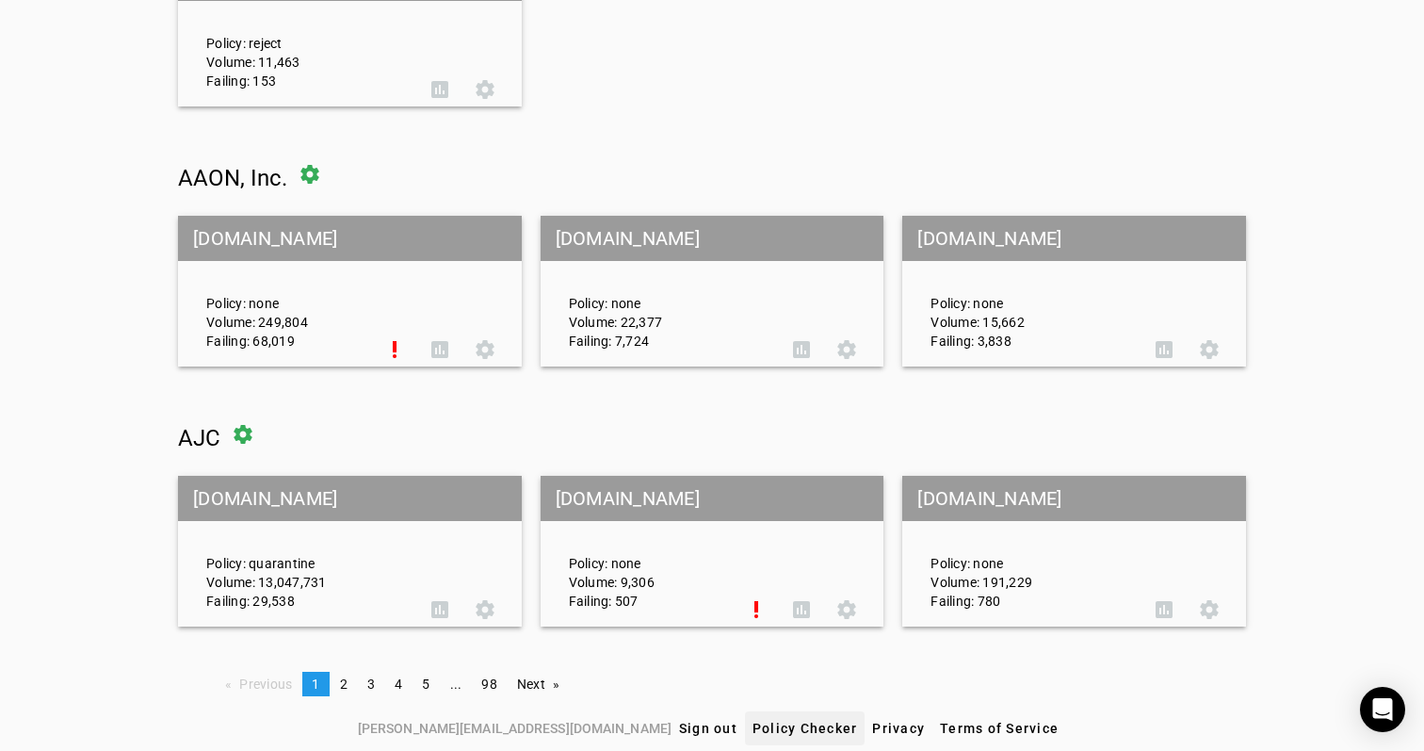
scroll to position [873, 0]
click at [753, 725] on span "Policy Checker" at bounding box center [805, 728] width 105 height 15
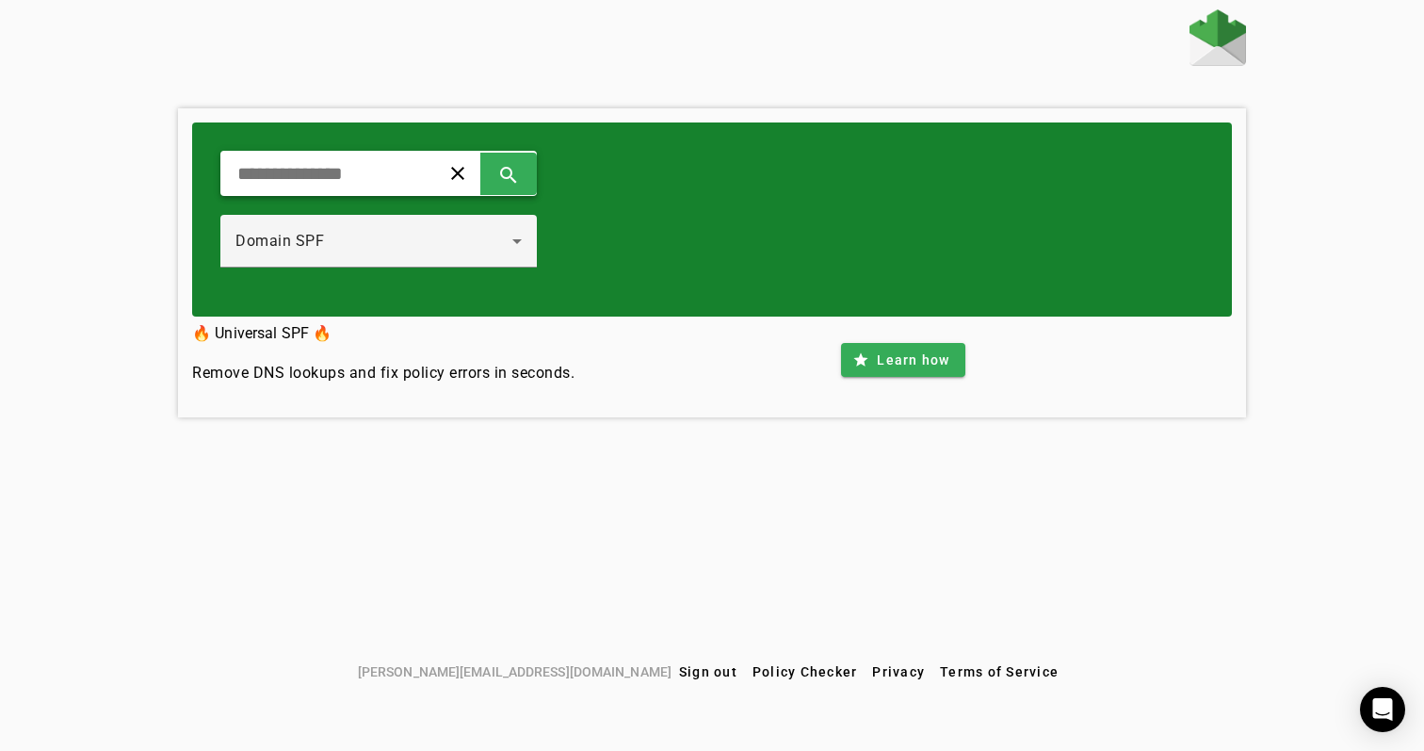
click at [410, 181] on input "text" at bounding box center [322, 173] width 174 height 23
type input "**********"
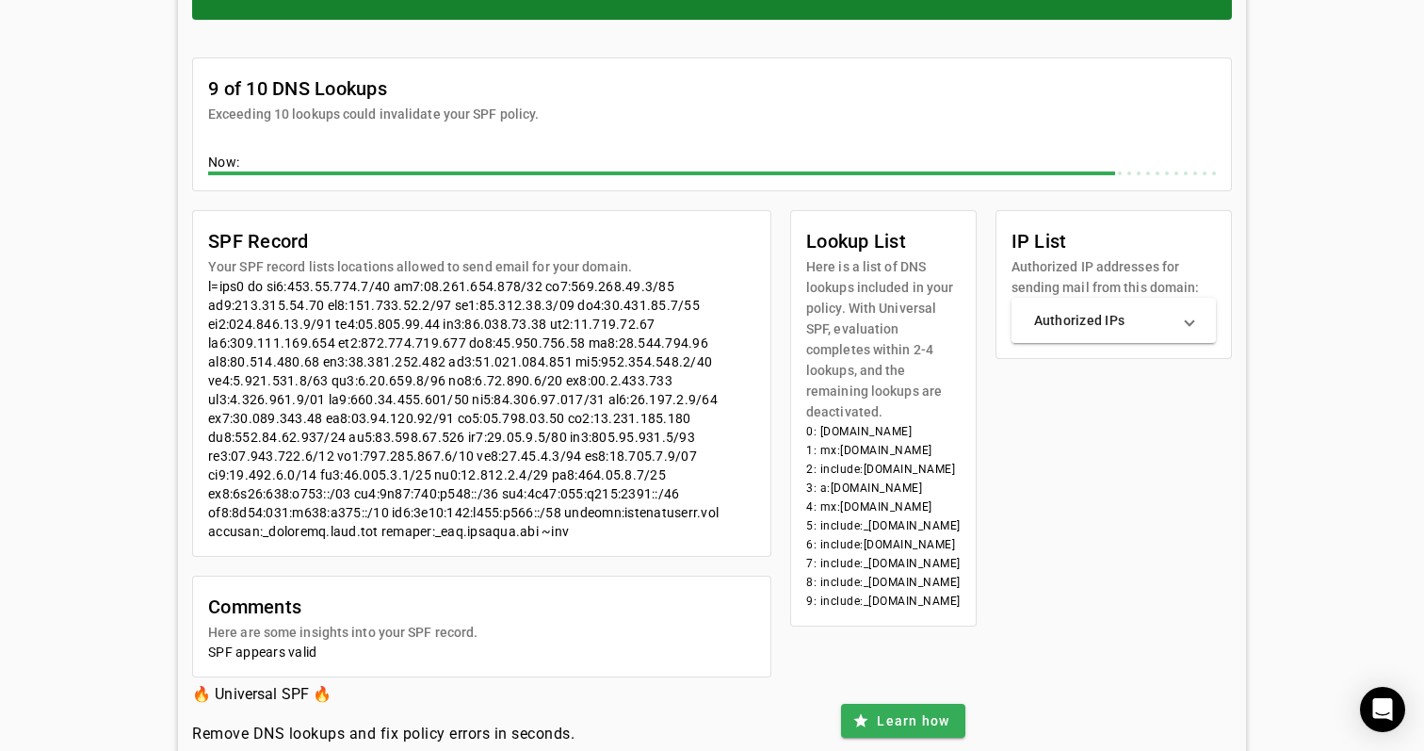
scroll to position [299, 0]
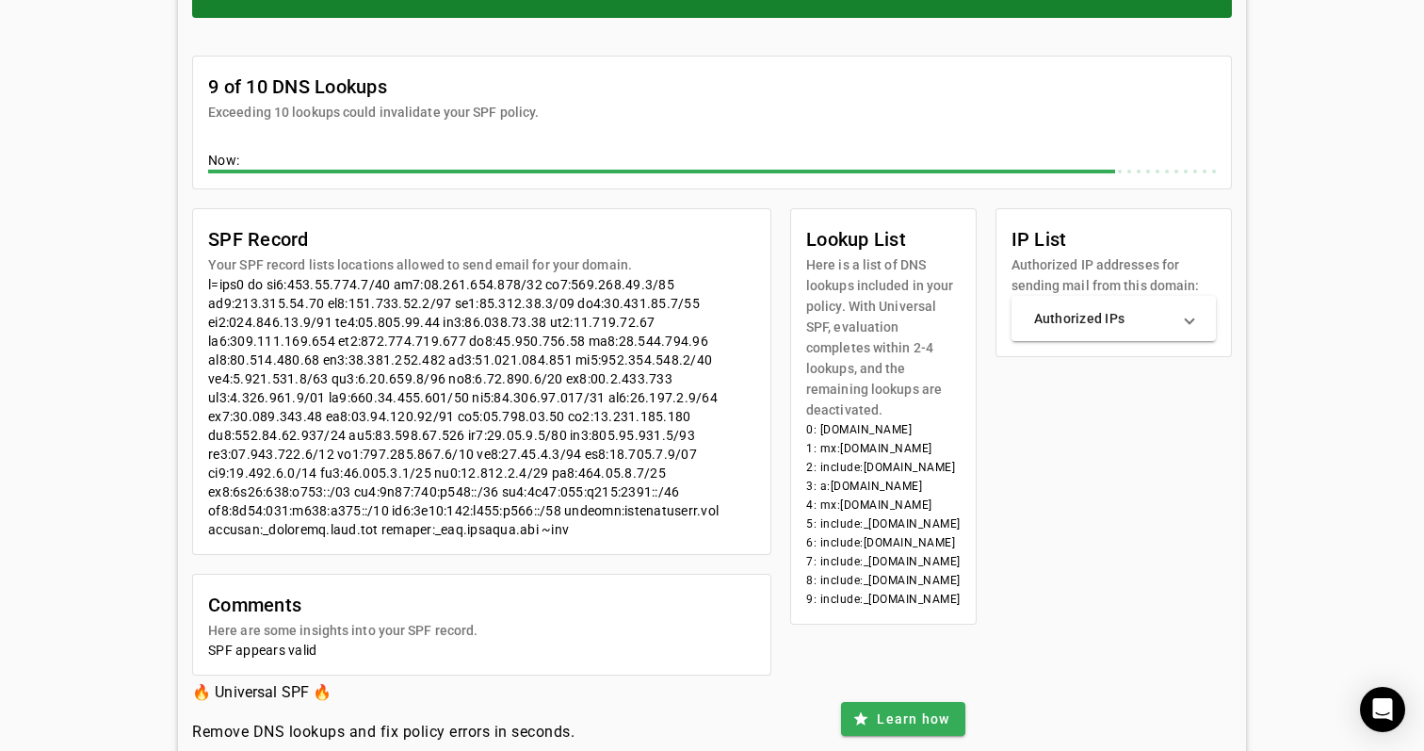
drag, startPoint x: 529, startPoint y: 528, endPoint x: 562, endPoint y: 530, distance: 33.0
click at [563, 530] on div at bounding box center [481, 407] width 547 height 264
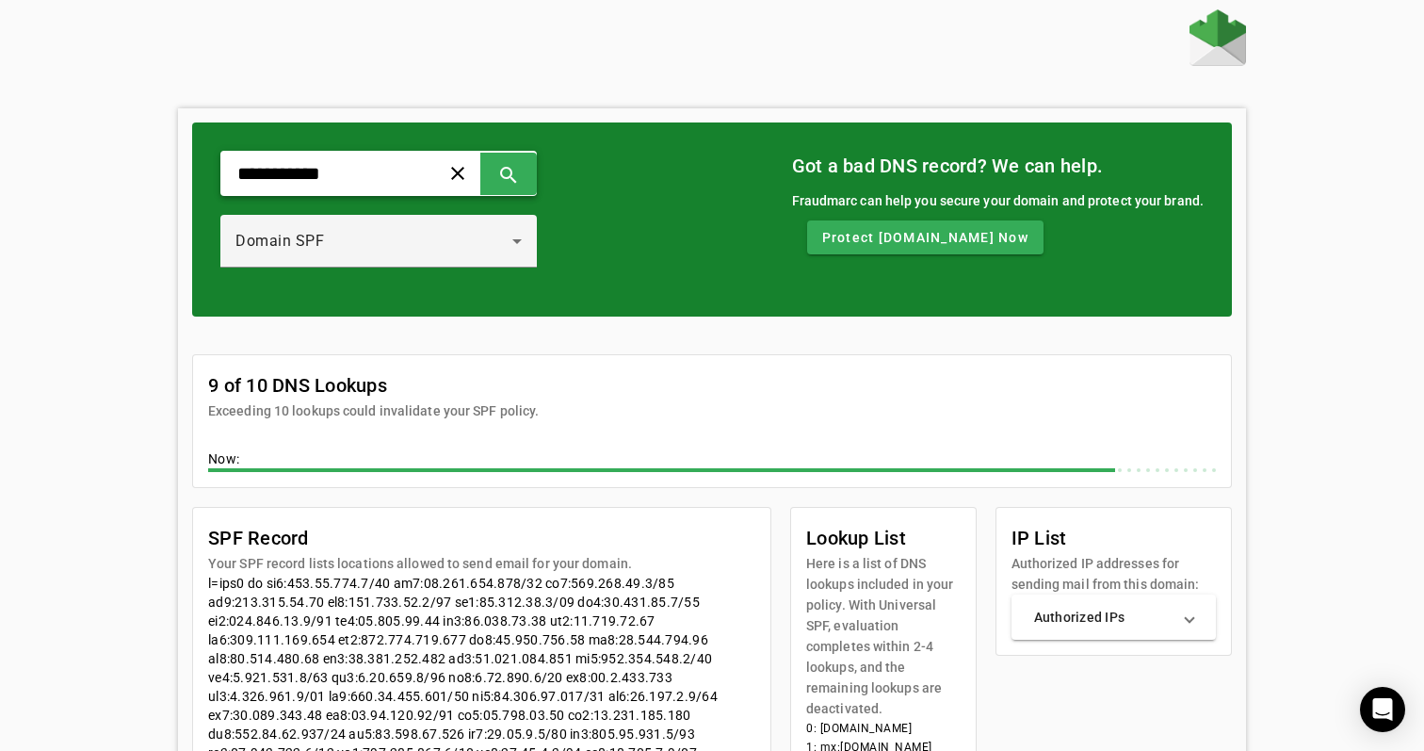
scroll to position [0, 0]
click at [336, 172] on input "**********" at bounding box center [322, 173] width 174 height 23
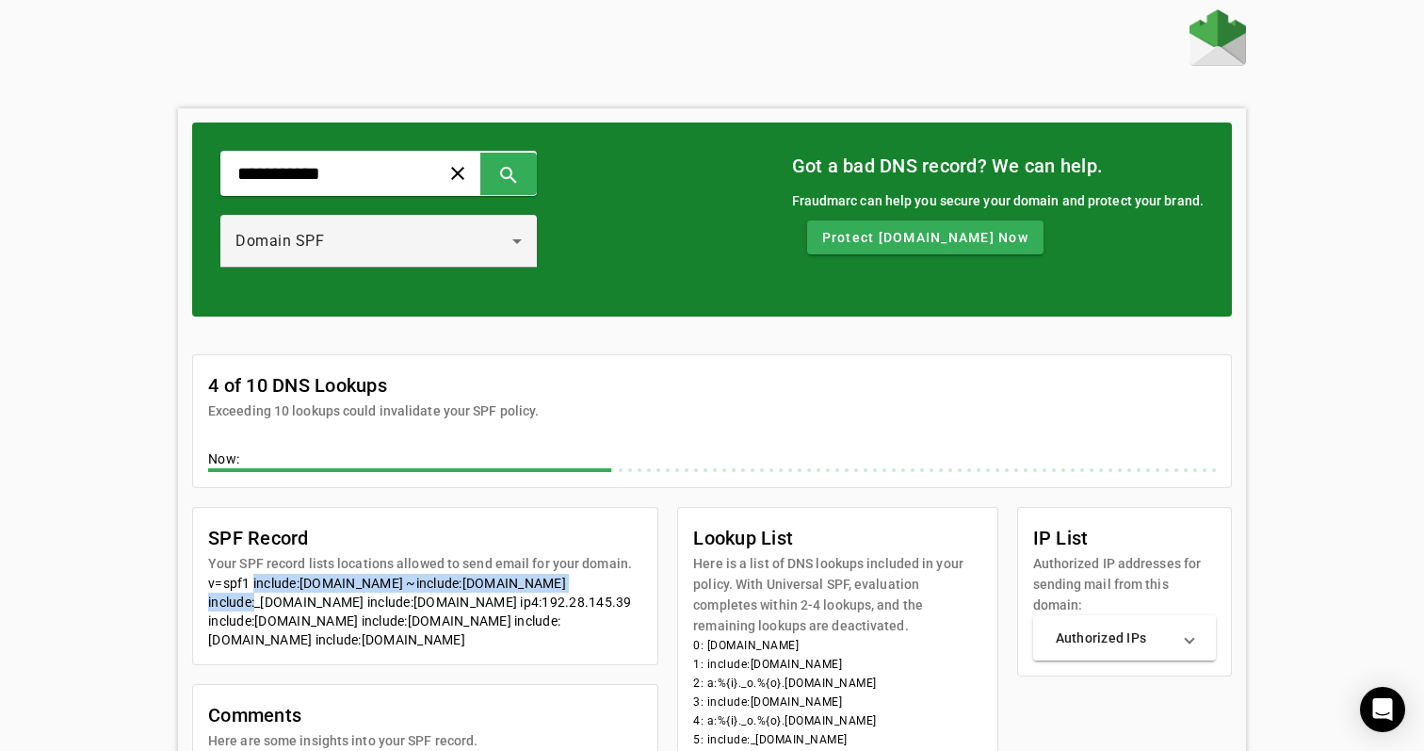
drag, startPoint x: 250, startPoint y: 582, endPoint x: 572, endPoint y: 586, distance: 322.1
click at [572, 586] on div "v=spf1 include:universalspf.org ~include:x.universalspf.org include:_spf.google…" at bounding box center [425, 611] width 434 height 75
copy div "include:universalspf.org ~include:x.universalspf.org"
type input "**********"
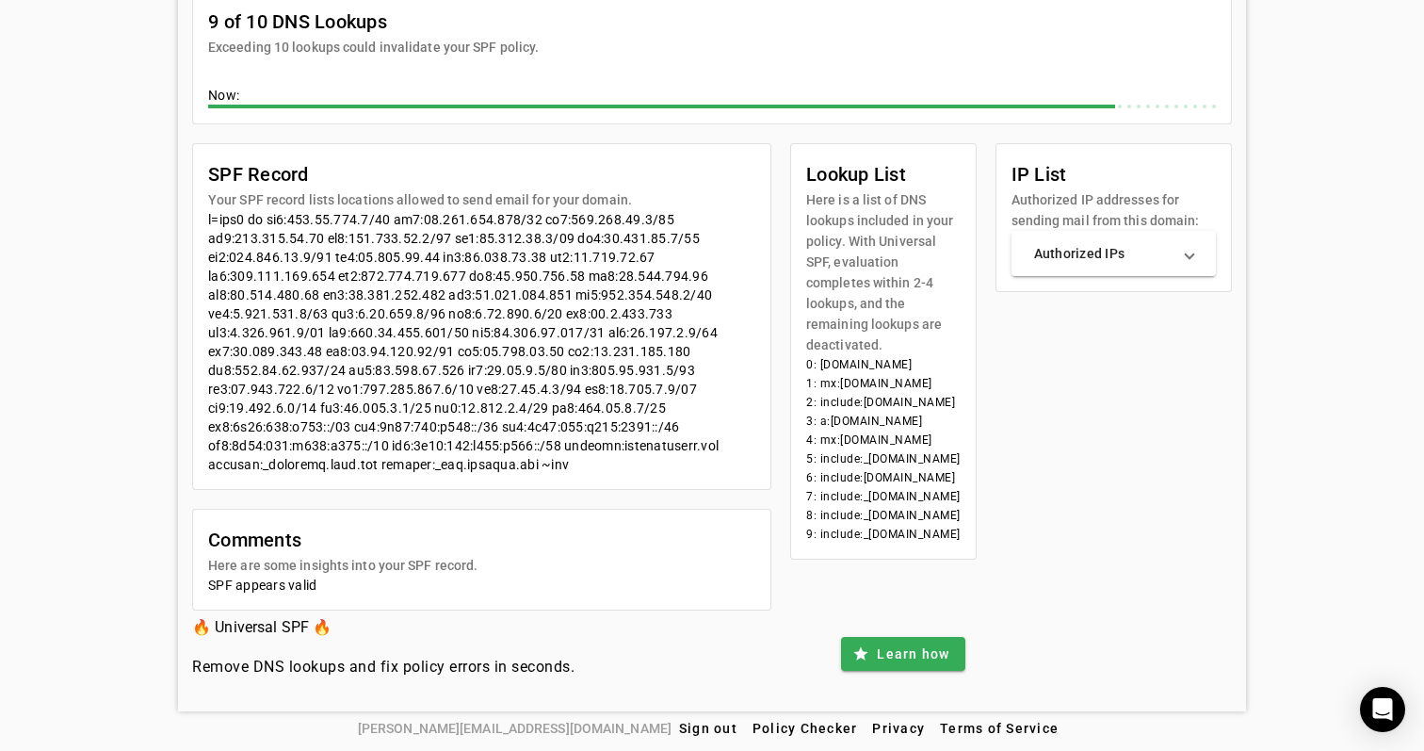
scroll to position [364, 0]
click at [1171, 435] on div "SPF Record Your SPF record lists locations allowed to send email for your domai…" at bounding box center [712, 376] width 1040 height 467
click at [1089, 381] on div "SPF Record Your SPF record lists locations allowed to send email for your domai…" at bounding box center [712, 376] width 1040 height 467
click at [1305, 228] on div "**********" at bounding box center [712, 178] width 1424 height 1065
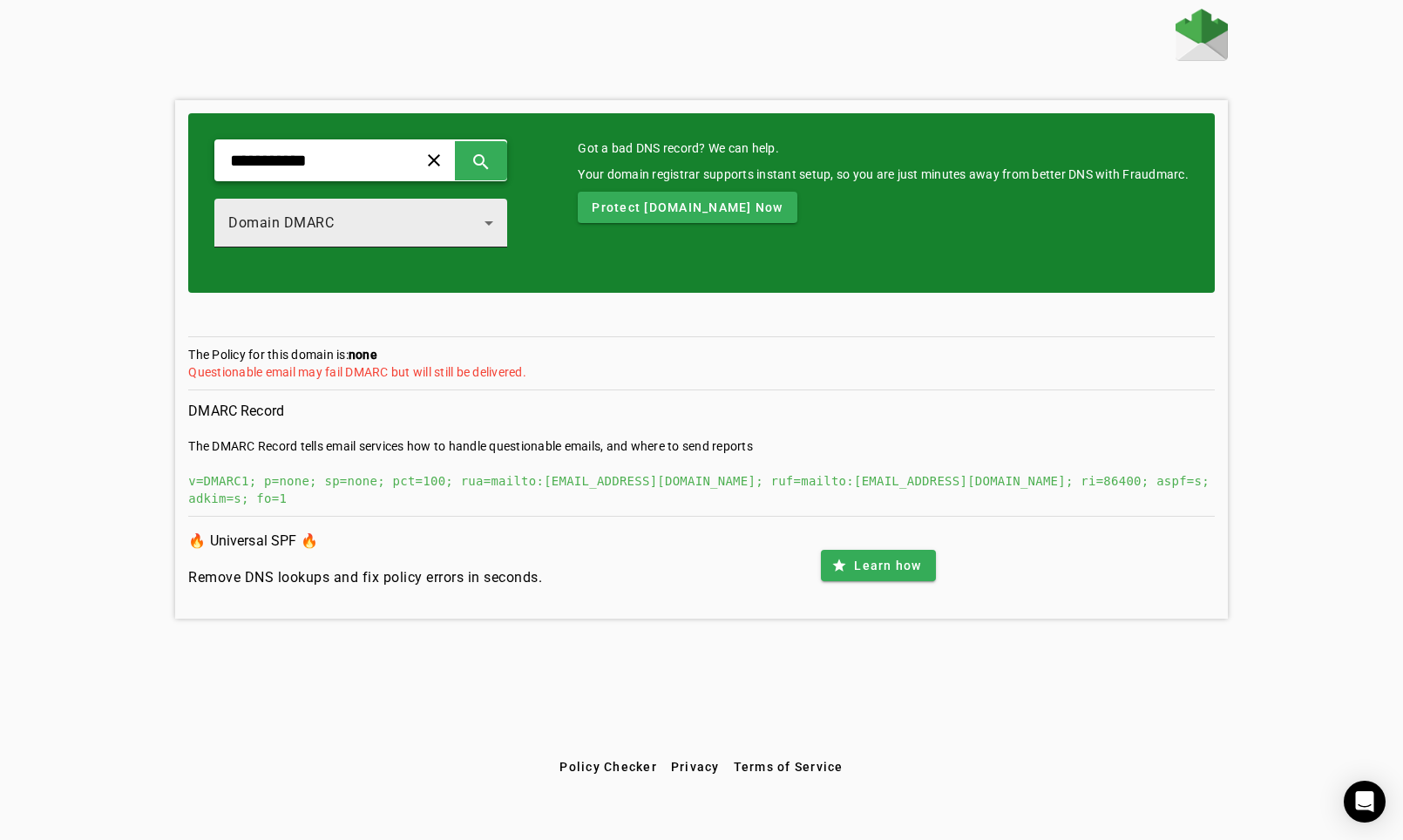
scroll to position [17, 19]
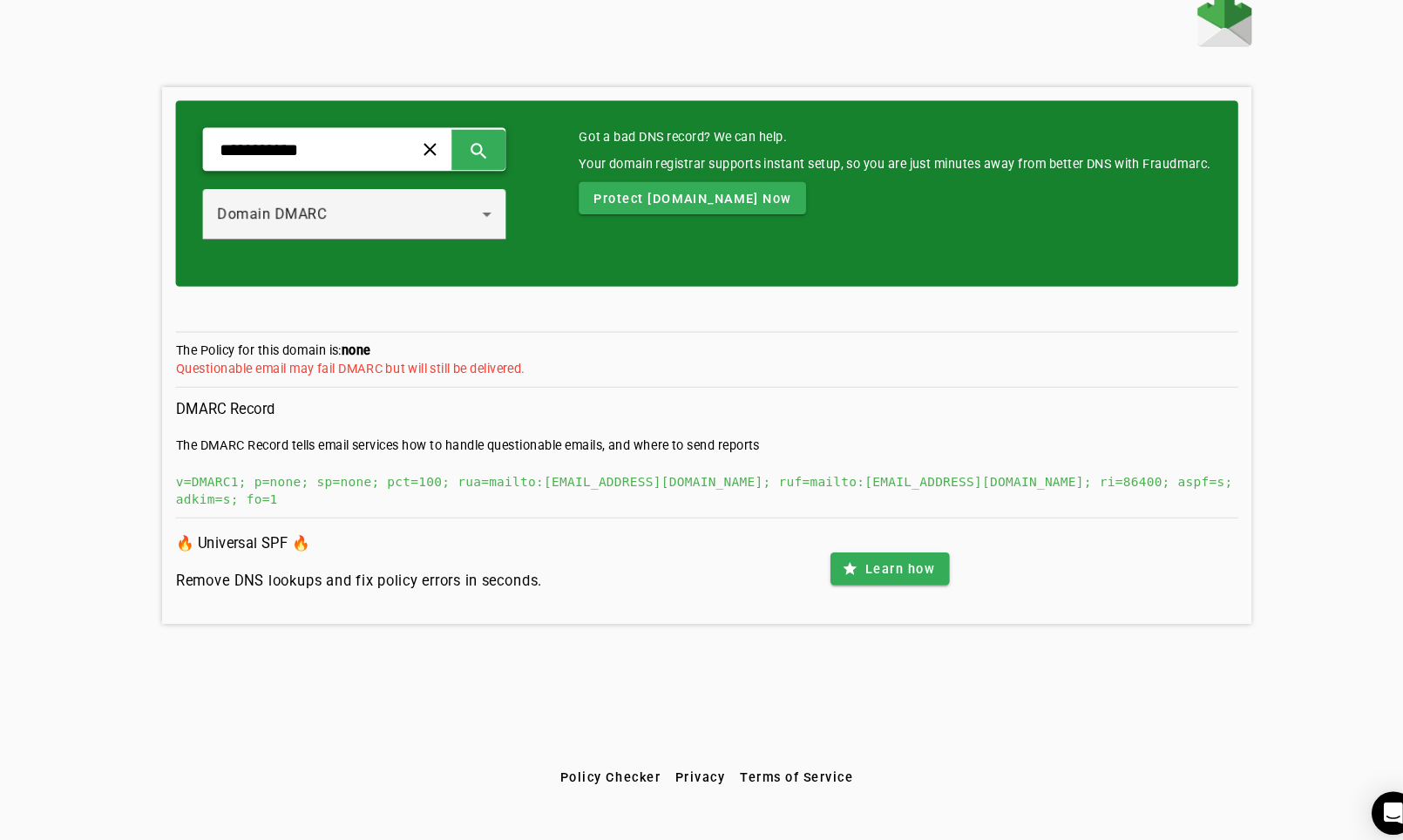
click at [332, 140] on div "**********" at bounding box center [361, 160] width 292 height 42
click at [332, 150] on input "**********" at bounding box center [309, 160] width 161 height 21
type input "**********"
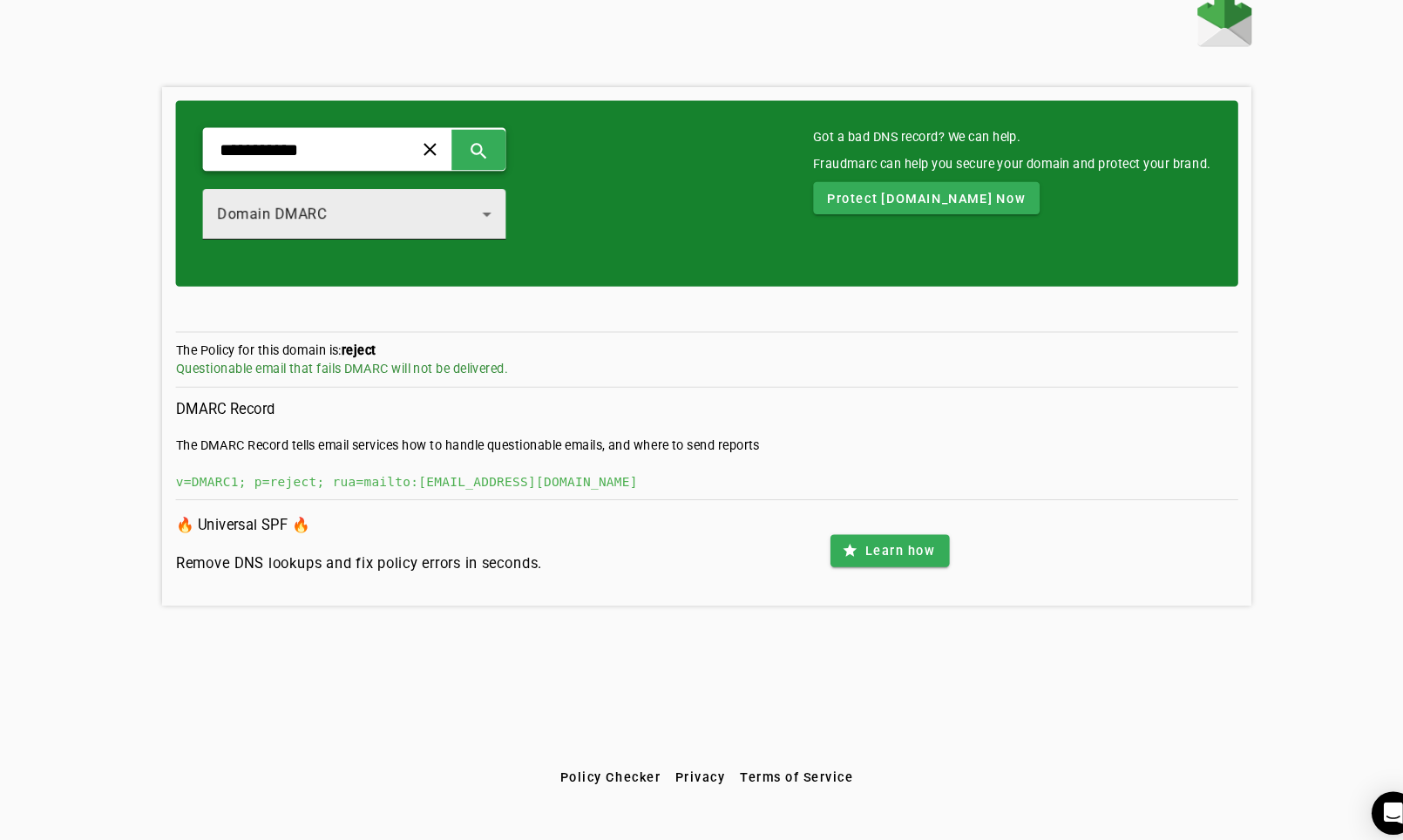
click at [306, 216] on div "Domain DMARC" at bounding box center [356, 223] width 256 height 21
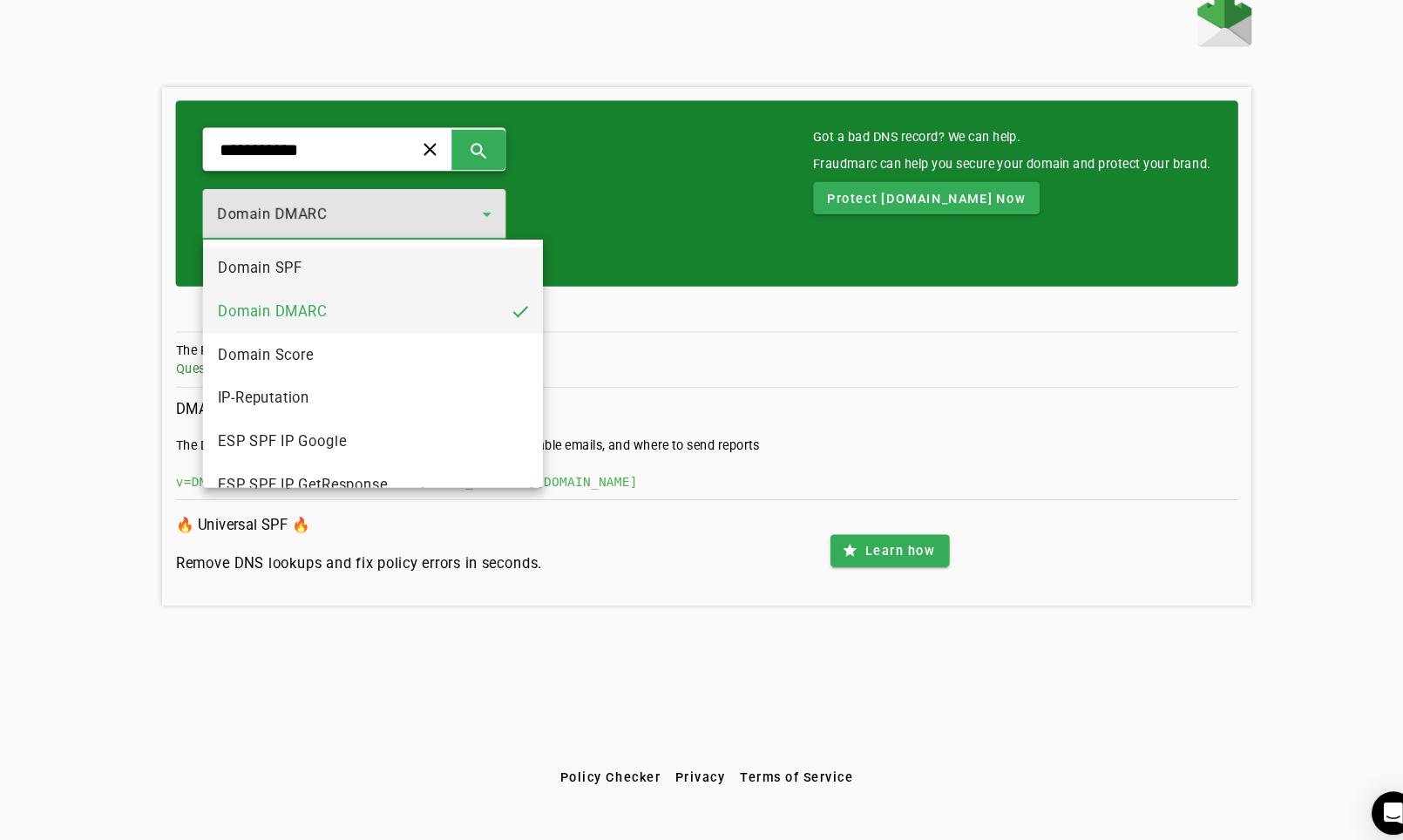
click at [300, 262] on mat-option "Domain SPF" at bounding box center [379, 275] width 329 height 42
